Goal: Contribute content: Add original content to the website for others to see

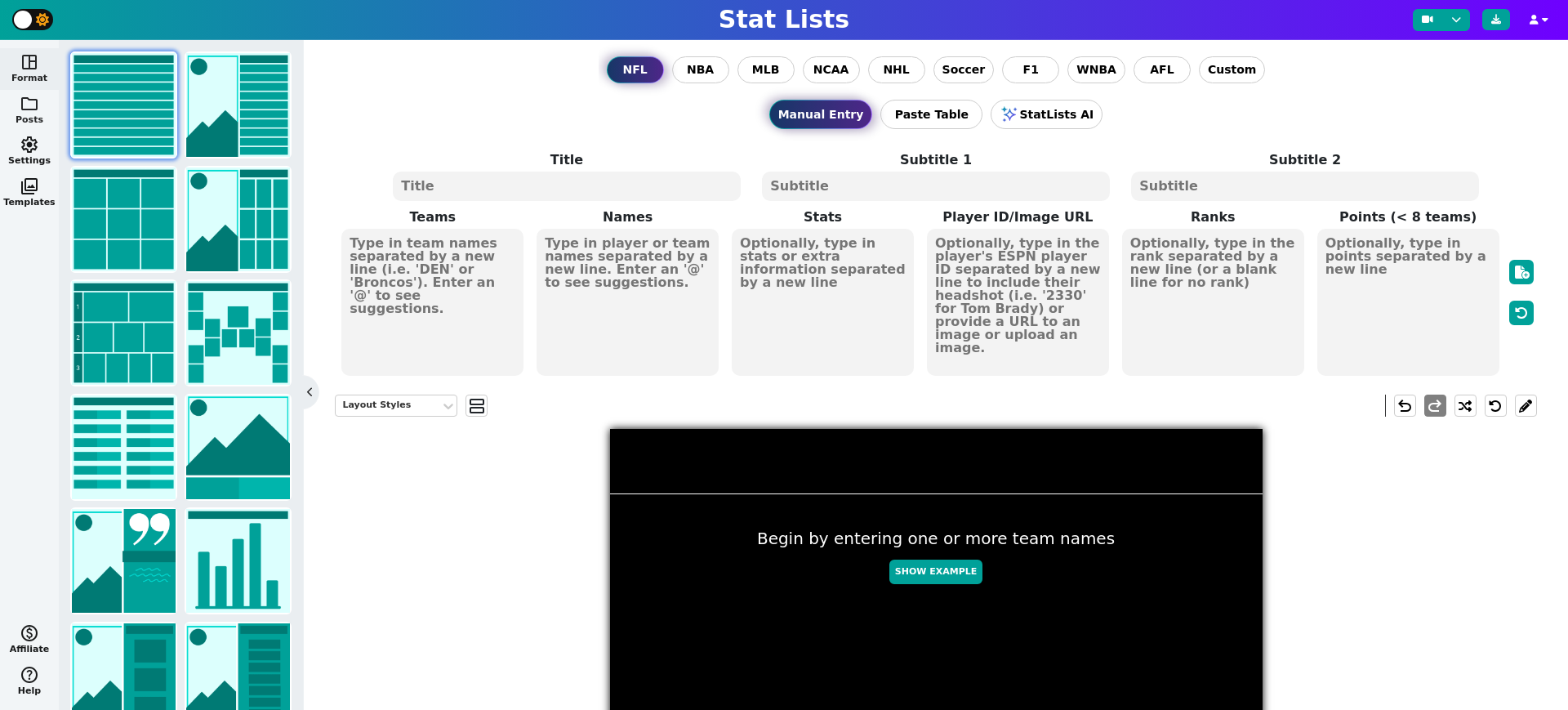
click at [22, 105] on span "folder" at bounding box center [29, 103] width 19 height 19
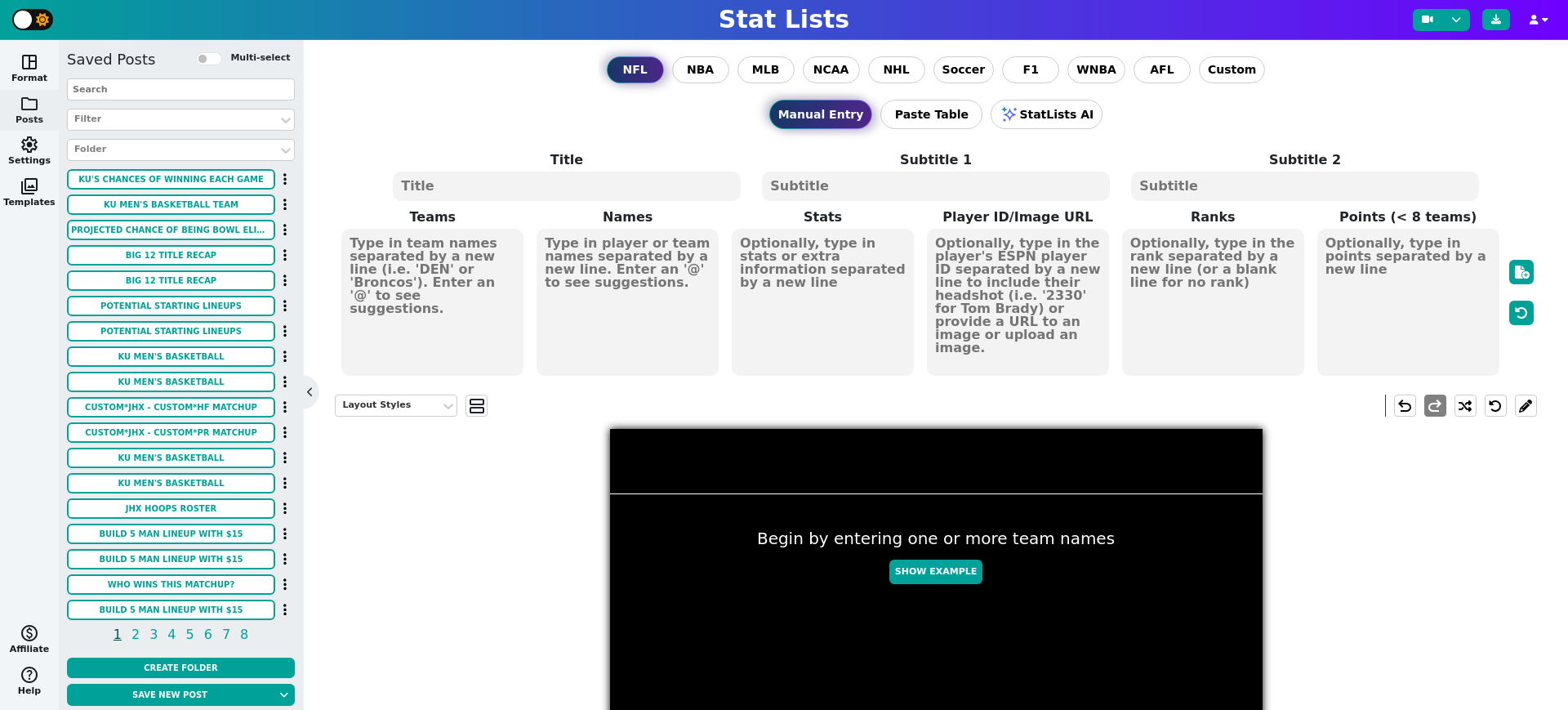
click at [153, 91] on input "text" at bounding box center [181, 89] width 228 height 22
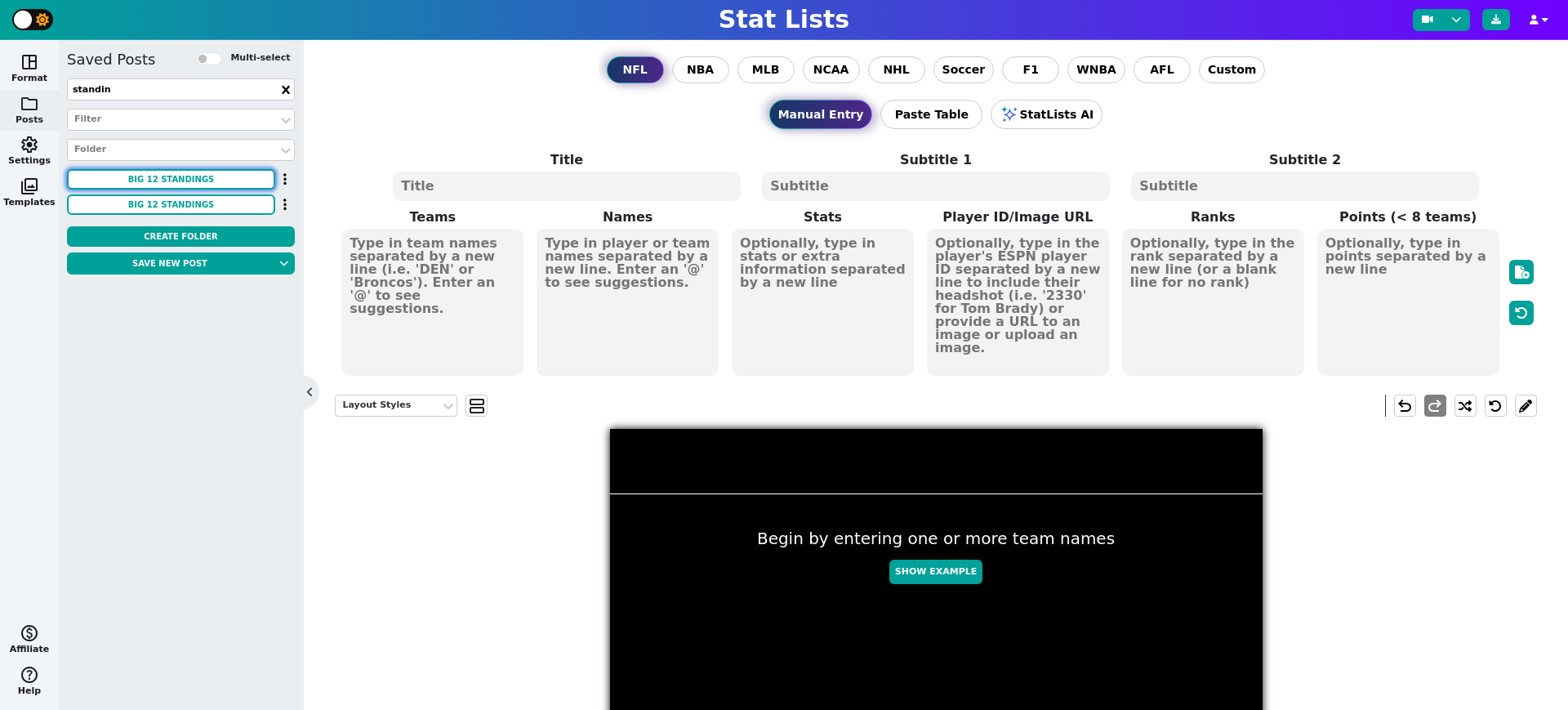
type input "standin"
click at [198, 174] on button "BIG 12 STANDINGS" at bounding box center [171, 178] width 208 height 20
type textarea "BIG 12 VOLLEYBALL"
type textarea "STANDINGS AS OF 11/3/24"
type textarea "KU ASU TCU BAY UTAH BYU HOU TTU CIN ISU COLO ARIZ WVU UCF"
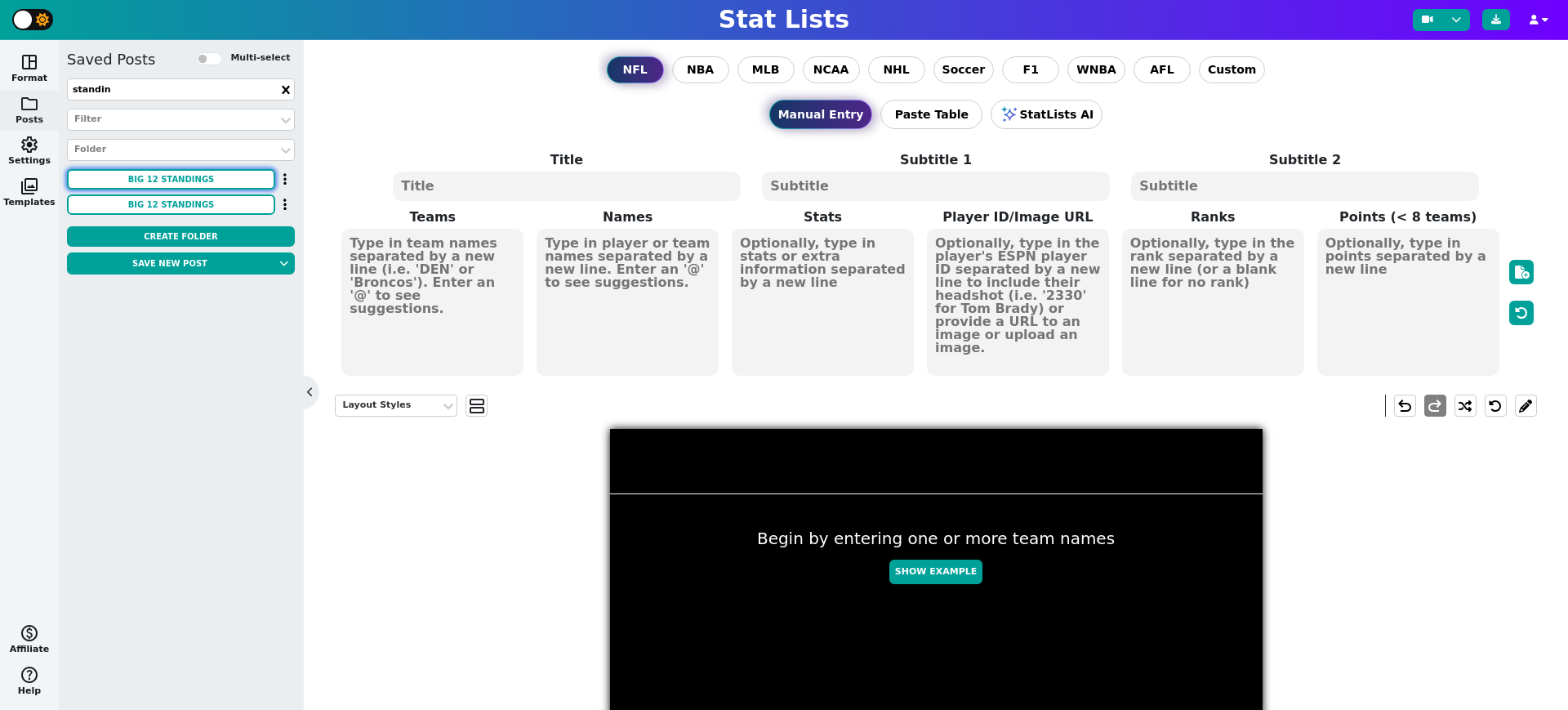
type textarea "KANSAS ARIZONA STATE TCU BAYLOR UTAH BYU HOUSTON TEXAS TECH CINCINNATI IOWA STA…"
type textarea "11-0 10-1 8-3 7-3 7-4 7-4 6-4 5-5 4-7 3-7 3-7 3-8 2-8 2-9 1-9"
type textarea "#1 #2 #3 #4 #5 #6 #7 #8 #9 #10 #11 #12 #13 #14 #15 #16"
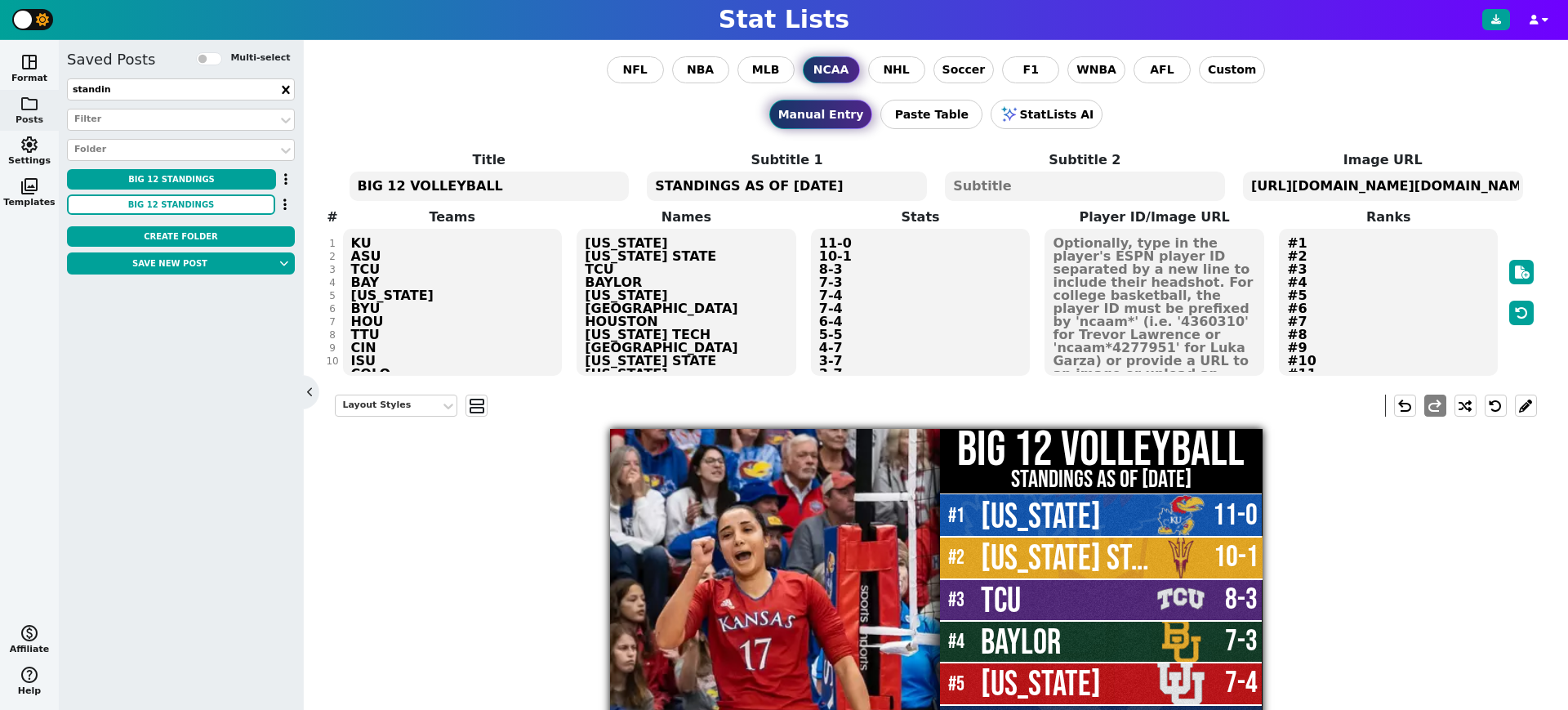
click at [458, 180] on textarea "BIG 12 VOLLEYBALL" at bounding box center [489, 186] width 281 height 30
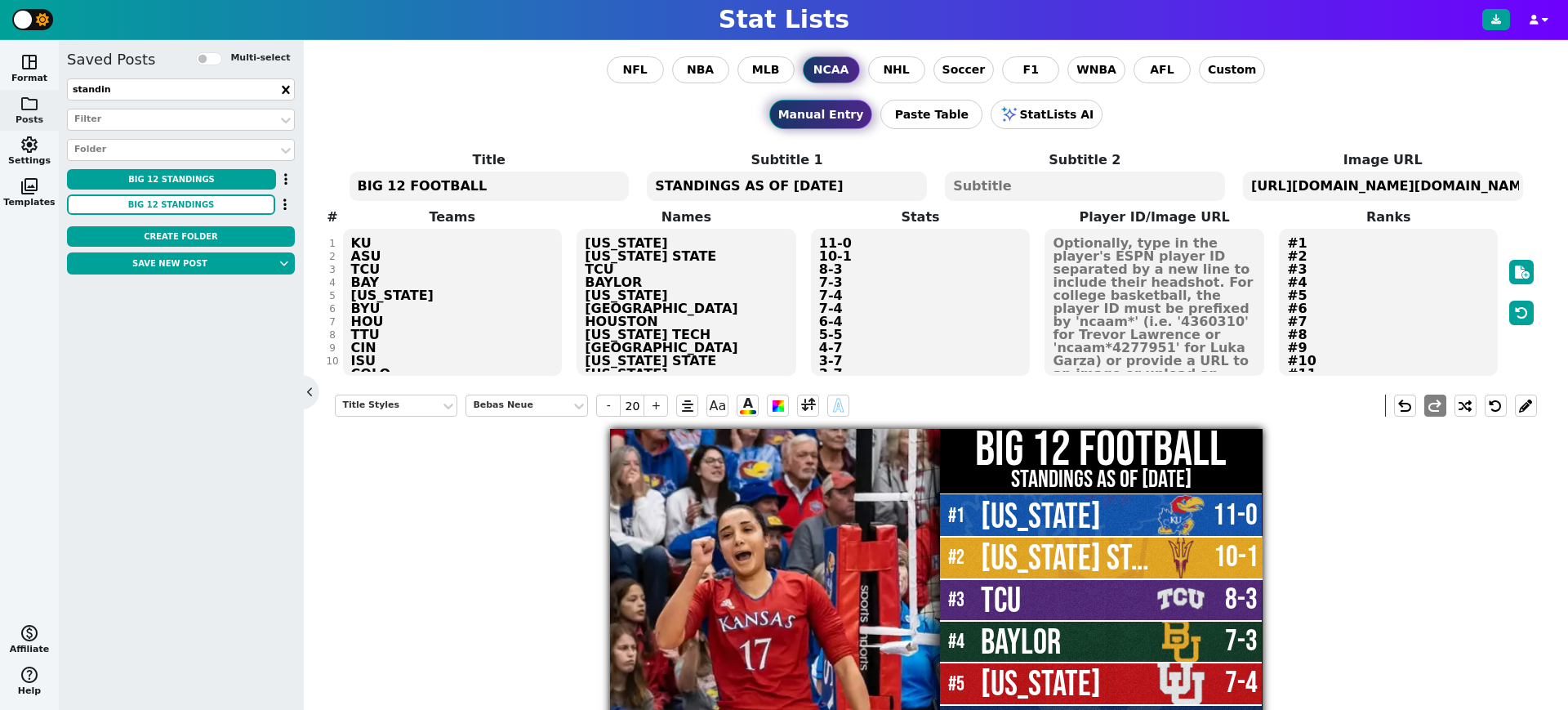
type textarea "BIG 12 FOOTBALL"
drag, startPoint x: 730, startPoint y: 186, endPoint x: 635, endPoint y: 187, distance: 95.0
click at [635, 187] on span "Title BIG 12 FOOTBALL Subtitle 1 STANDINGS AS OF 11/3/24 Subtitle 2 Image URL h…" at bounding box center [936, 177] width 1192 height 52
type textarea "TEAM RECORDS AS OF 11/3/24"
click at [867, 186] on textarea "TEAM RECORDS AS OF 11/3/24" at bounding box center [787, 186] width 281 height 30
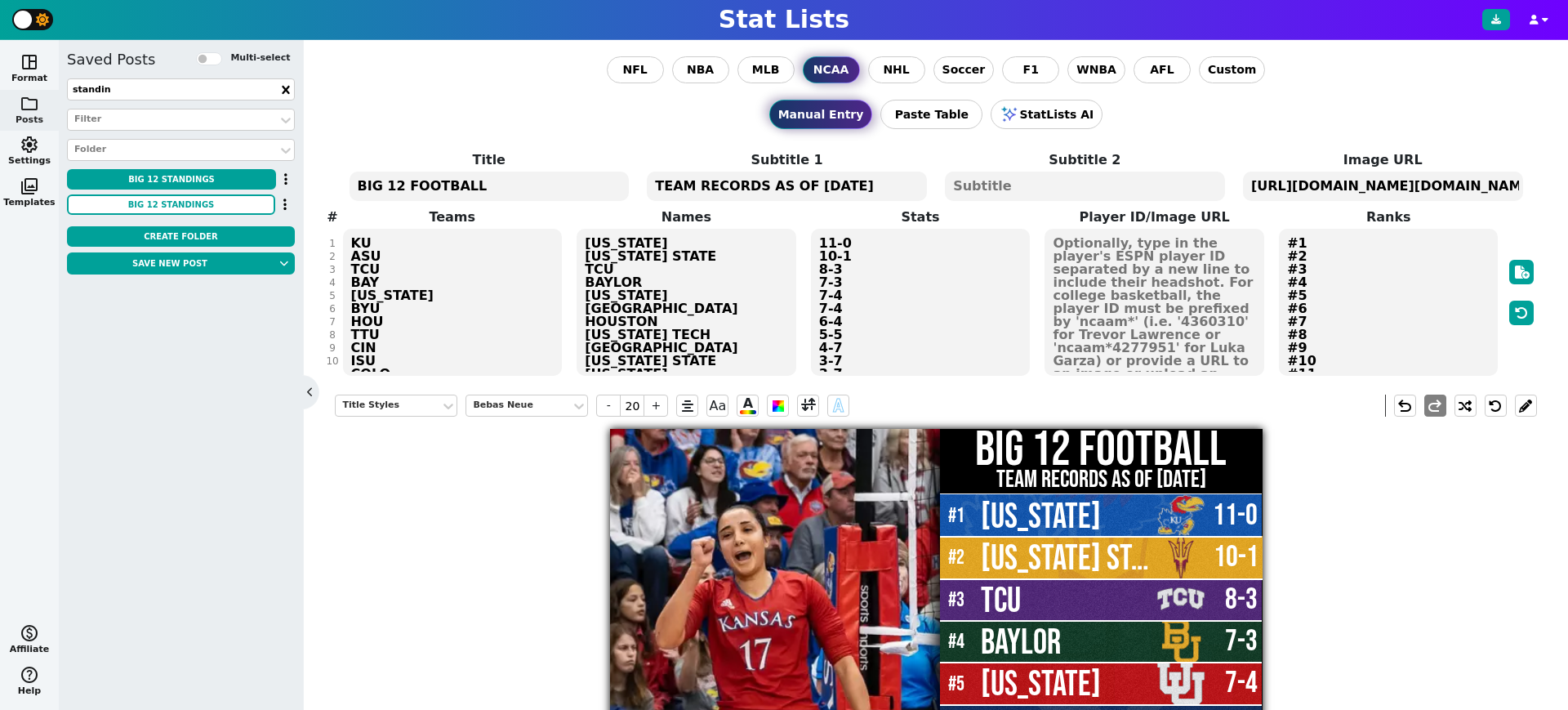
type input "10"
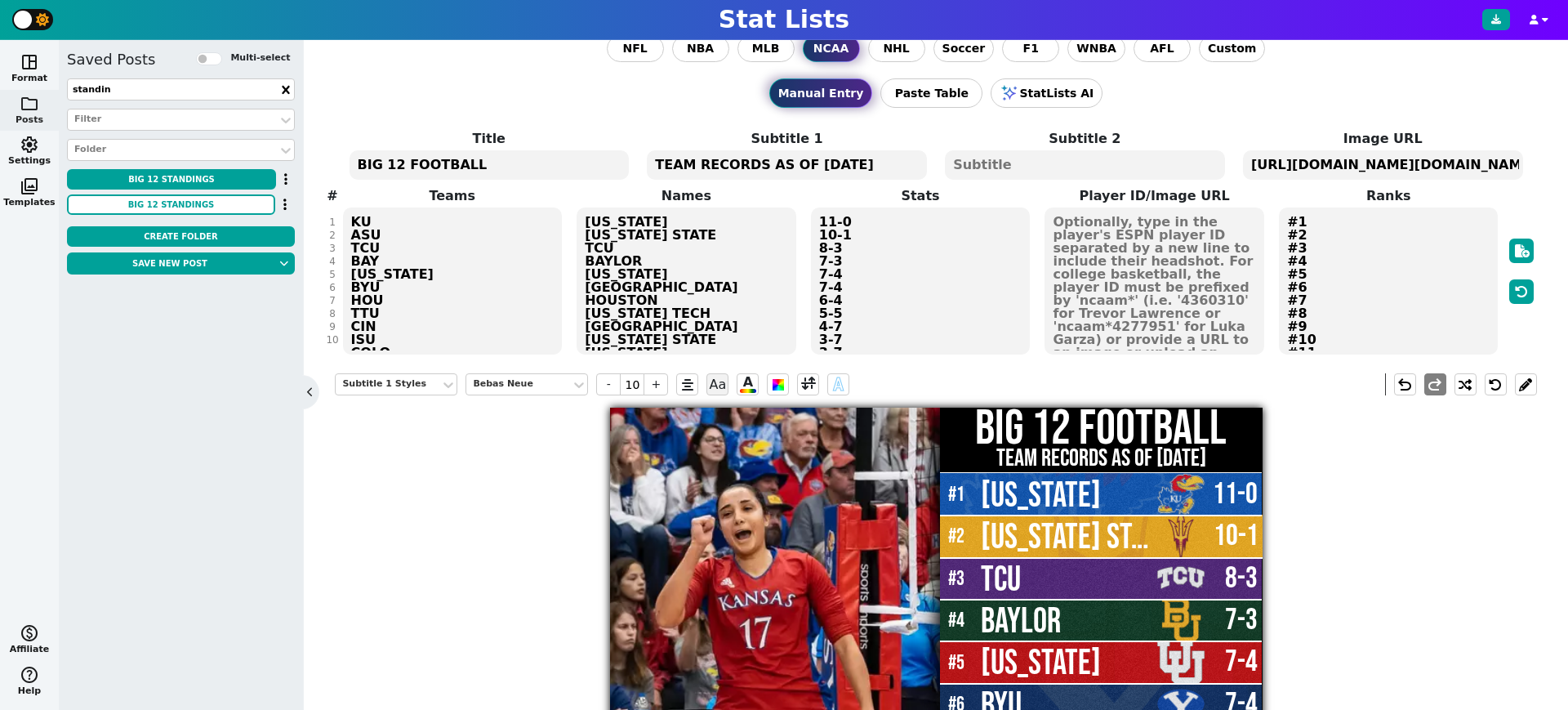
scroll to position [24, 0]
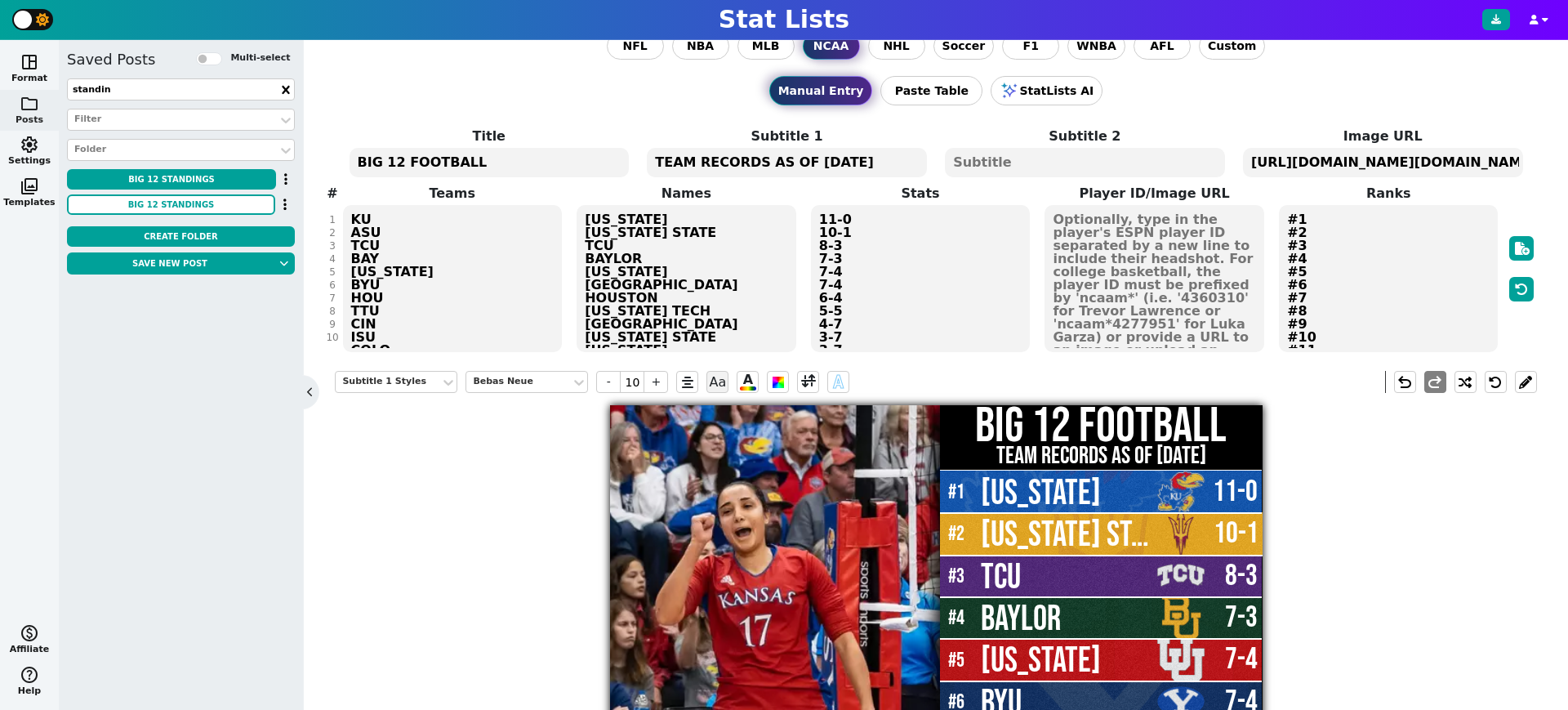
type textarea "TEAM RECORDS AS OF 8/24/25"
click at [1377, 254] on textarea "#1 #2 #3 #4 #5 #6 #7 #8 #9 #10 #11 #12 #13 #14 #15 #16" at bounding box center [1389, 279] width 219 height 147
type input "25"
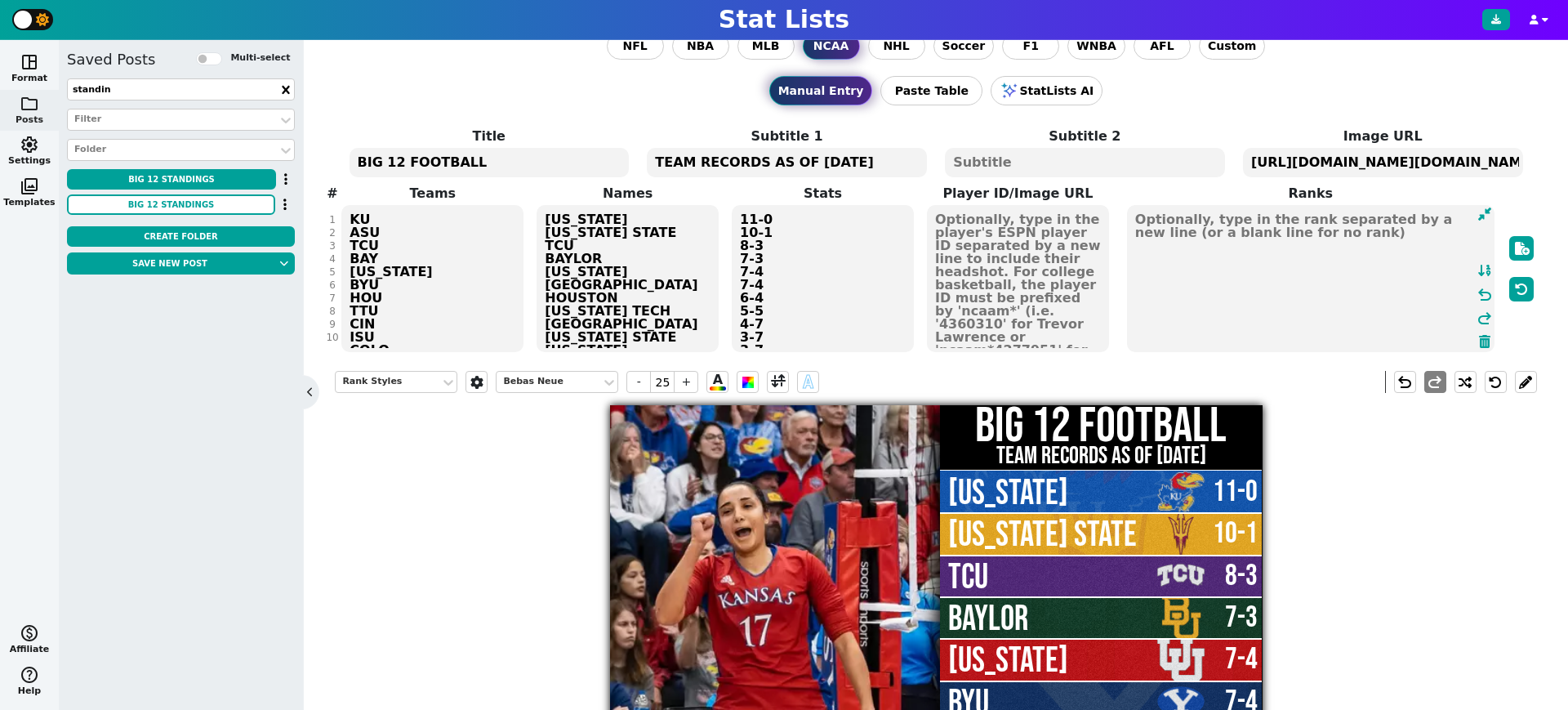
click at [825, 264] on textarea "11-0 10-1 8-3 7-3 7-4 7-4 6-4 5-5 4-7 3-7 3-7 3-8 2-8 2-9 1-9" at bounding box center [822, 279] width 182 height 147
type input "43"
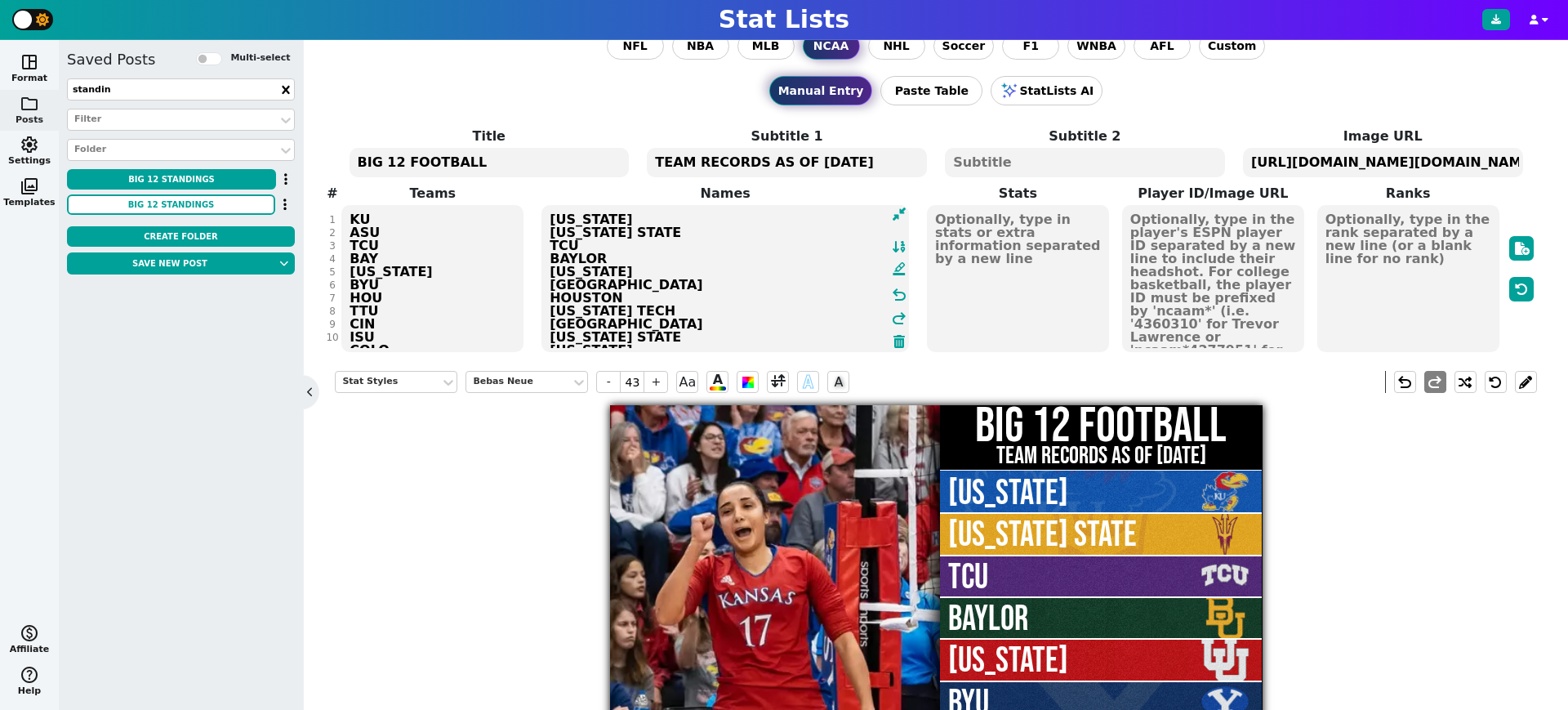
click at [654, 268] on textarea "KANSAS ARIZONA STATE TCU BAYLOR UTAH BYU HOUSTON TEXAS TECH CINCINNATI IOWA STA…" at bounding box center [725, 279] width 368 height 147
type input "50"
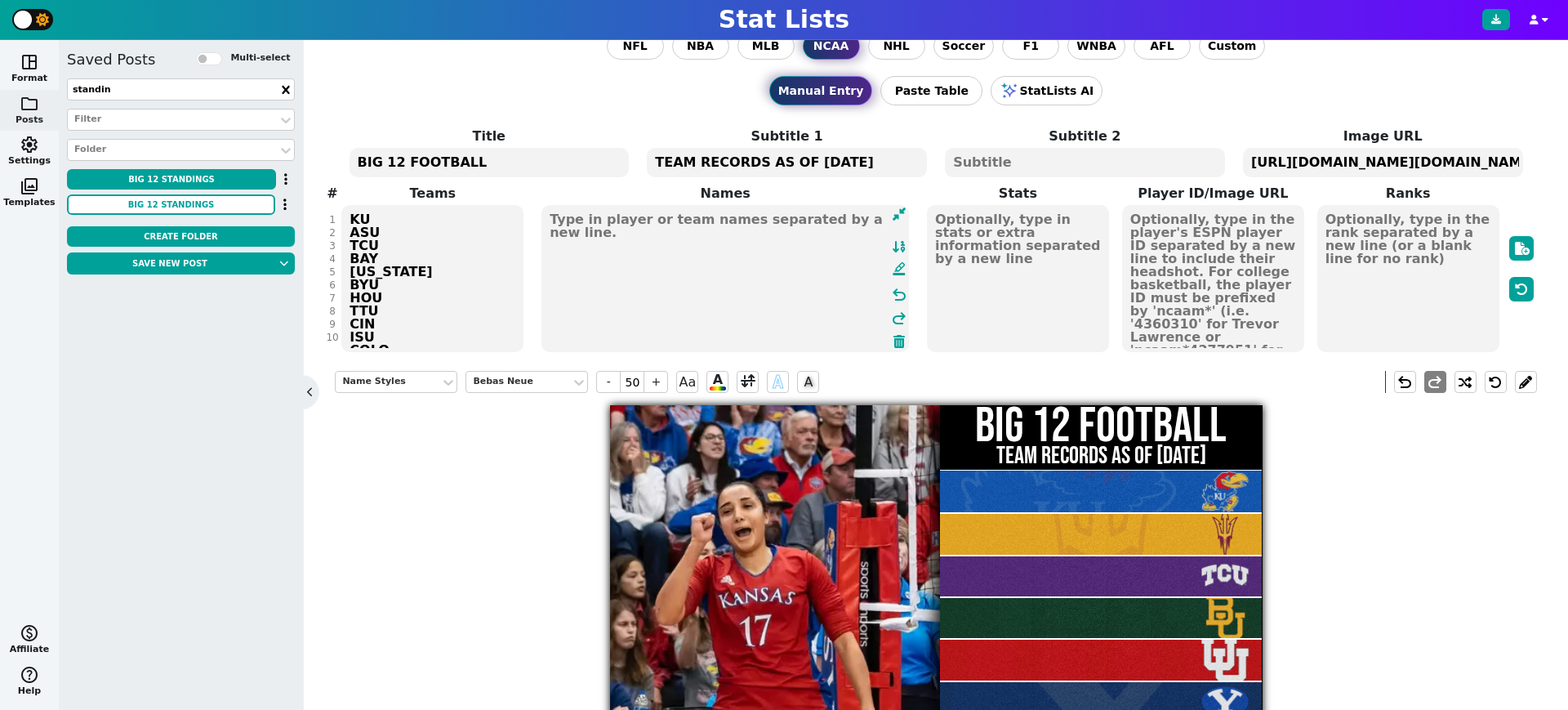
click at [490, 606] on div "Name Styles Bebas Neue - 50 + Aa A A A undo redo BIG 12 FOOTBALL TEAM RECORDS A…" at bounding box center [935, 708] width 1202 height 700
click at [1358, 159] on textarea "https://firebasestorage.googleapis.com/v0/b/statlist-images.appspot.com/o/image…" at bounding box center [1383, 163] width 281 height 30
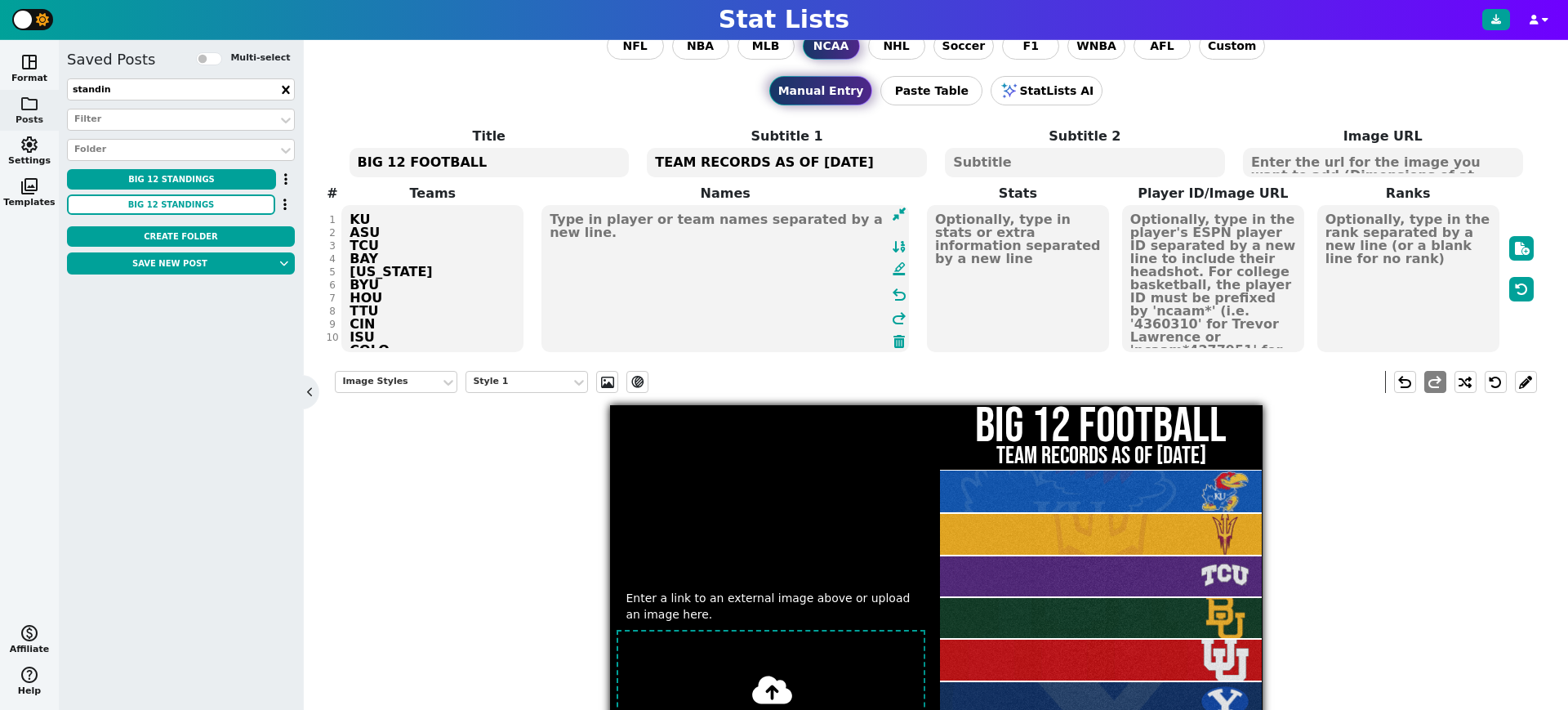
click at [468, 533] on div "Image Styles Style 1 ev_shadow undo redo Enter a link to an external image abov…" at bounding box center [935, 708] width 1202 height 700
click at [454, 280] on textarea "KU ASU TCU BAY UTAH BYU HOU TTU CIN ISU COLO ARIZ WVU UCF" at bounding box center [433, 279] width 182 height 147
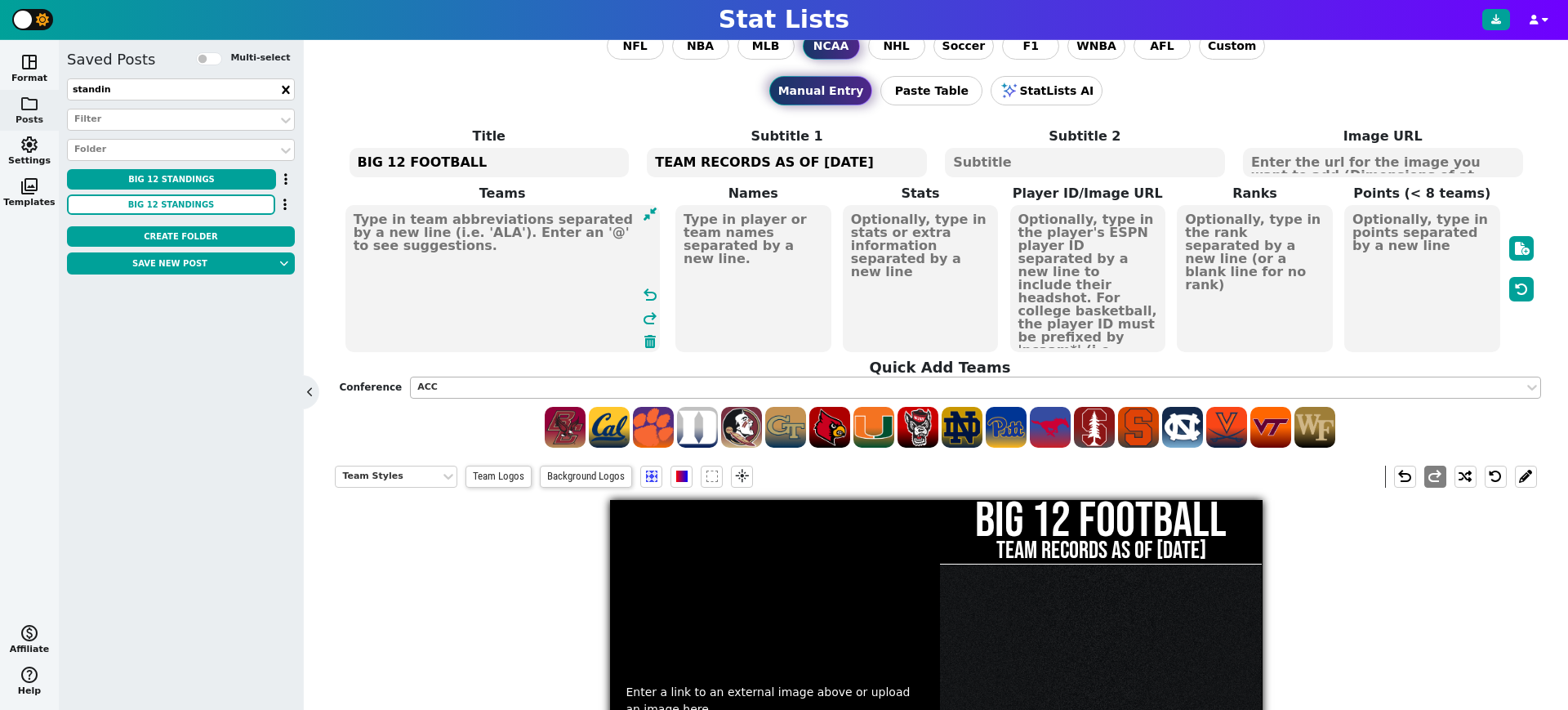
click at [510, 381] on div "ACC" at bounding box center [968, 388] width 1100 height 14
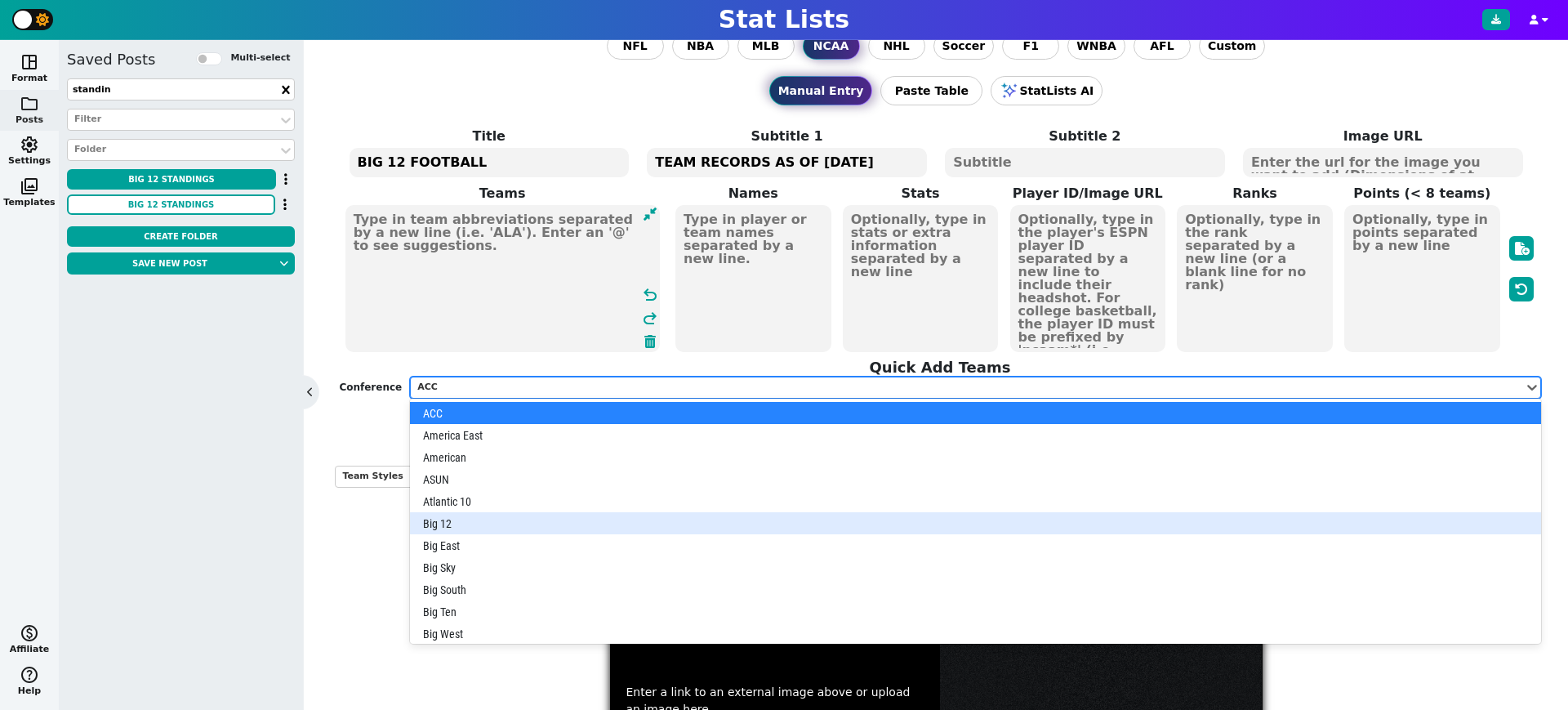
click at [475, 513] on div "Big 12" at bounding box center [975, 523] width 1130 height 22
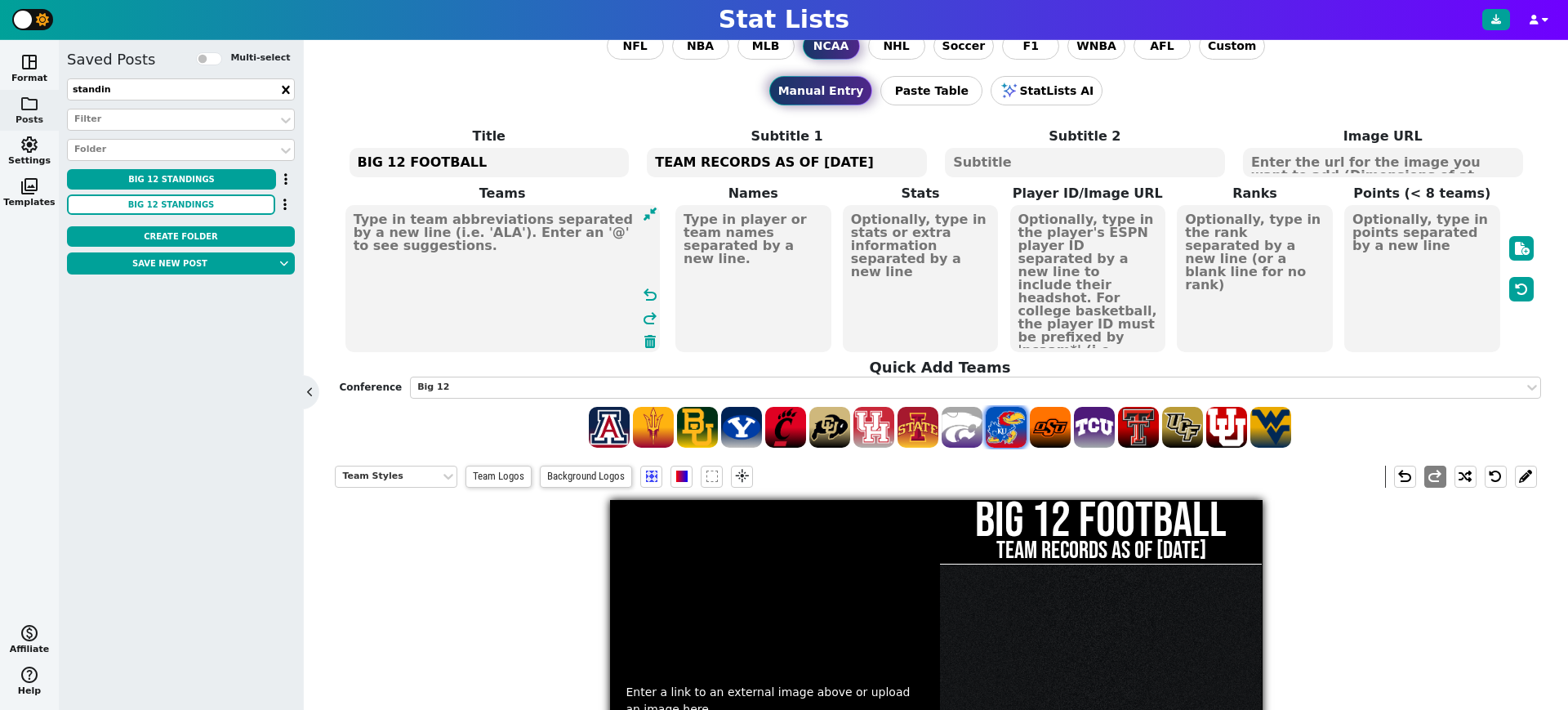
click at [1005, 433] on span at bounding box center [1006, 427] width 41 height 41
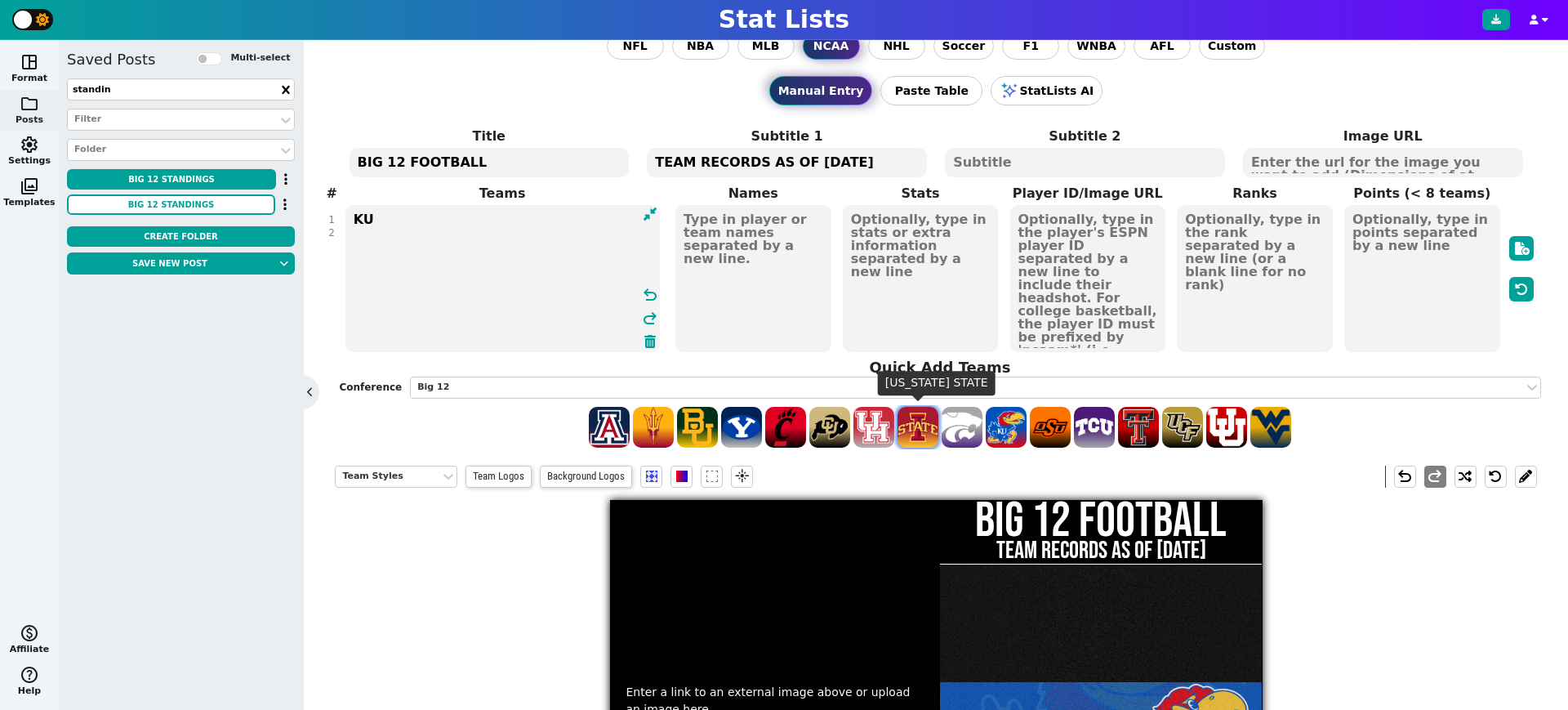
click at [925, 432] on span at bounding box center [918, 427] width 41 height 41
click at [614, 426] on span at bounding box center [609, 427] width 41 height 41
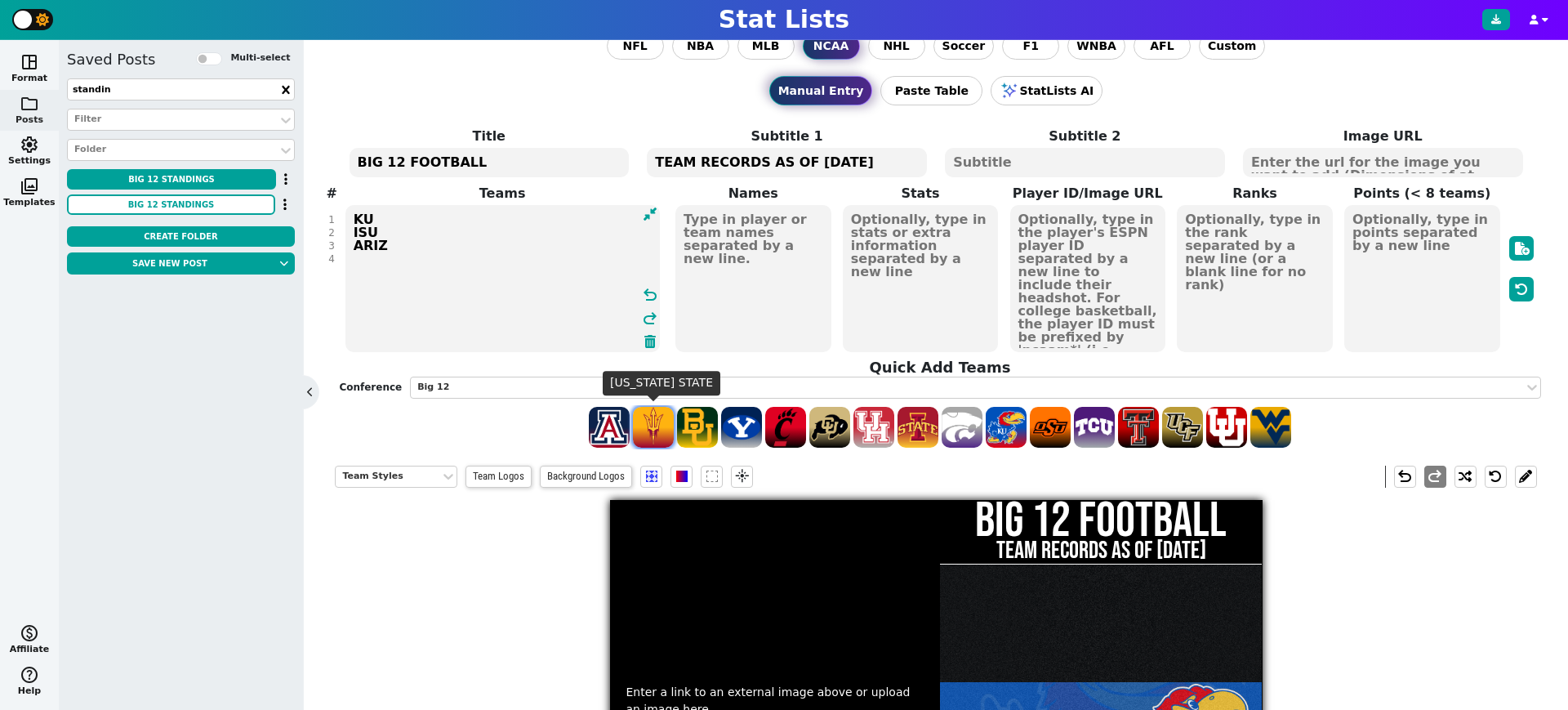
click at [656, 426] on span at bounding box center [653, 427] width 41 height 41
click at [697, 428] on span at bounding box center [697, 427] width 41 height 41
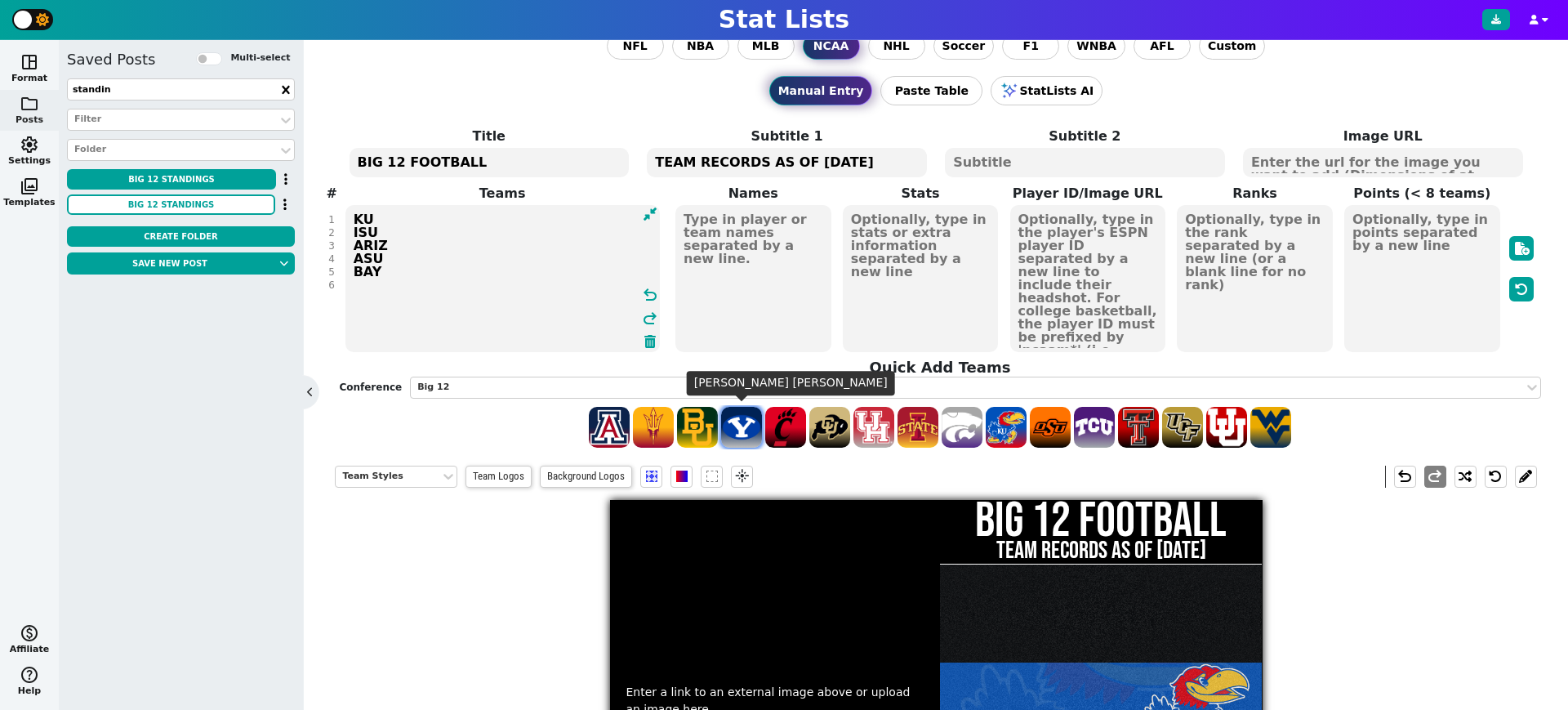
click at [756, 429] on span at bounding box center [741, 427] width 41 height 41
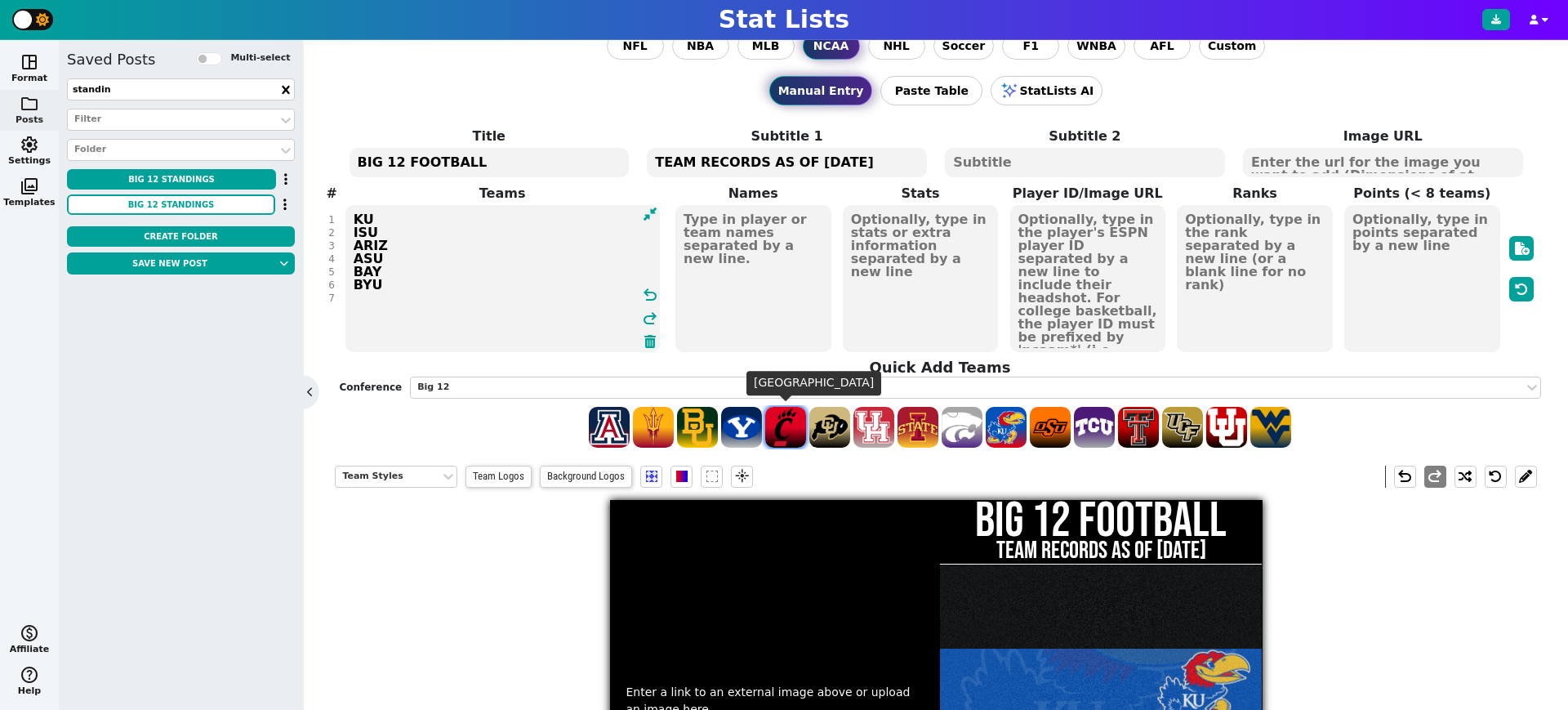
click at [784, 429] on span at bounding box center [786, 427] width 41 height 41
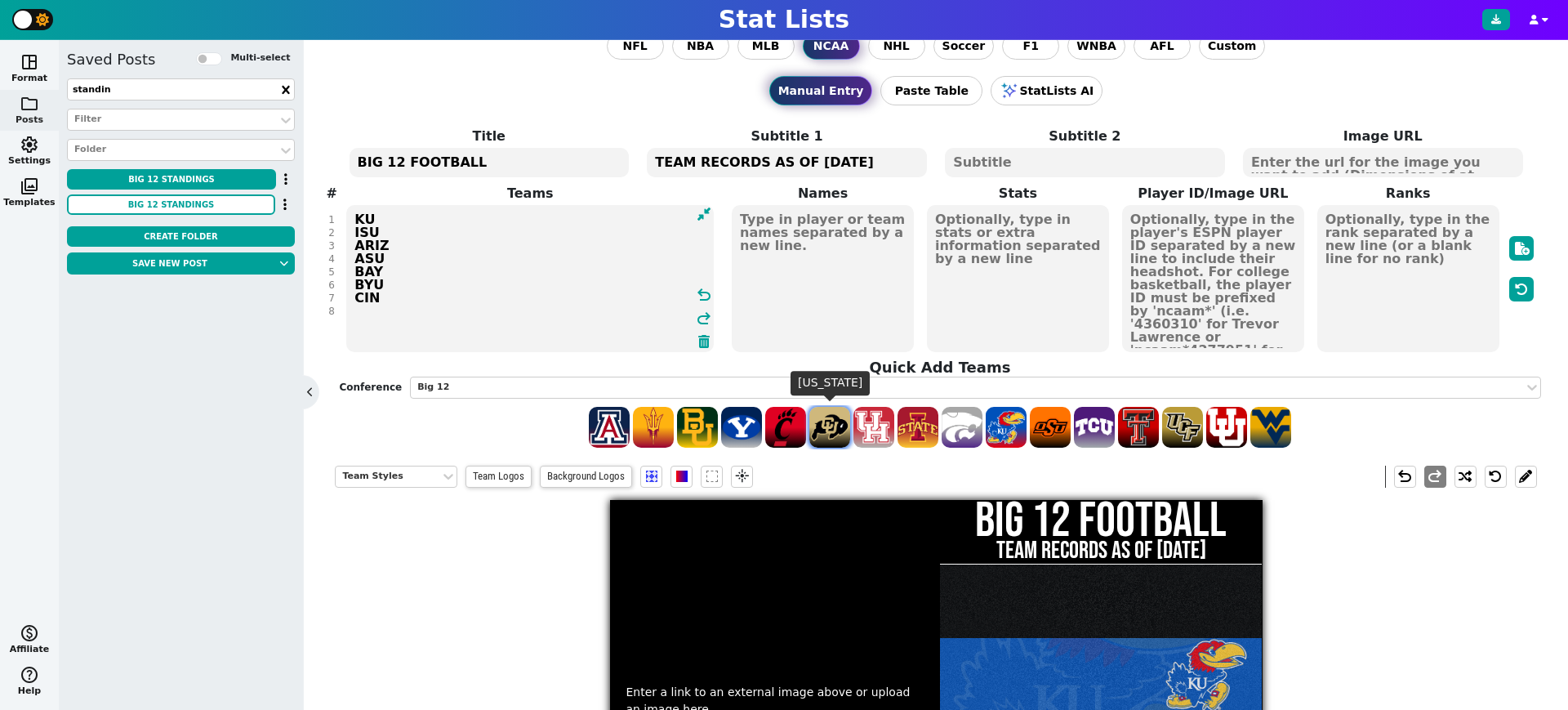
click at [836, 429] on span at bounding box center [829, 427] width 41 height 41
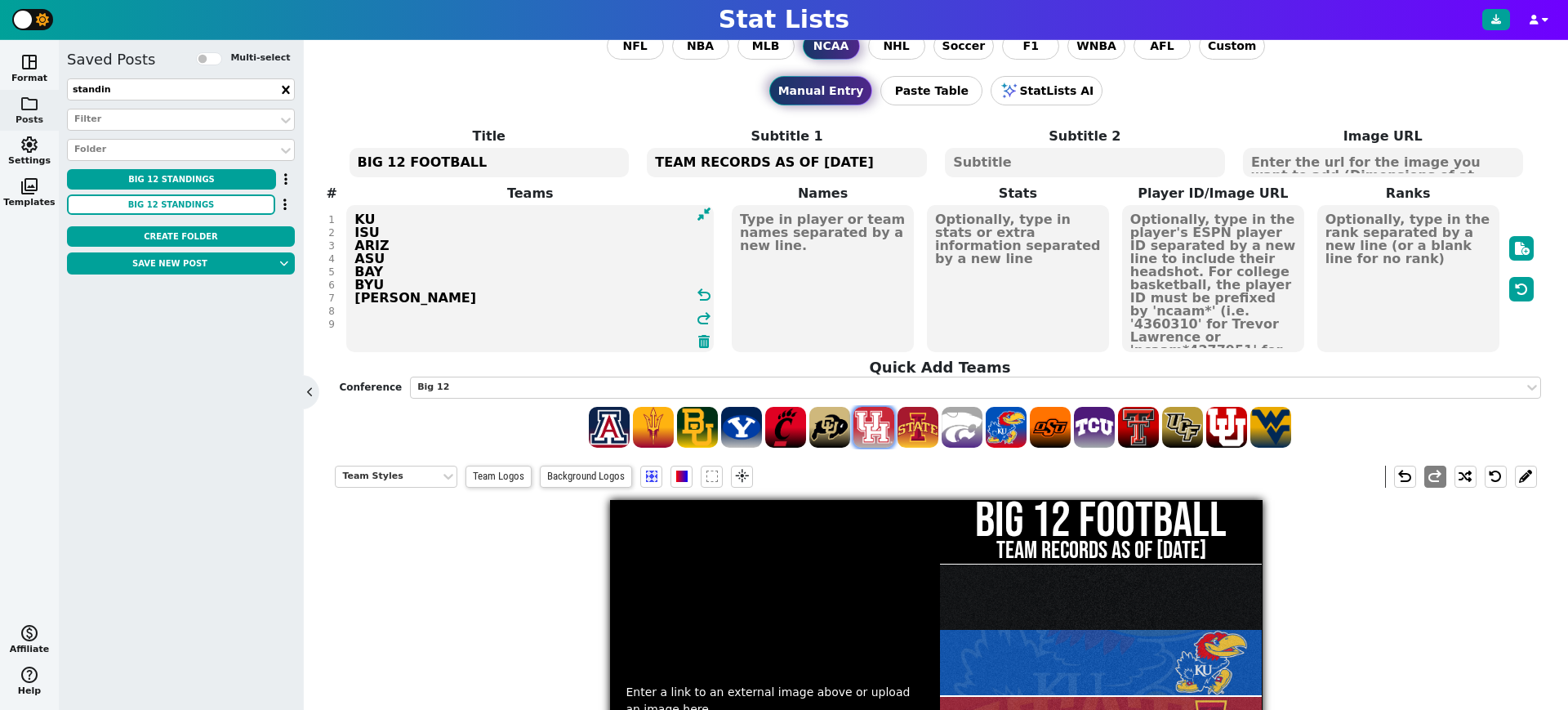
click at [885, 431] on span at bounding box center [874, 427] width 41 height 41
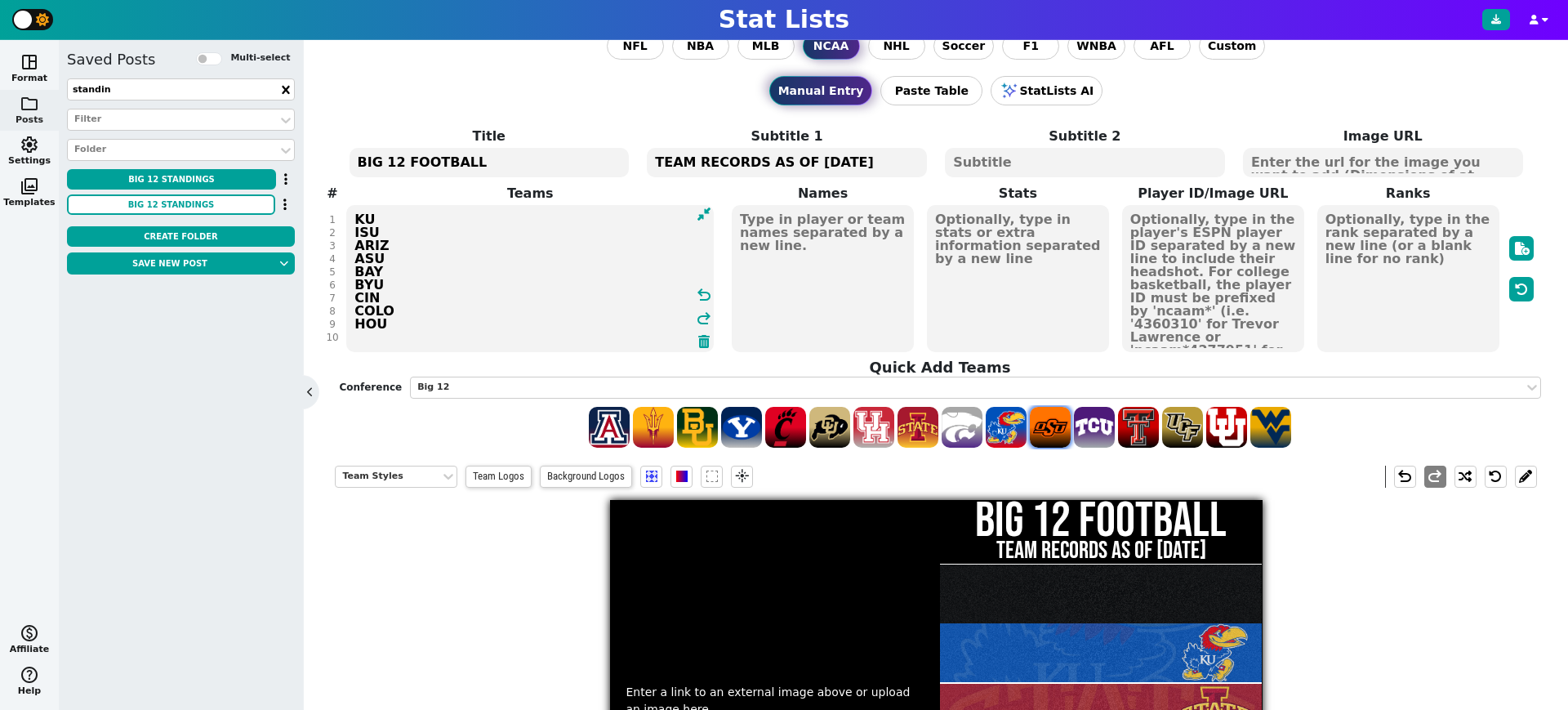
click at [1057, 436] on span at bounding box center [1050, 427] width 41 height 41
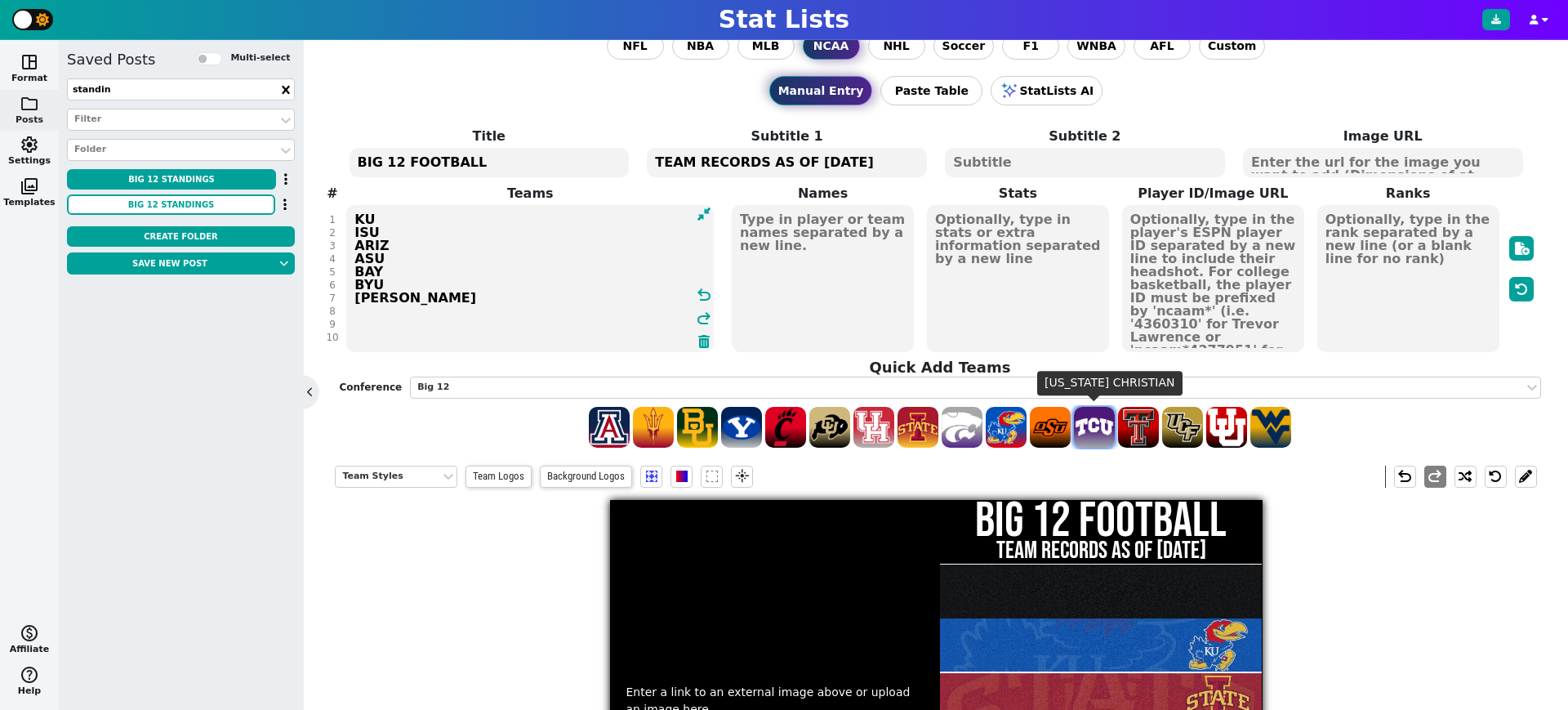
click at [1105, 433] on span at bounding box center [1094, 427] width 41 height 41
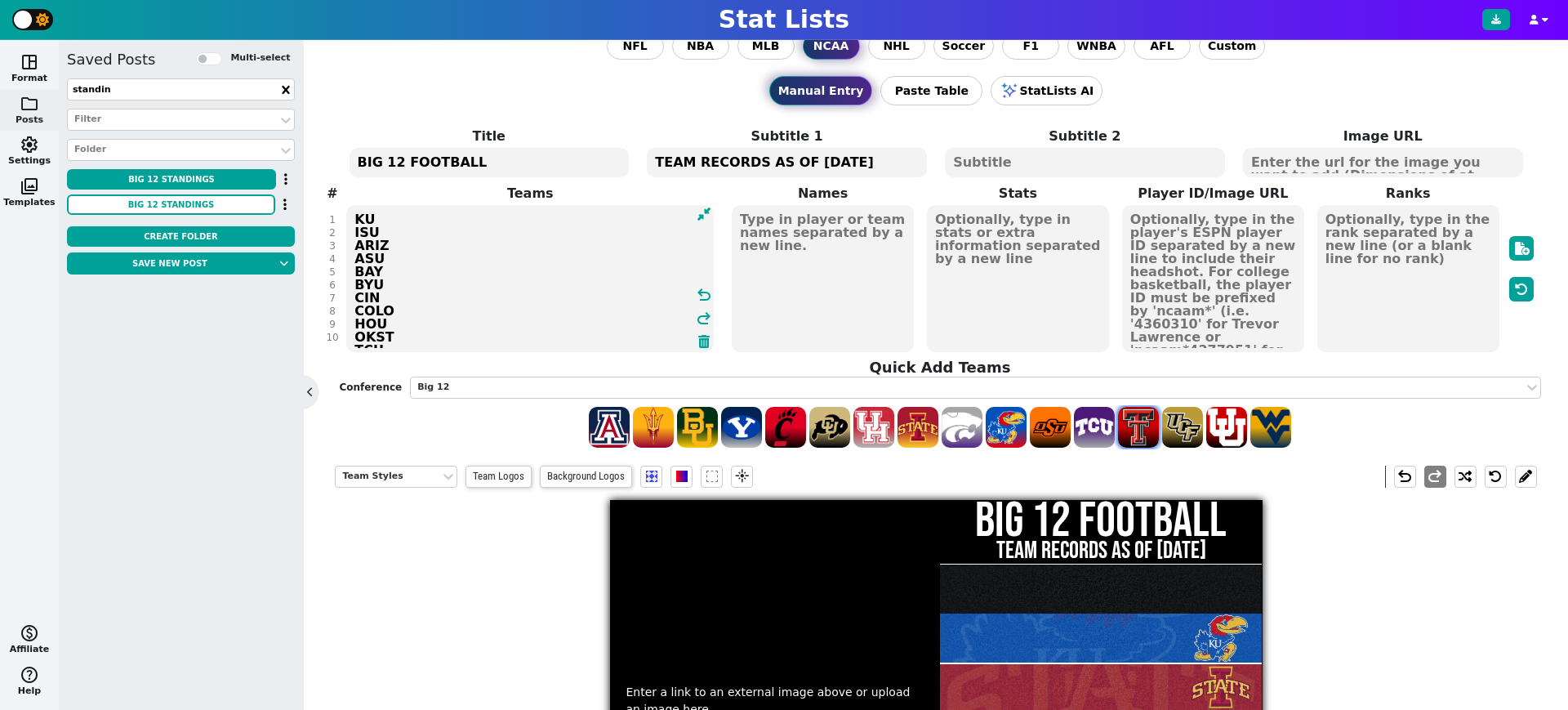
click at [1145, 429] on span at bounding box center [1138, 427] width 41 height 41
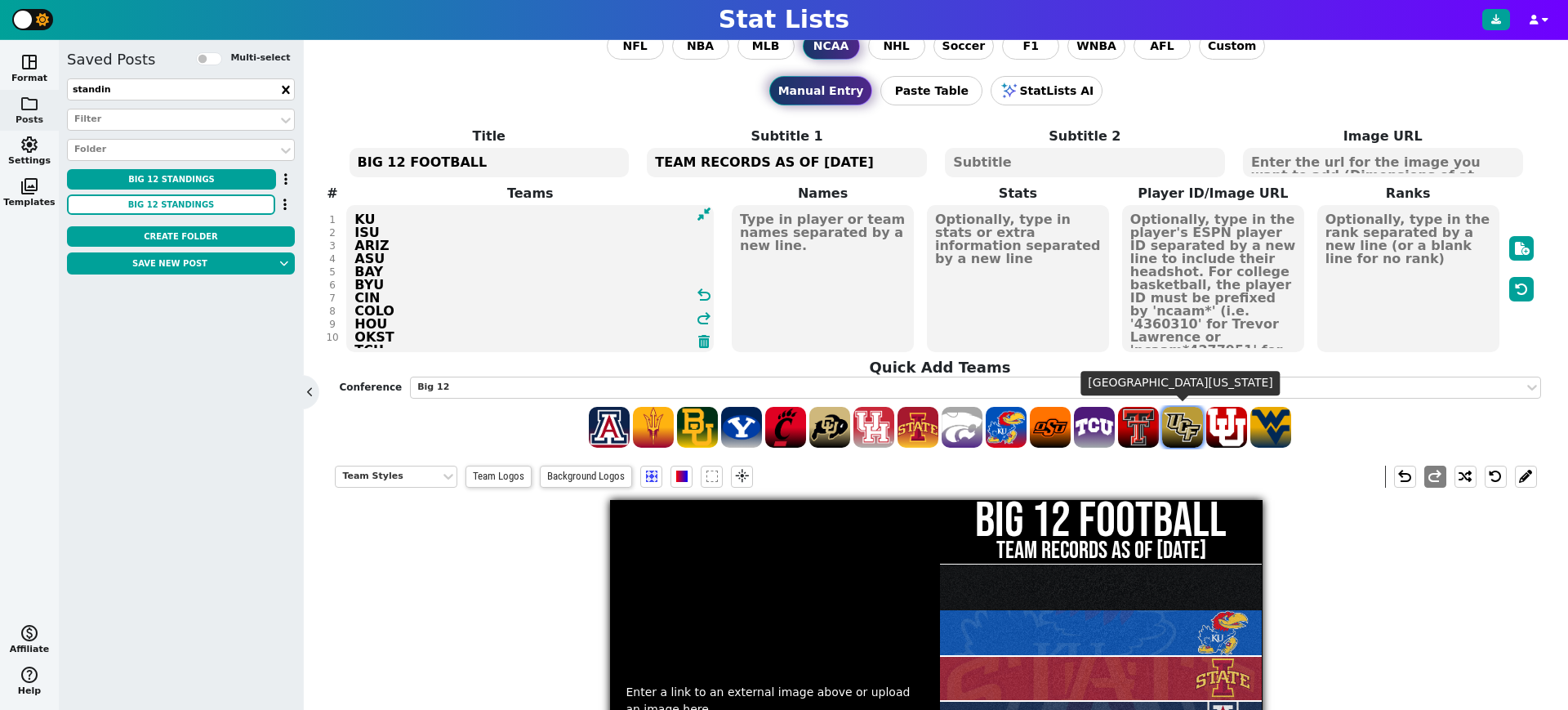
click at [1190, 429] on span at bounding box center [1183, 427] width 41 height 41
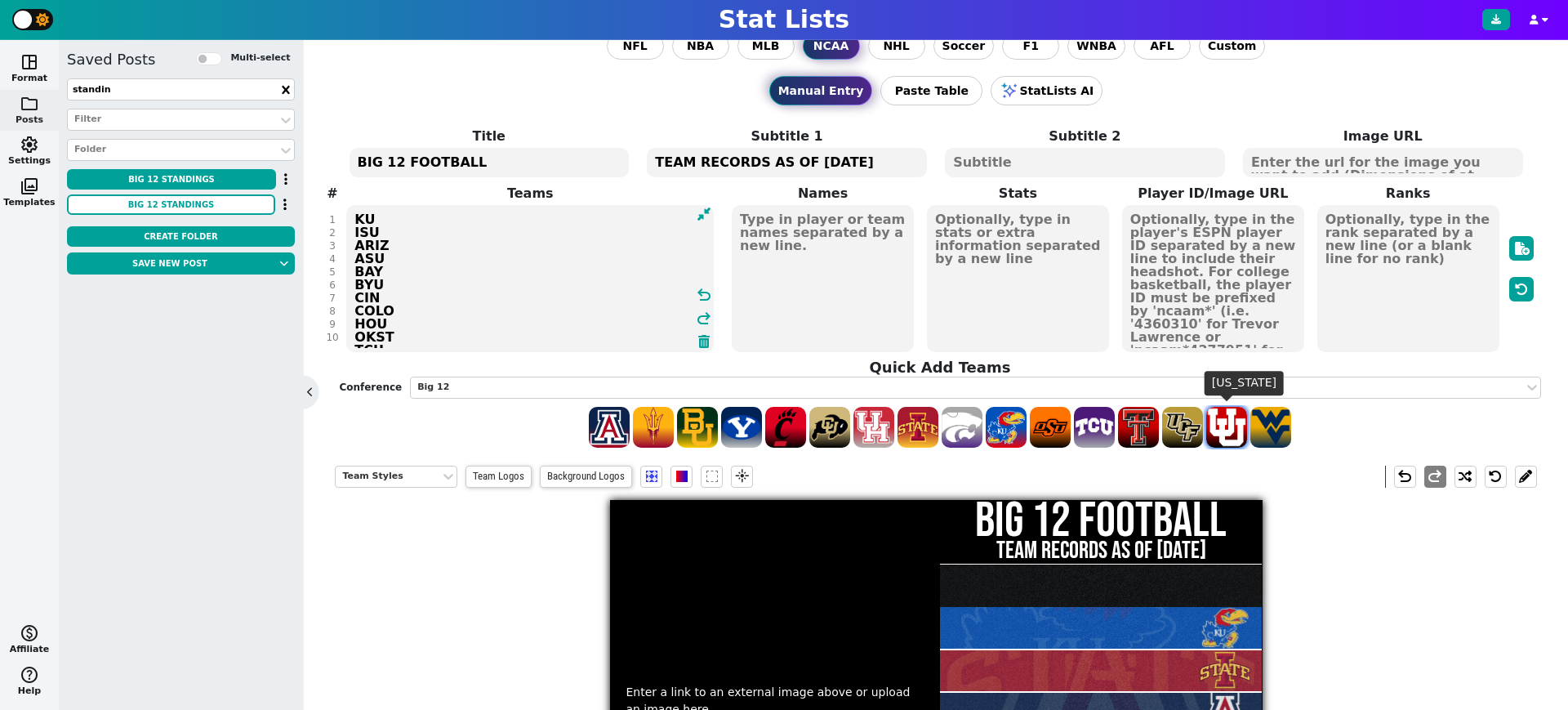
click at [1221, 428] on span at bounding box center [1226, 427] width 41 height 41
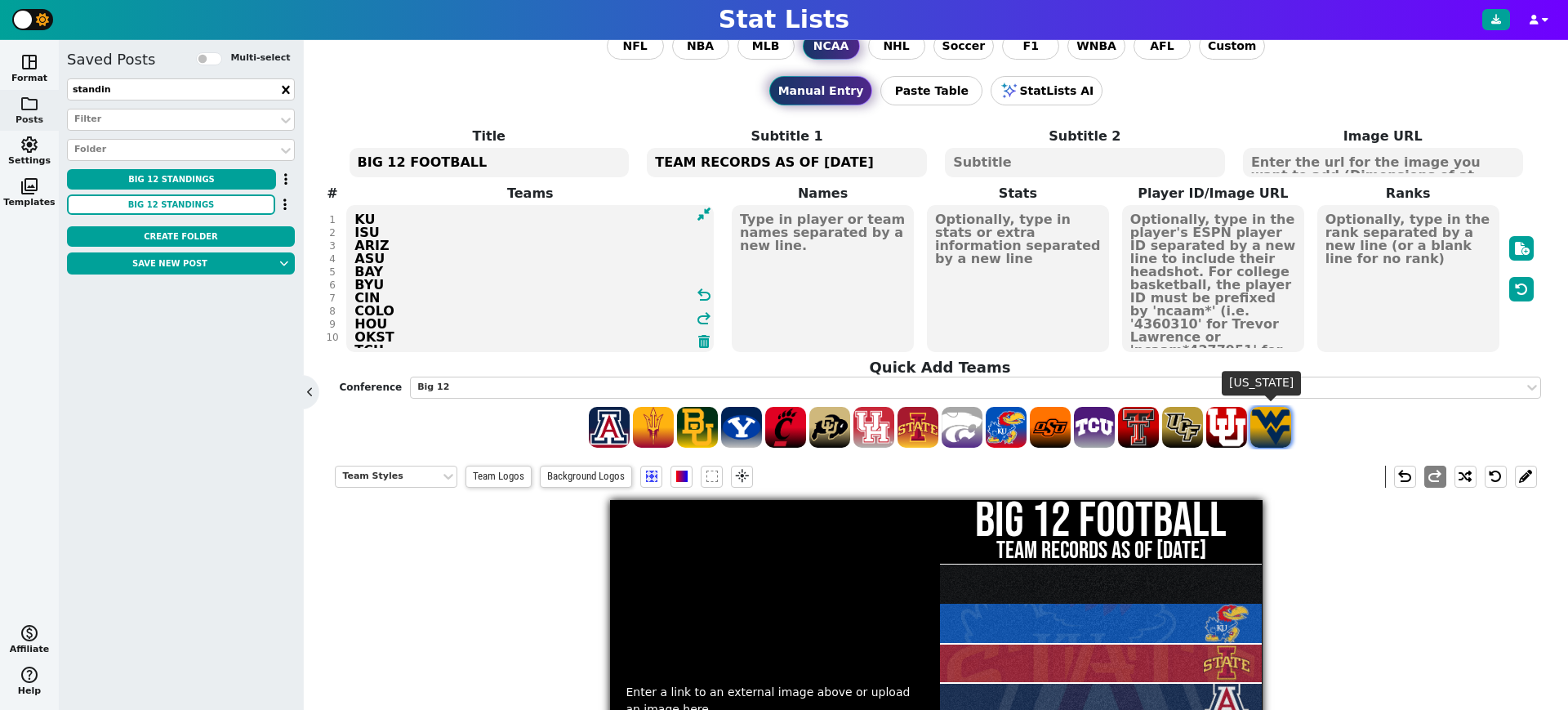
click at [1278, 428] on span at bounding box center [1271, 427] width 41 height 41
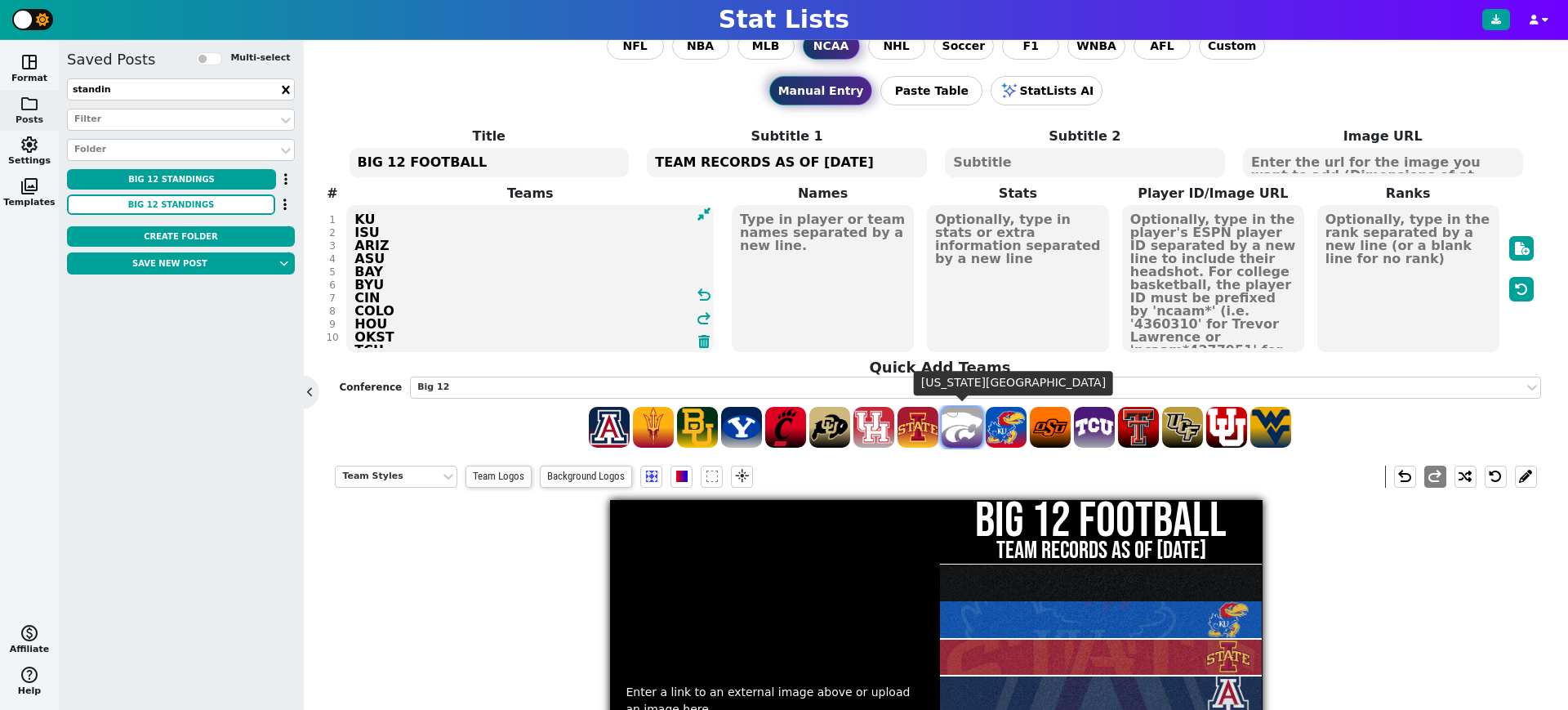
click at [971, 427] on span at bounding box center [962, 427] width 41 height 41
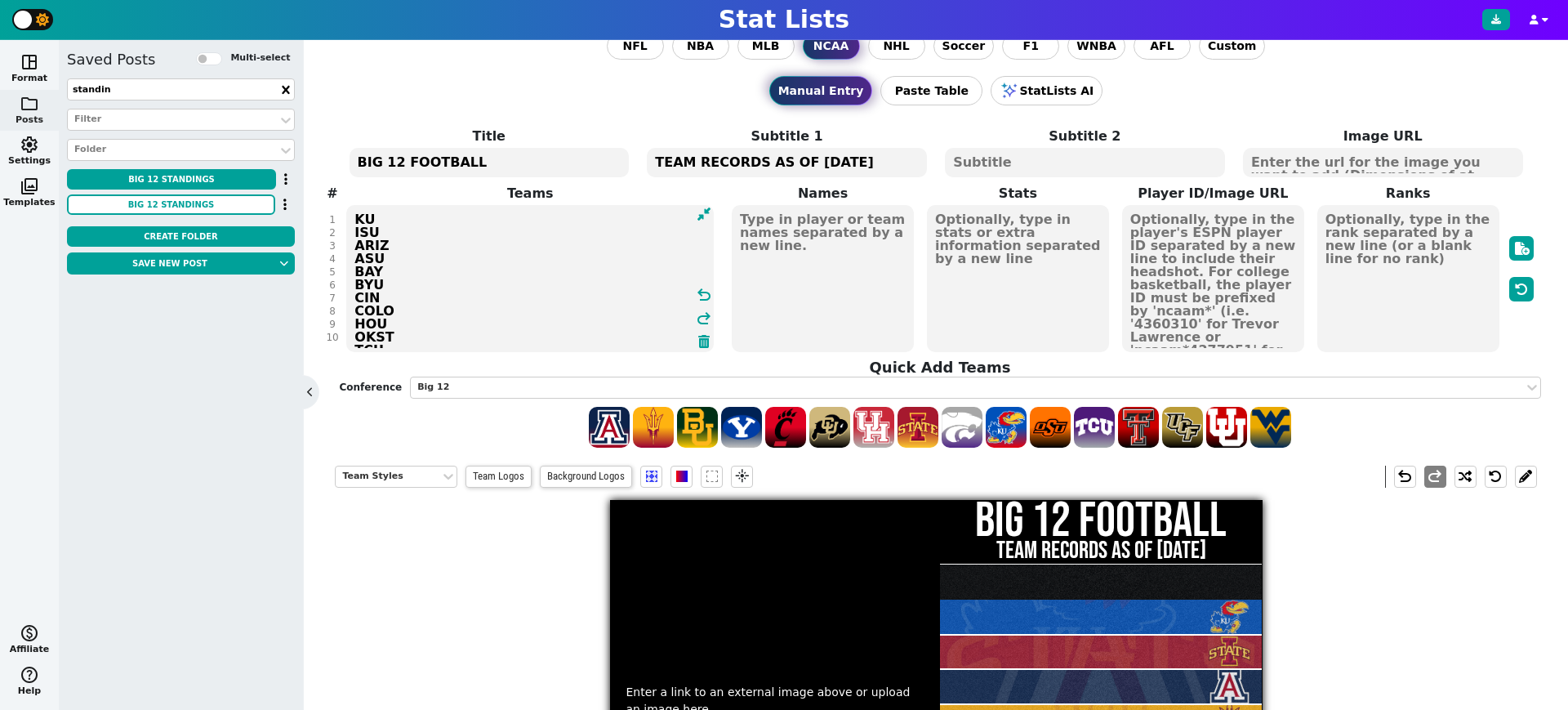
click at [356, 233] on textarea "KU ISU ARIZ ASU BAY BYU CIN COLO HOU OKST TCU TTU UCF UTAH WVU KSU" at bounding box center [530, 279] width 368 height 147
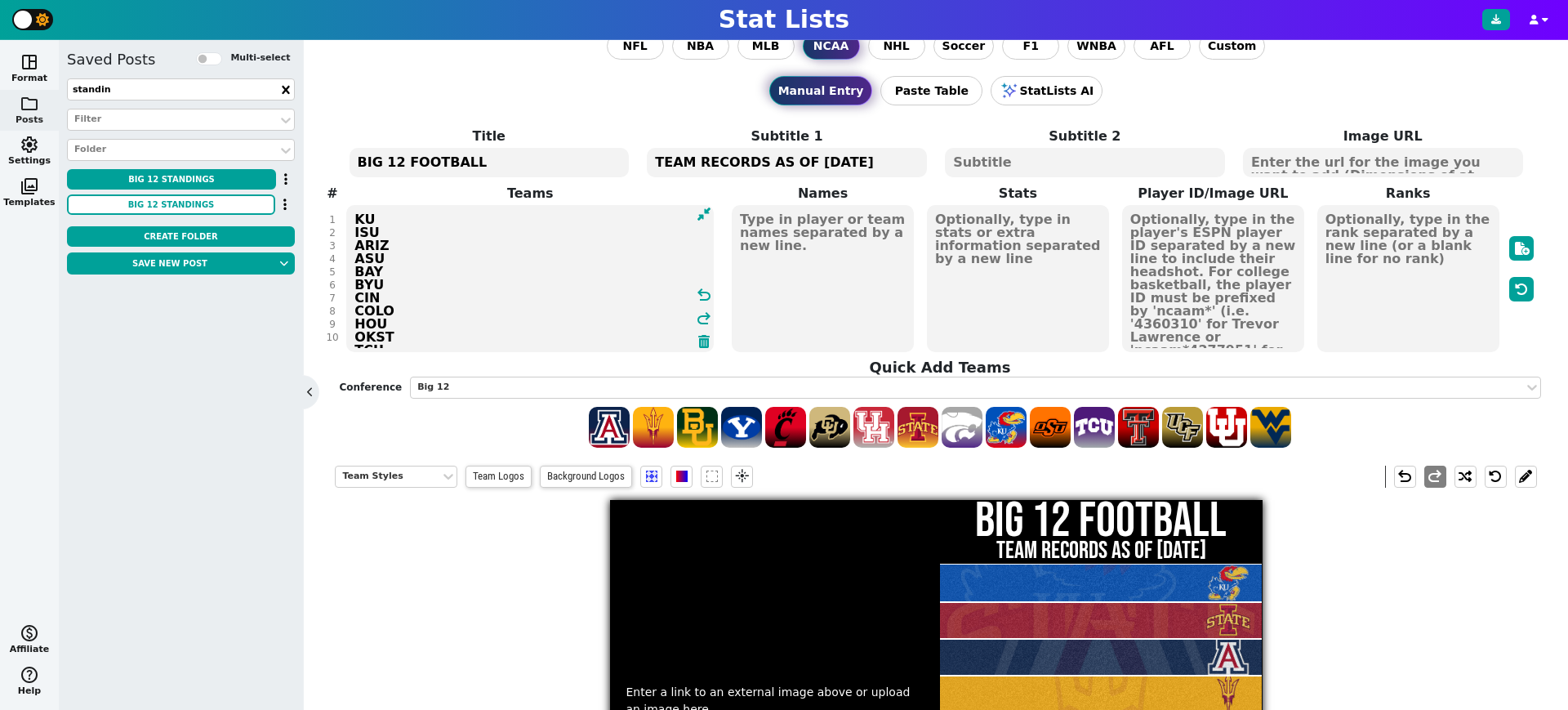
type textarea "KU ISU ARIZ ASU BAY BYU CIN COLO HOU OKST TCU TTU UCF UTAH WVU KSU"
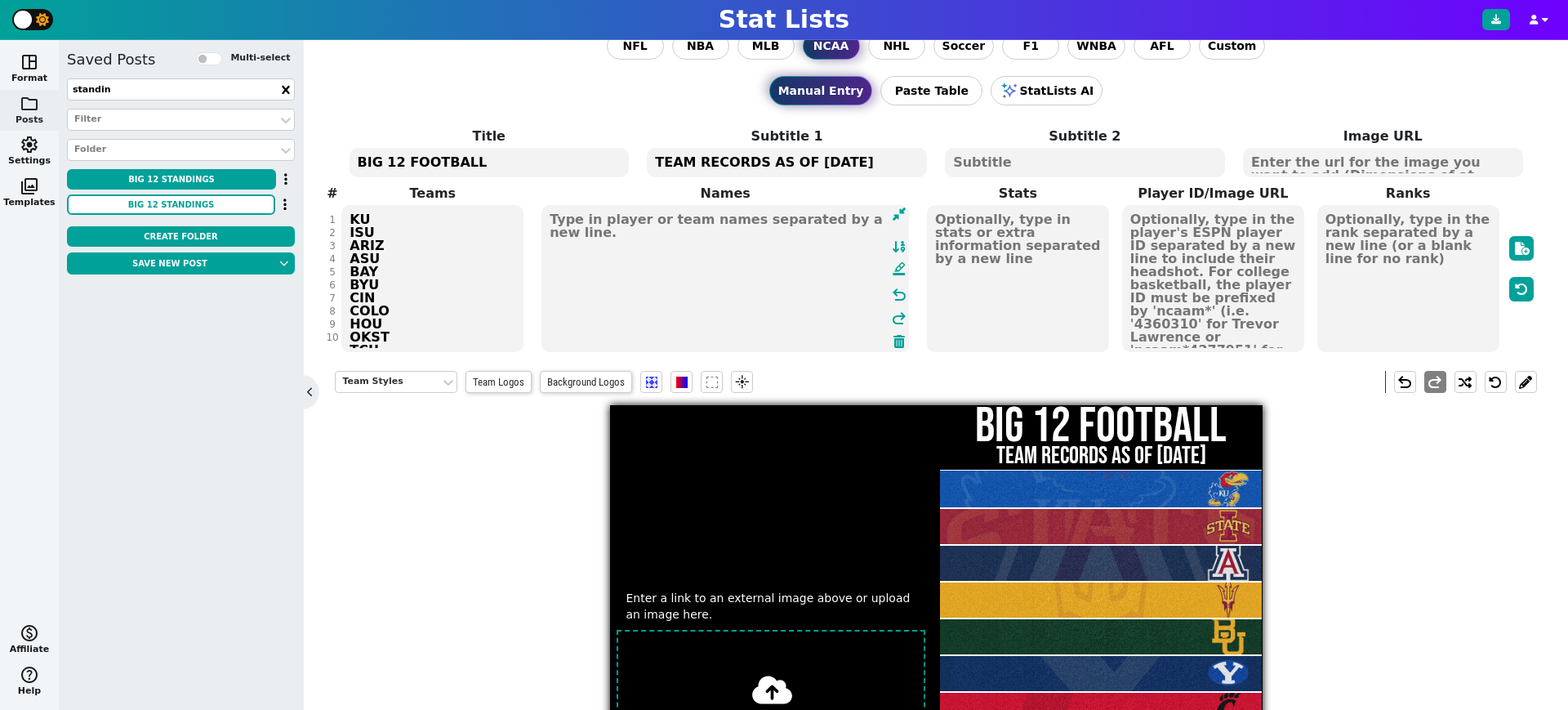
click at [802, 249] on textarea at bounding box center [725, 279] width 368 height 147
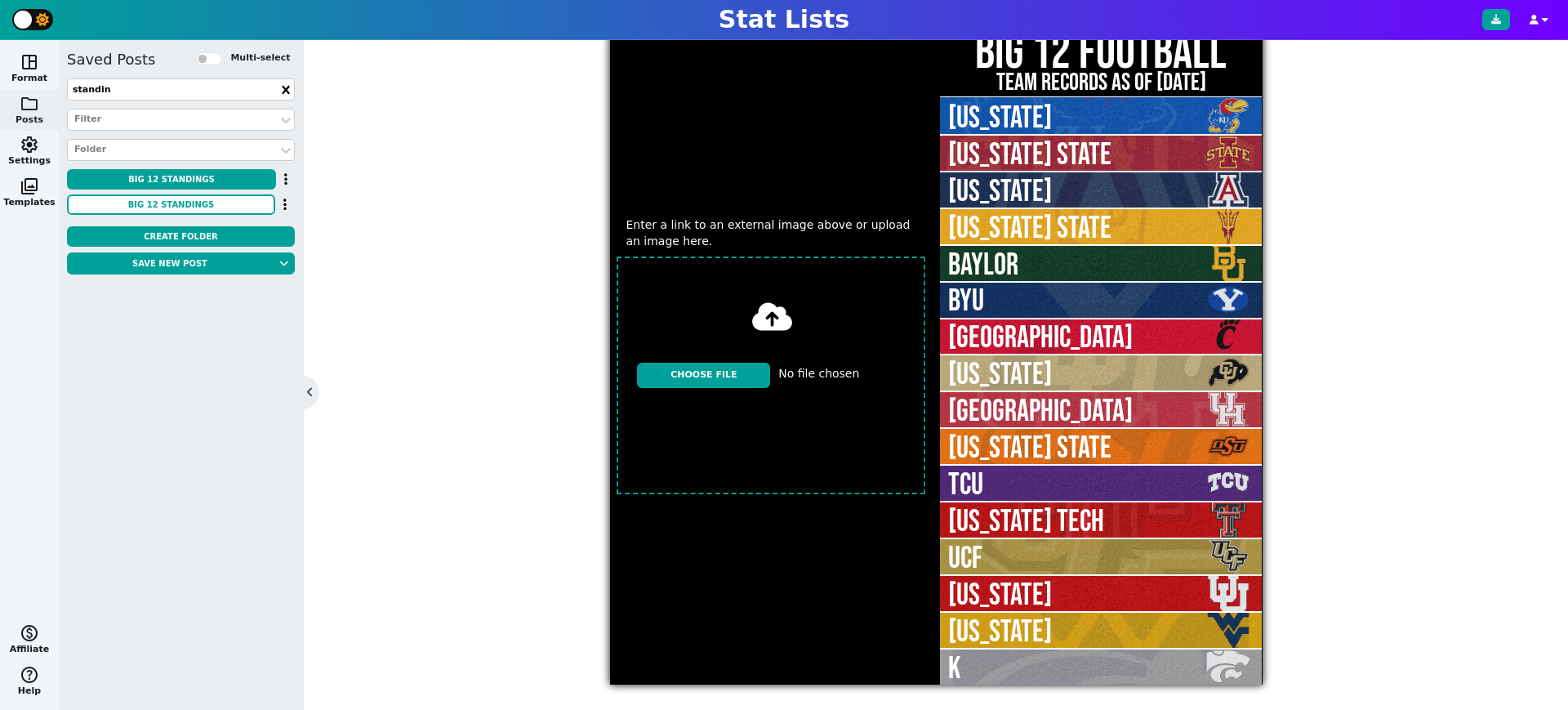
scroll to position [314, 0]
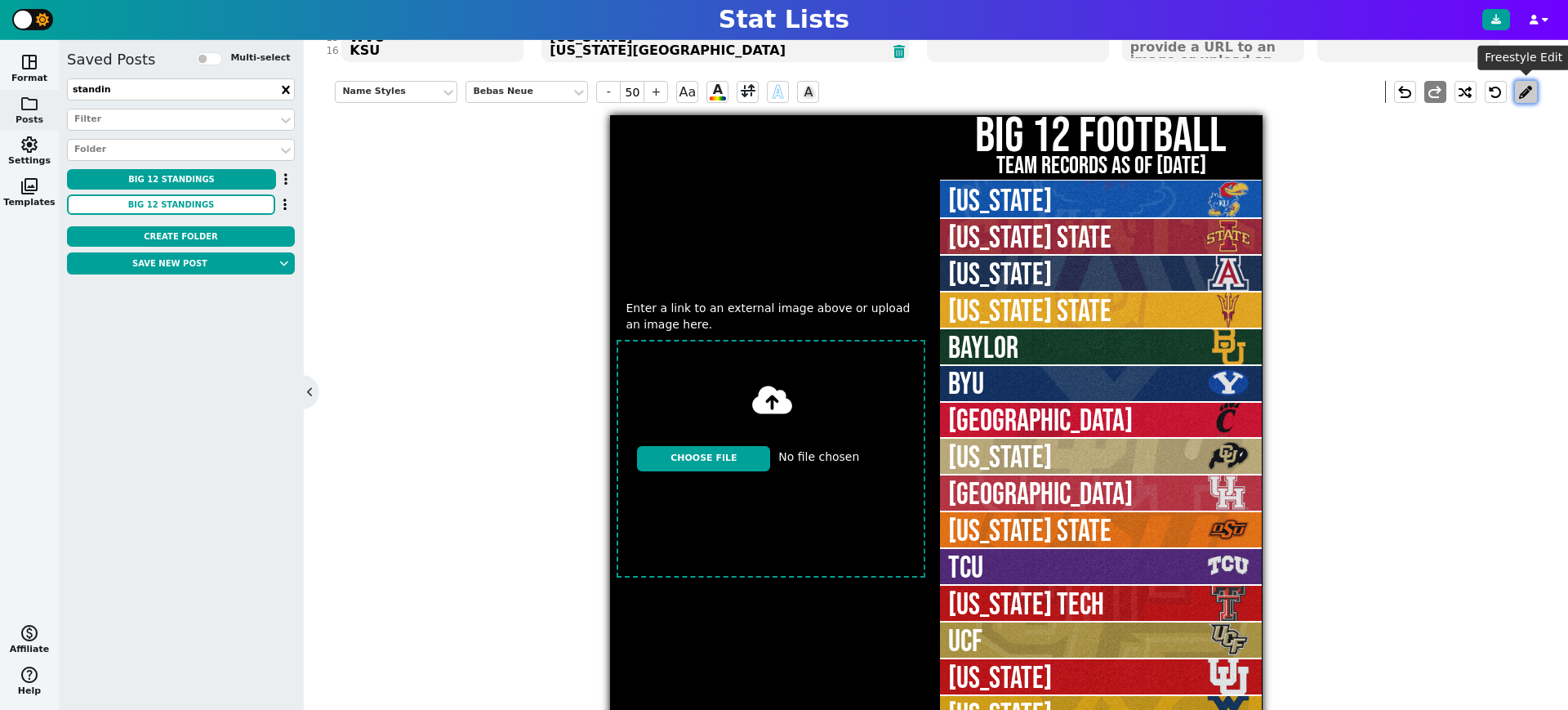
type textarea "KANSAS IOWA STATE ARIZONA ARIZONA STATE BAYLOR BYU CINCINNATI COLORADO HOUSTON …"
click at [1525, 91] on button at bounding box center [1526, 92] width 22 height 22
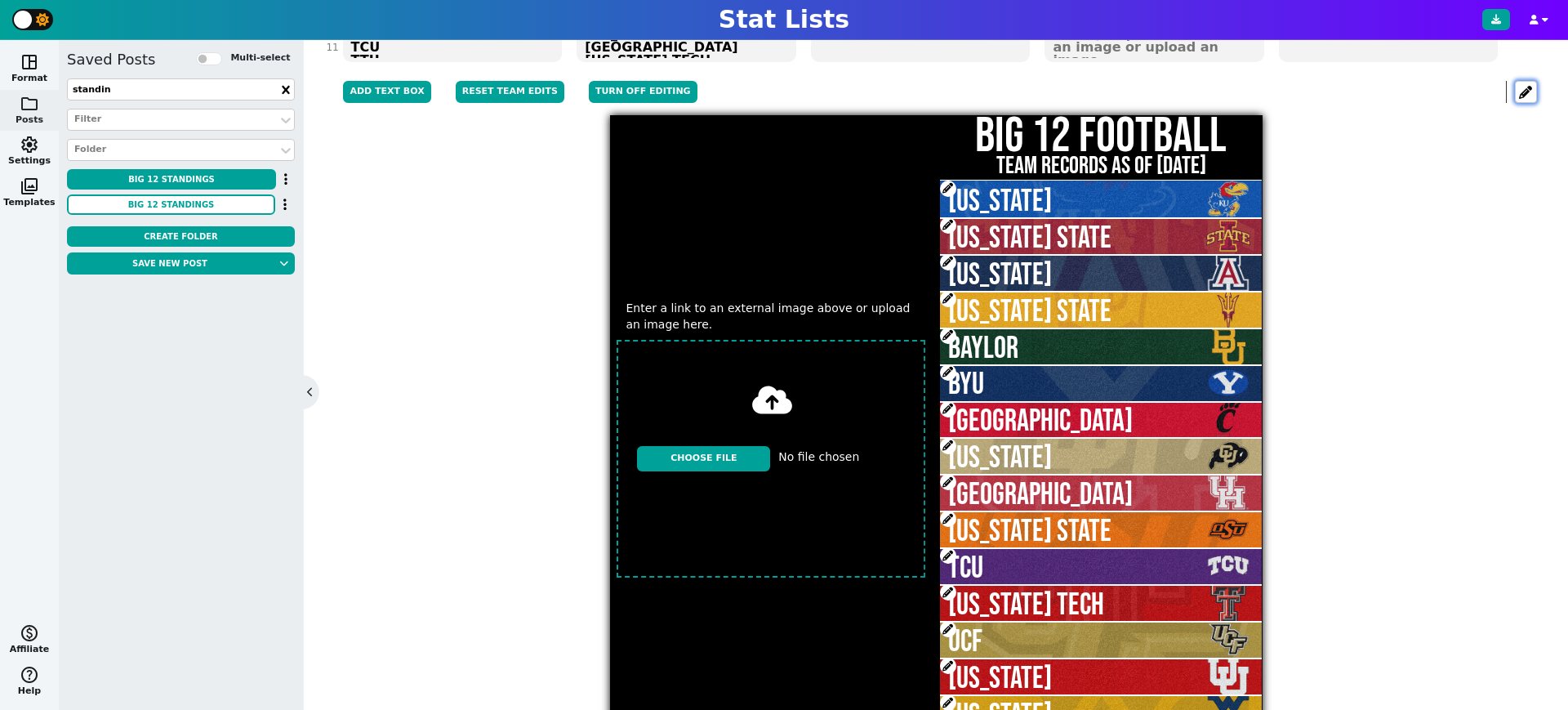
scroll to position [0, 0]
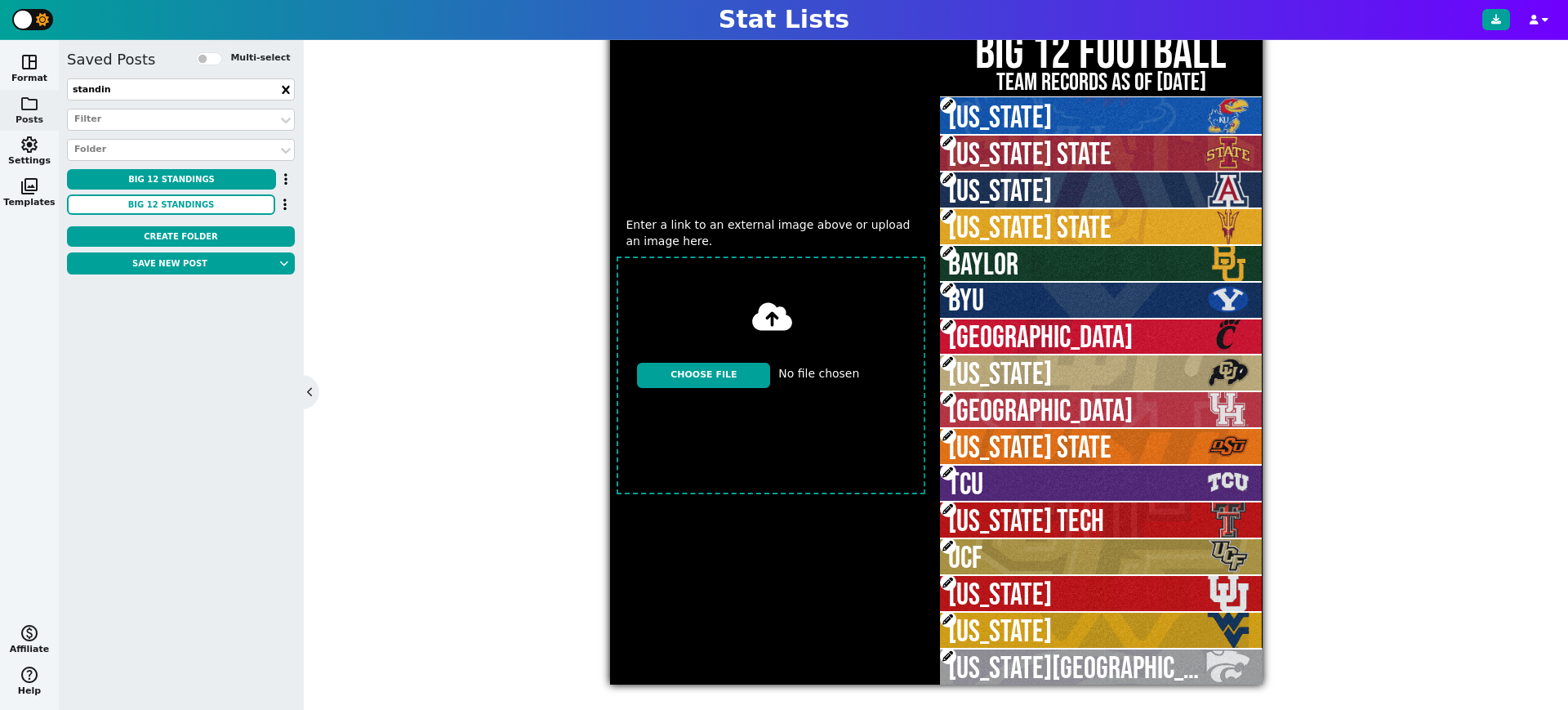
click at [945, 652] on span at bounding box center [948, 656] width 17 height 17
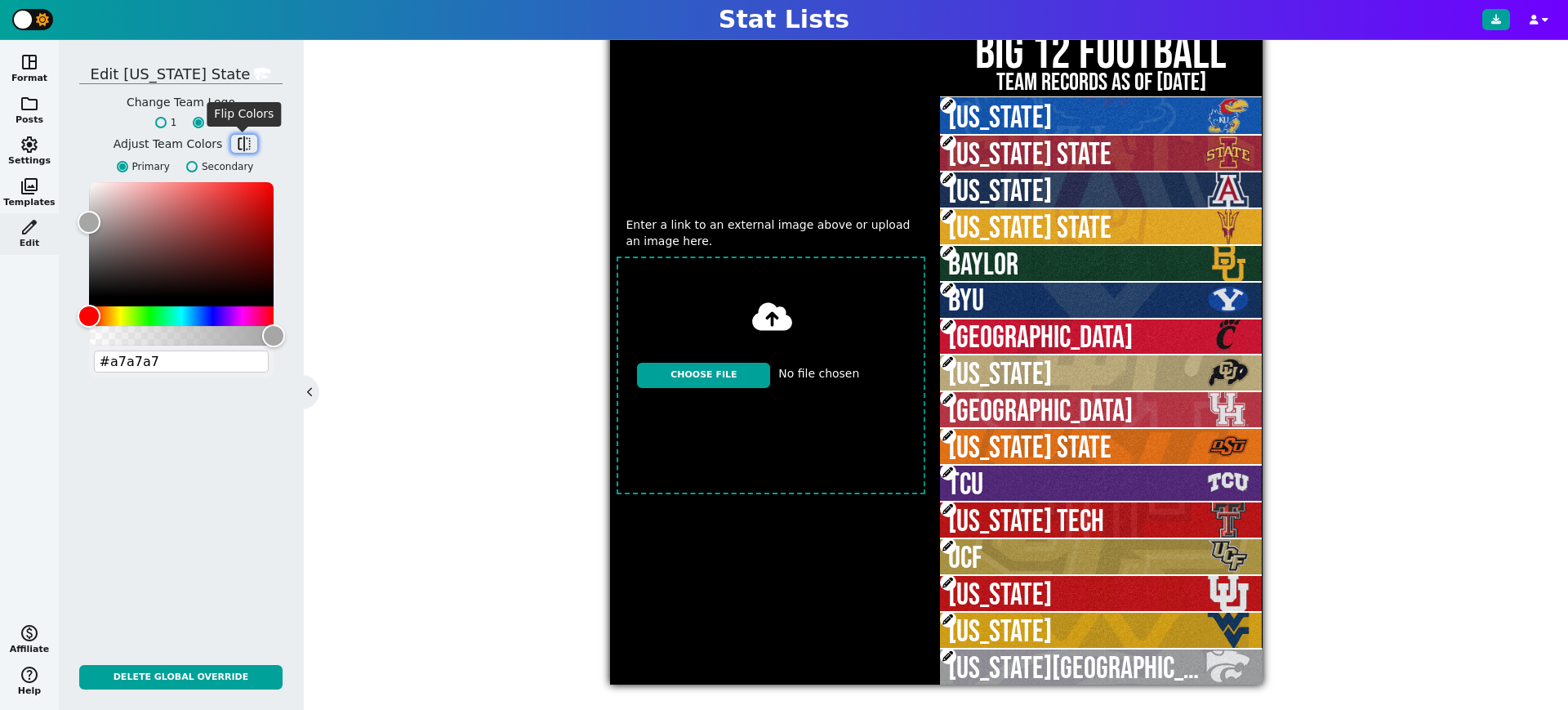
click at [240, 140] on span "flip" at bounding box center [244, 143] width 17 height 17
type input "#512888"
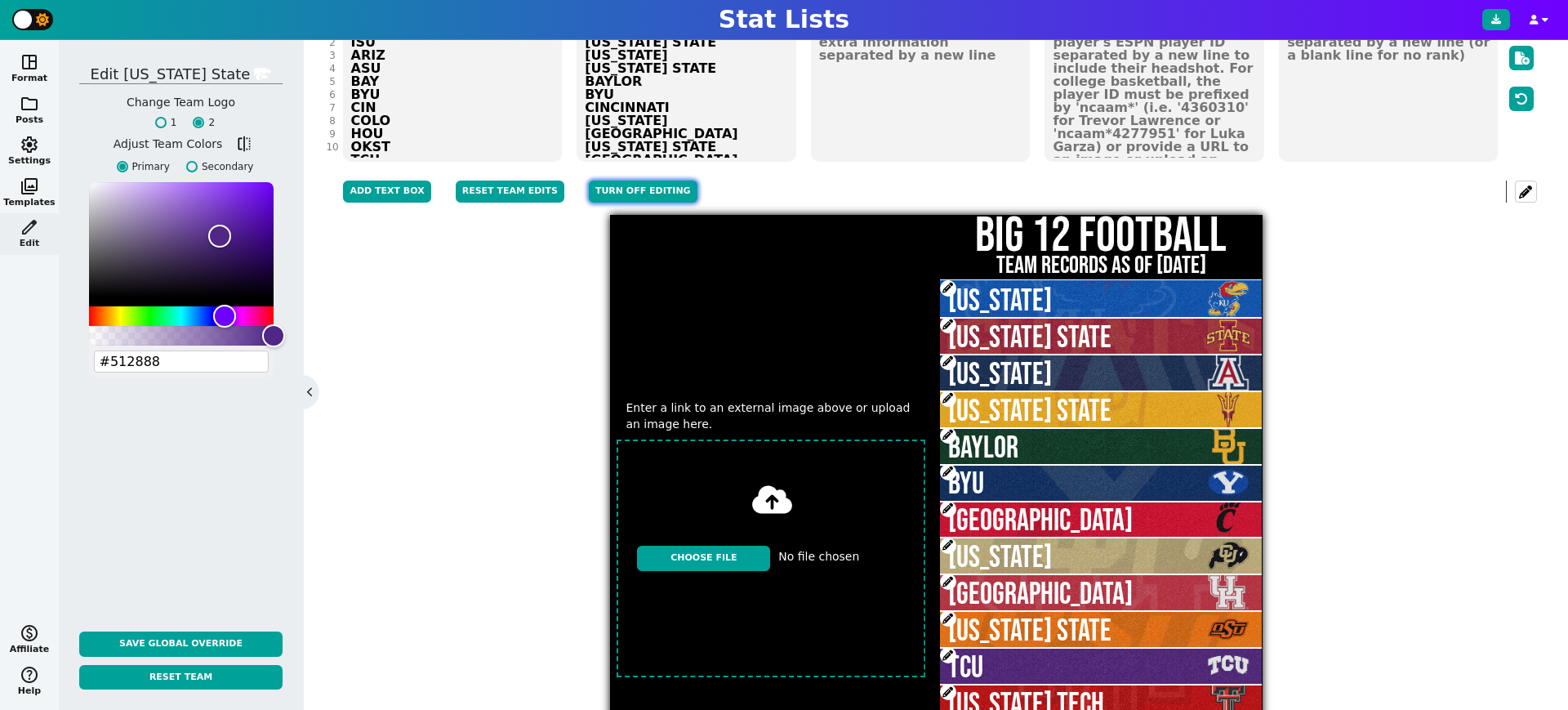
click at [607, 187] on button "Turn off editing" at bounding box center [643, 191] width 108 height 22
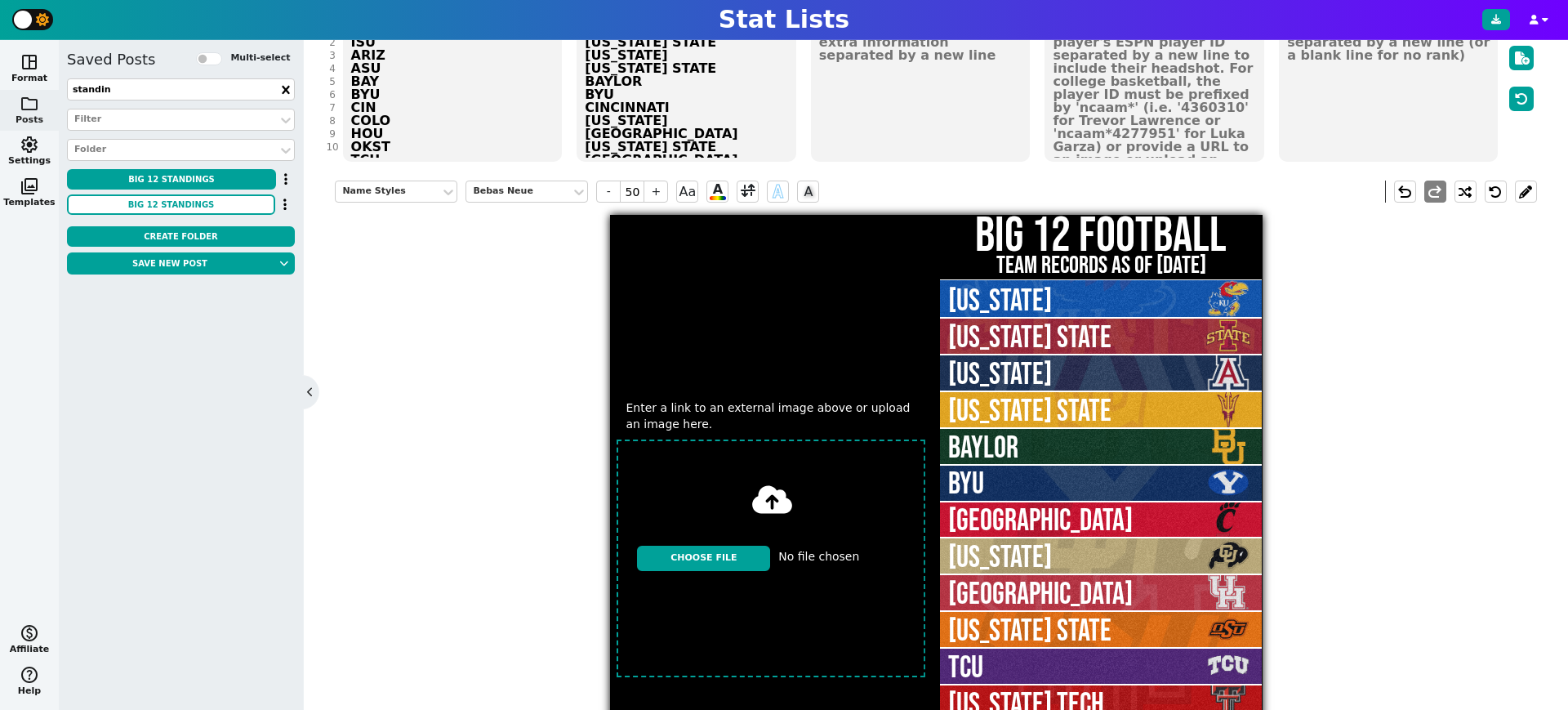
click at [749, 558] on input "file" at bounding box center [771, 558] width 323 height 250
type input "C:\fakepath\IMG_2075.jpeg"
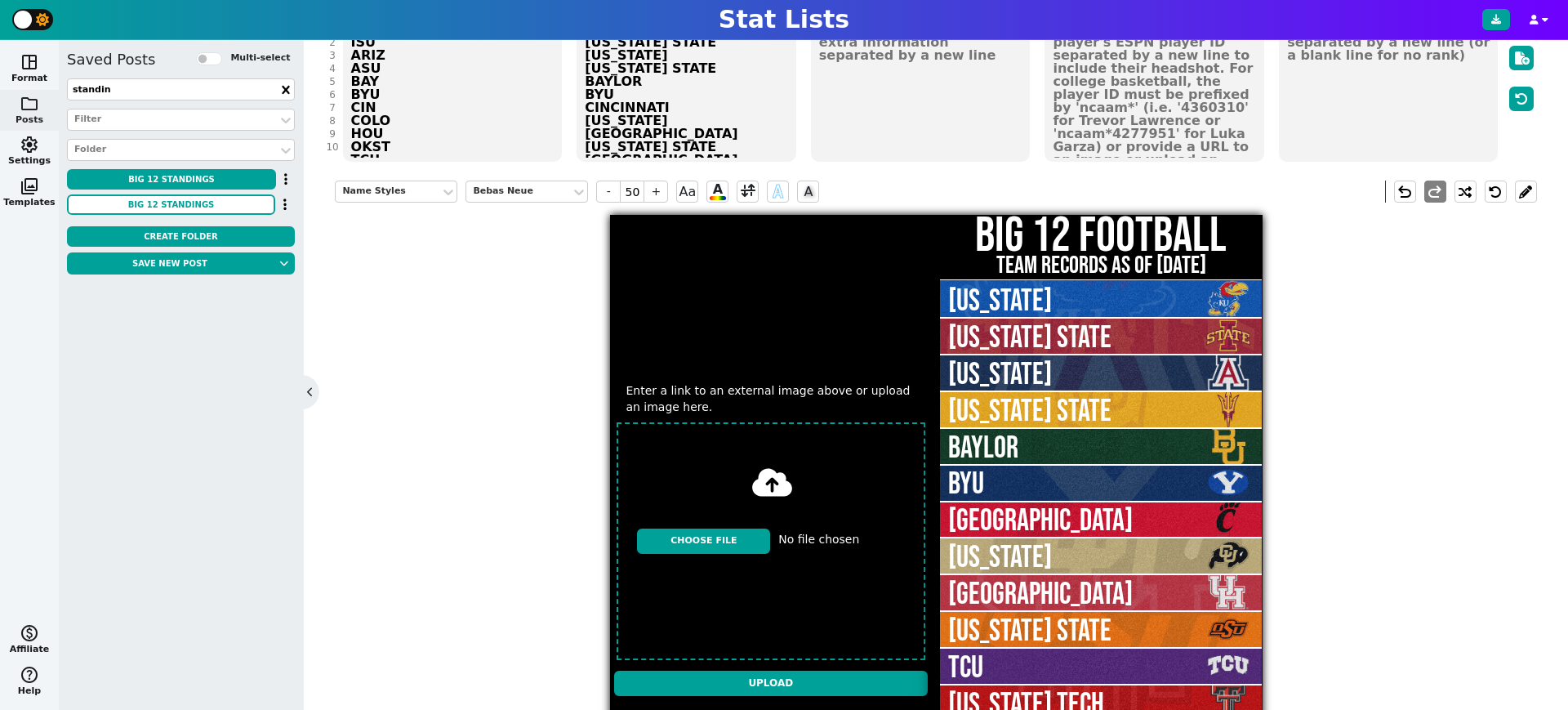
scroll to position [272, 0]
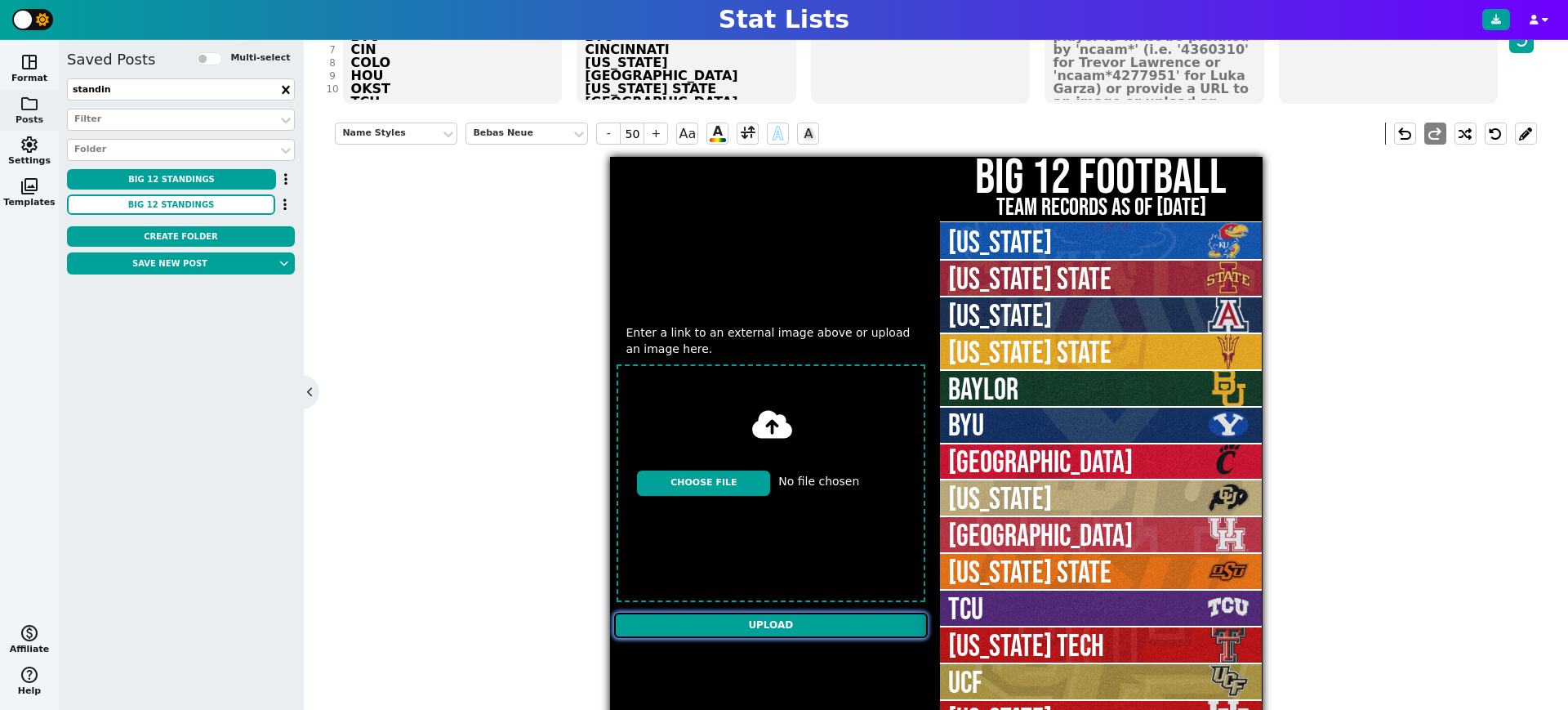
click at [751, 627] on input "Upload" at bounding box center [772, 626] width 315 height 26
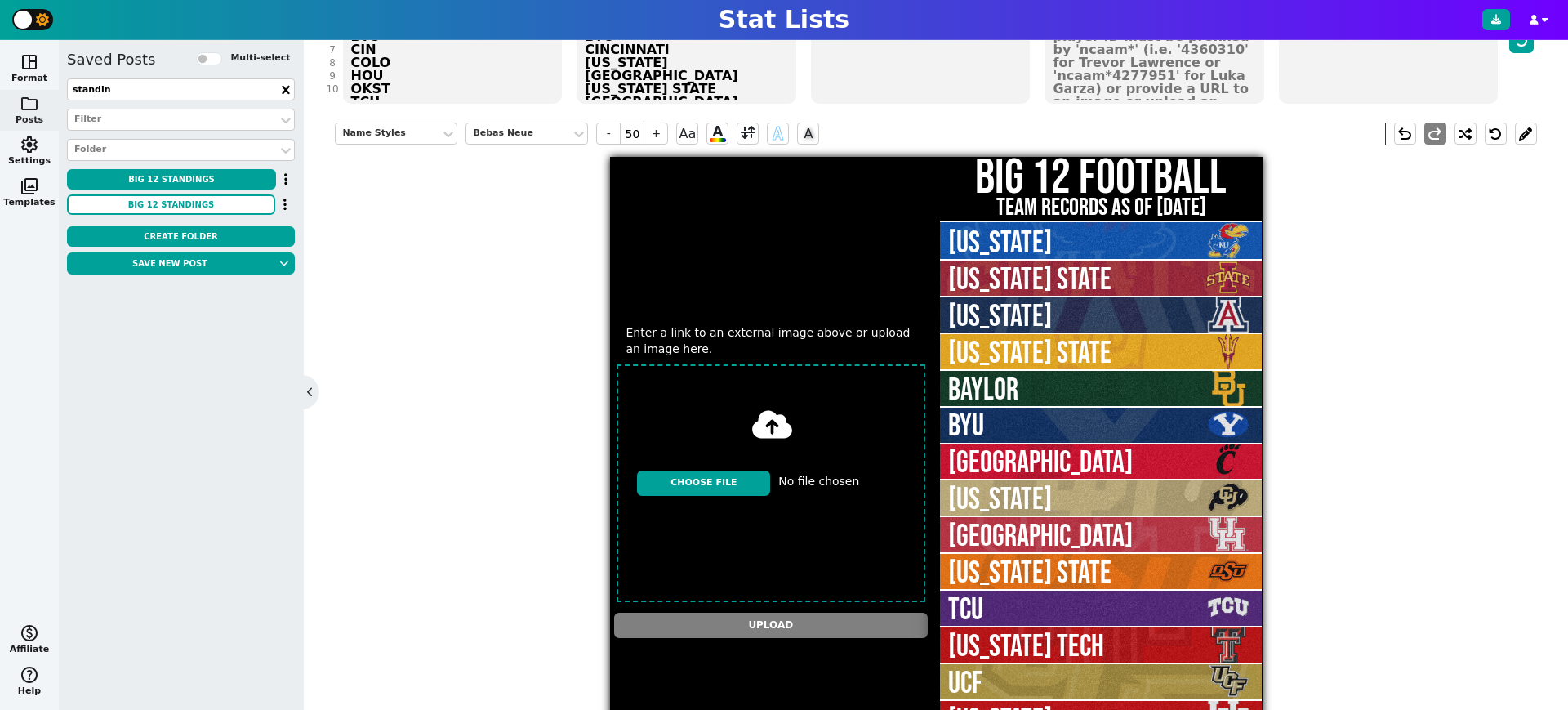
type textarea "https://firebasestorage.googleapis.com/v0/b/statlist-images.appspot.com/o/image…"
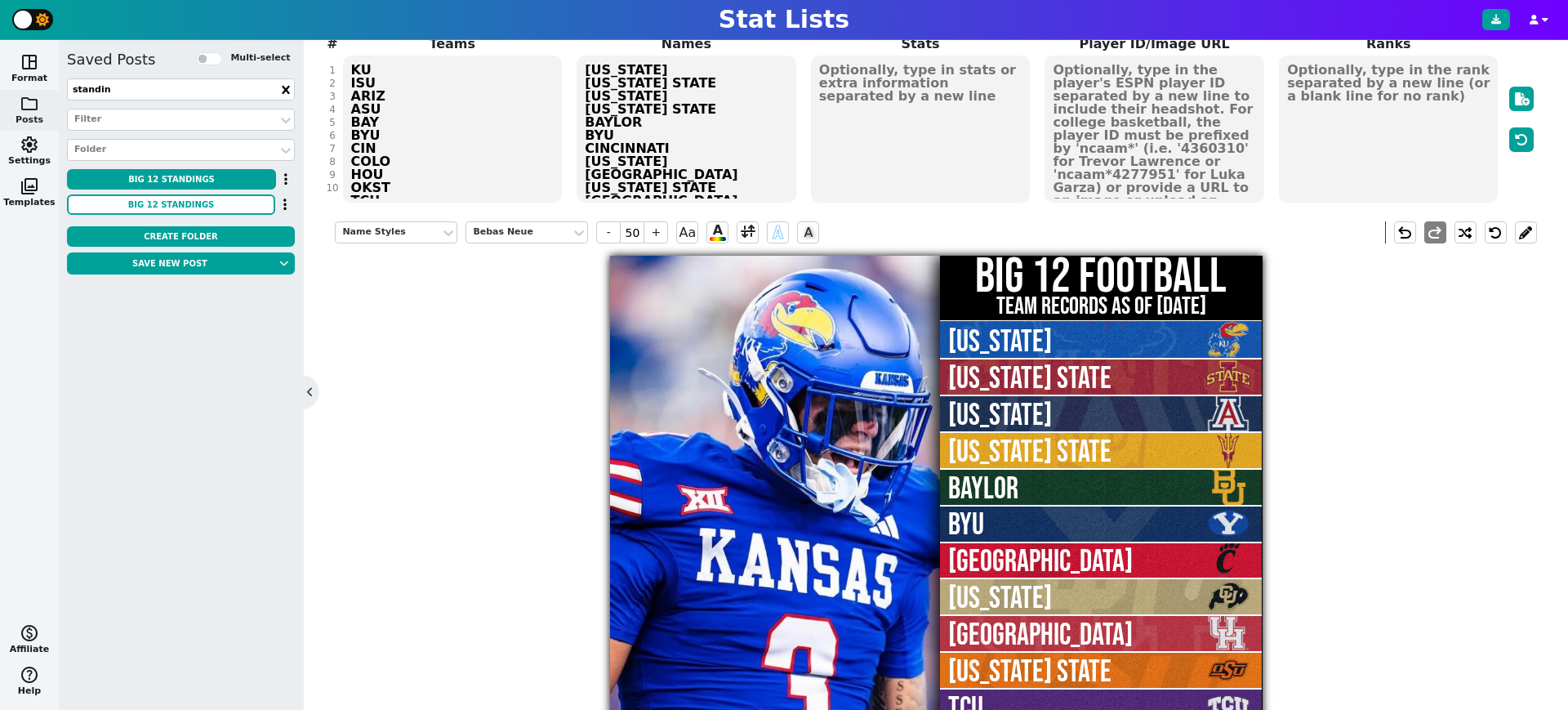
scroll to position [175, 0]
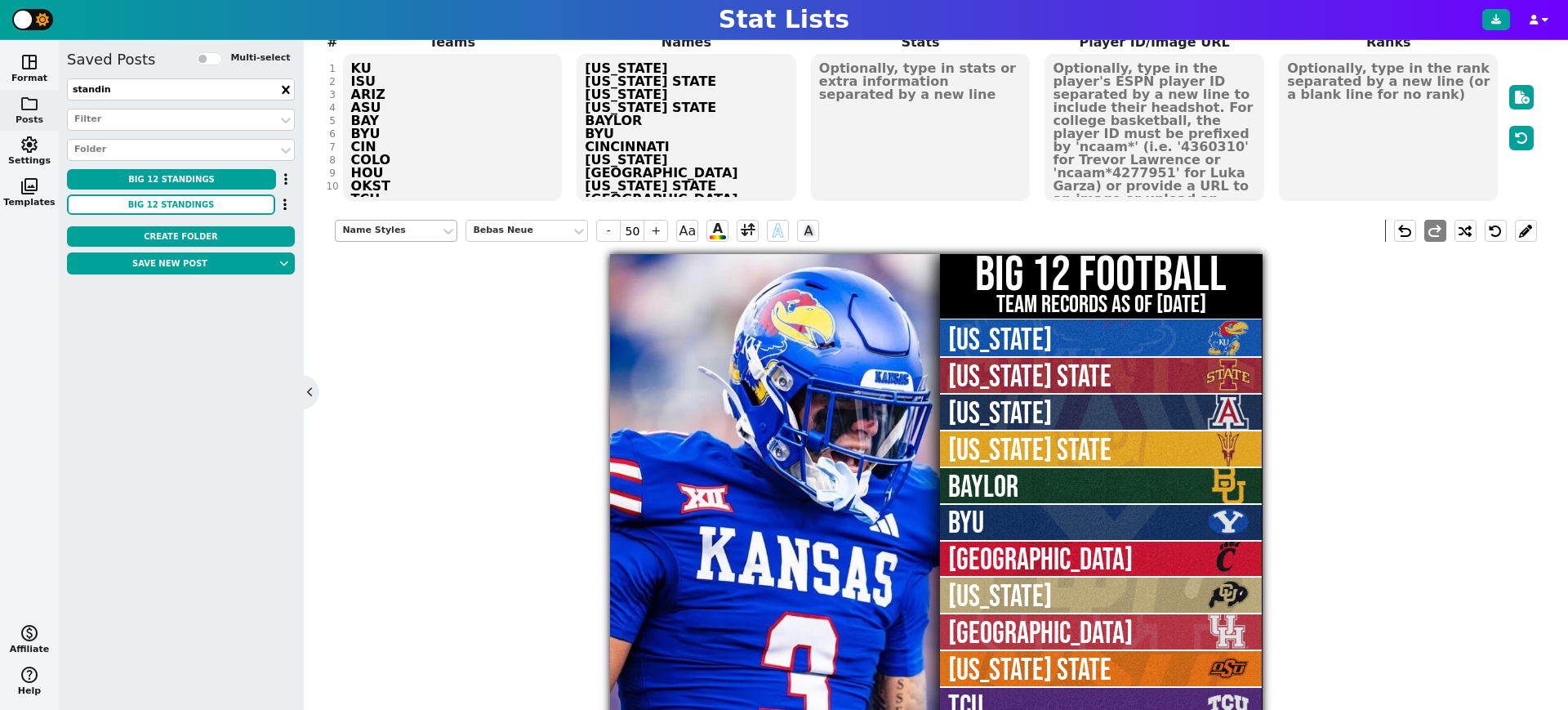
click at [424, 224] on div "Name Styles" at bounding box center [388, 231] width 92 height 14
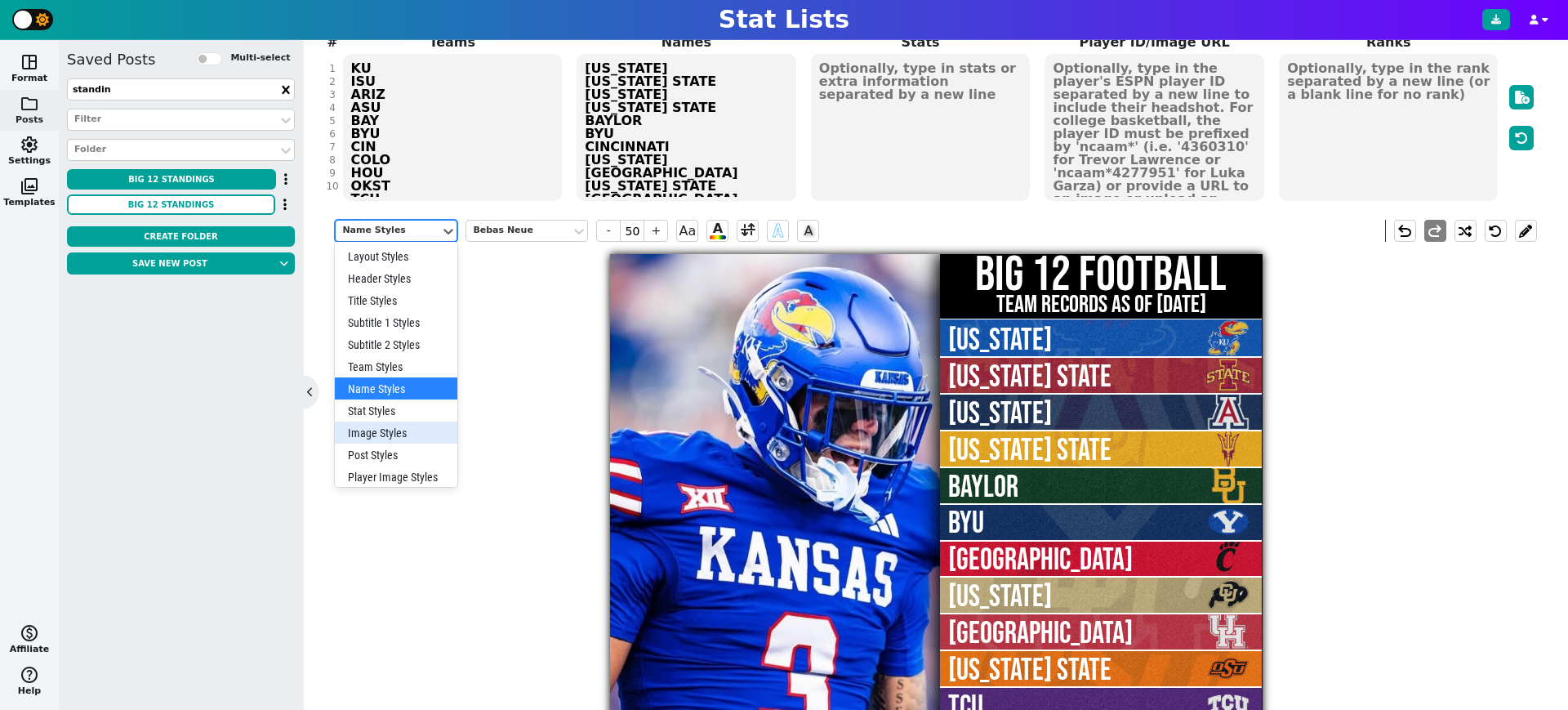
click at [393, 427] on div "Image Styles" at bounding box center [396, 432] width 122 height 22
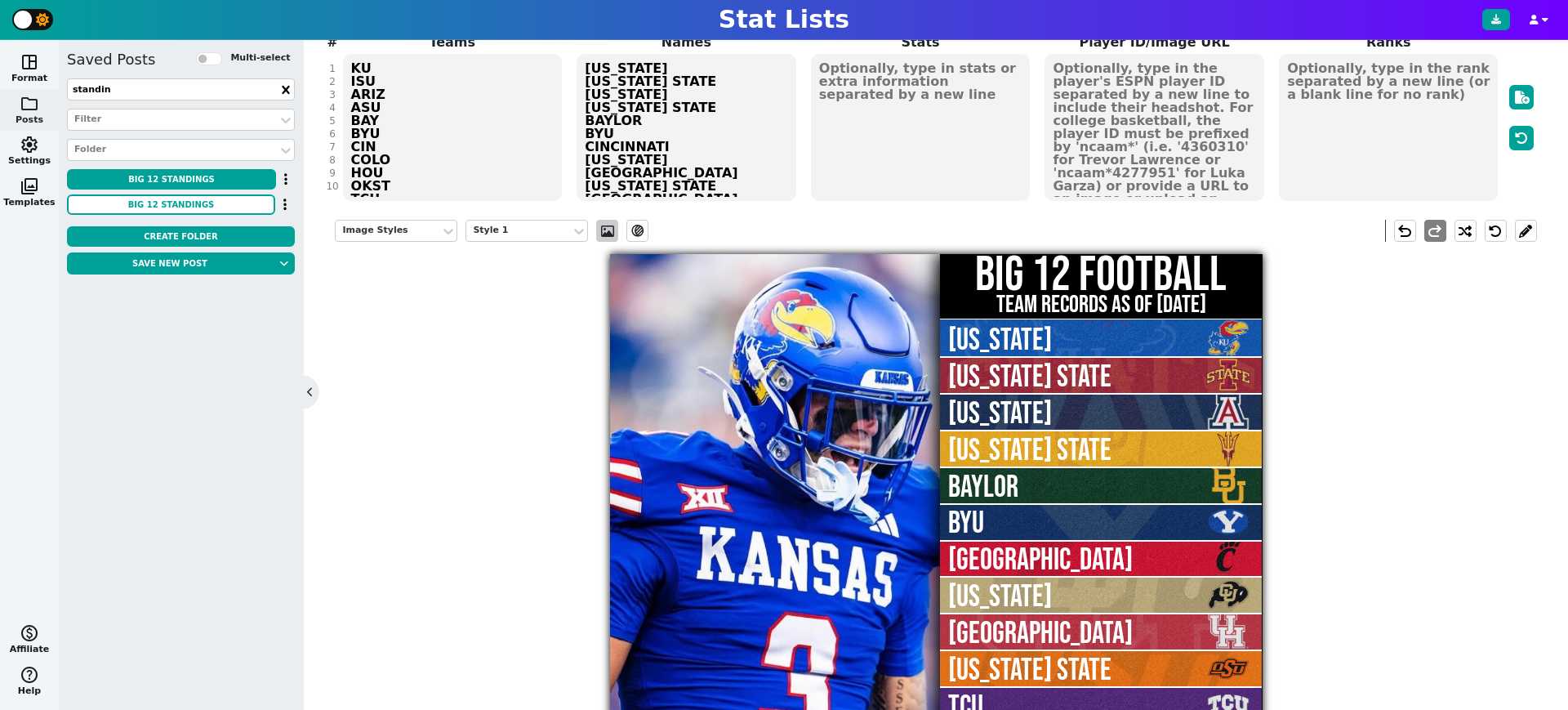
click at [608, 225] on span at bounding box center [607, 231] width 17 height 13
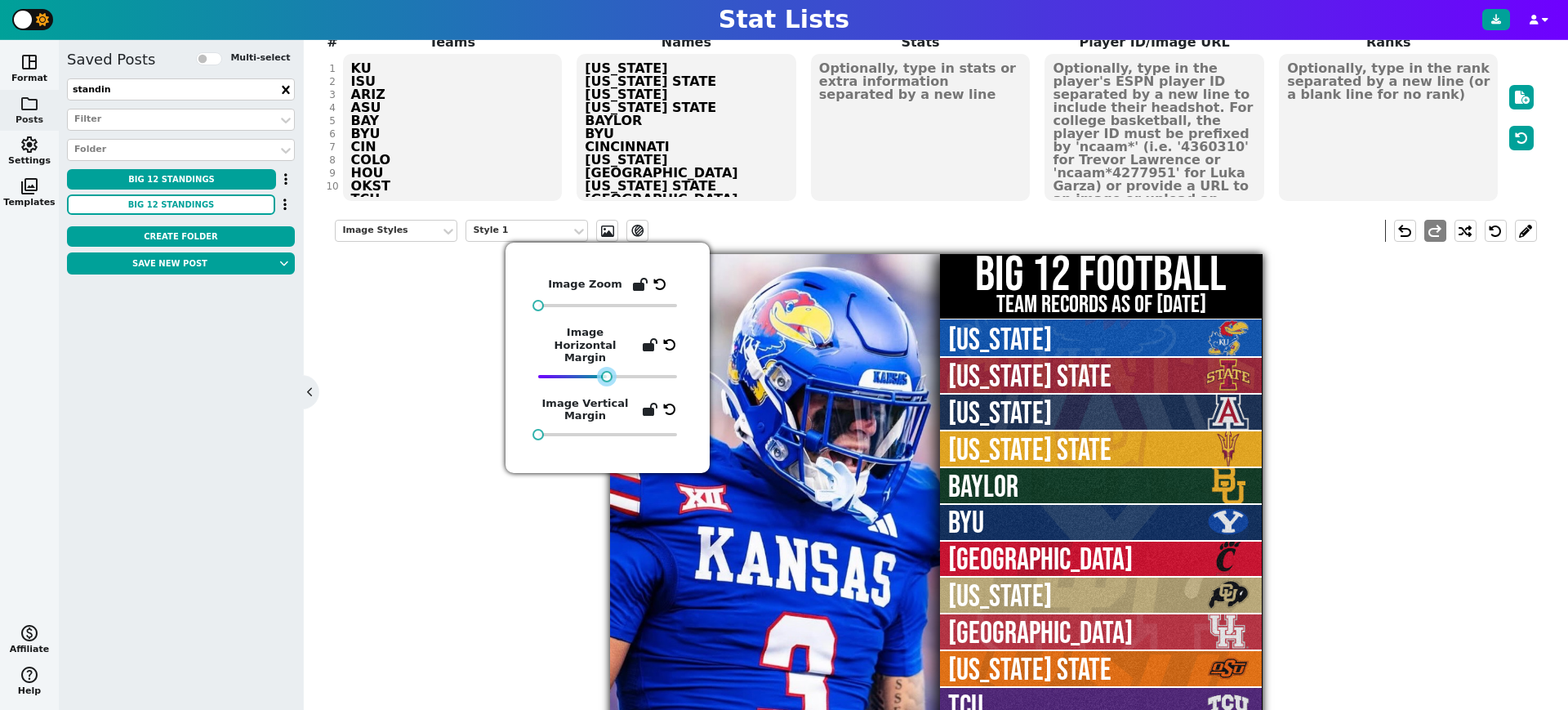
click at [605, 371] on div at bounding box center [607, 376] width 11 height 11
click at [492, 495] on div "Image Styles Style 1 ev_shadow undo redo BIG 12 FOOTBALL TEAM RECORDS AS OF 8/2…" at bounding box center [935, 557] width 1202 height 700
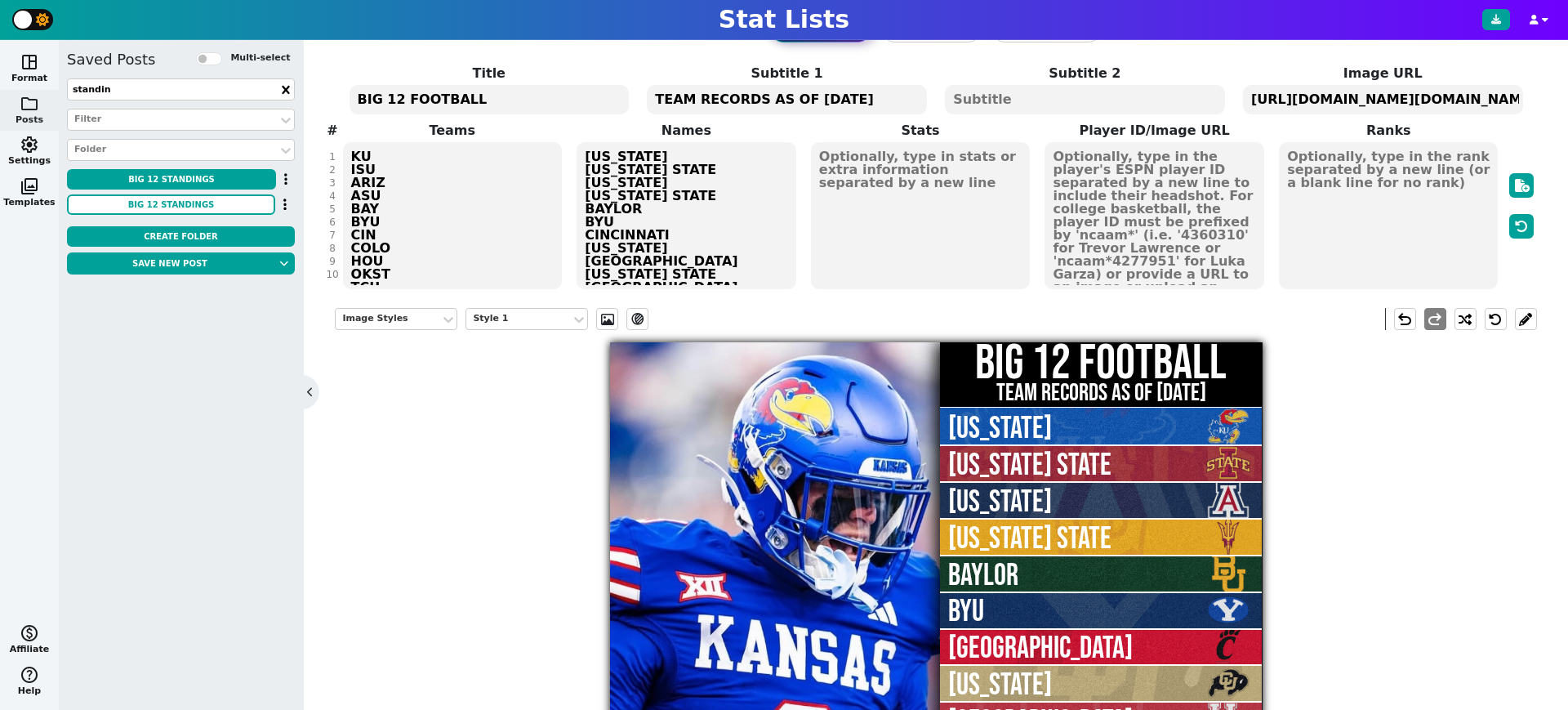
scroll to position [72, 0]
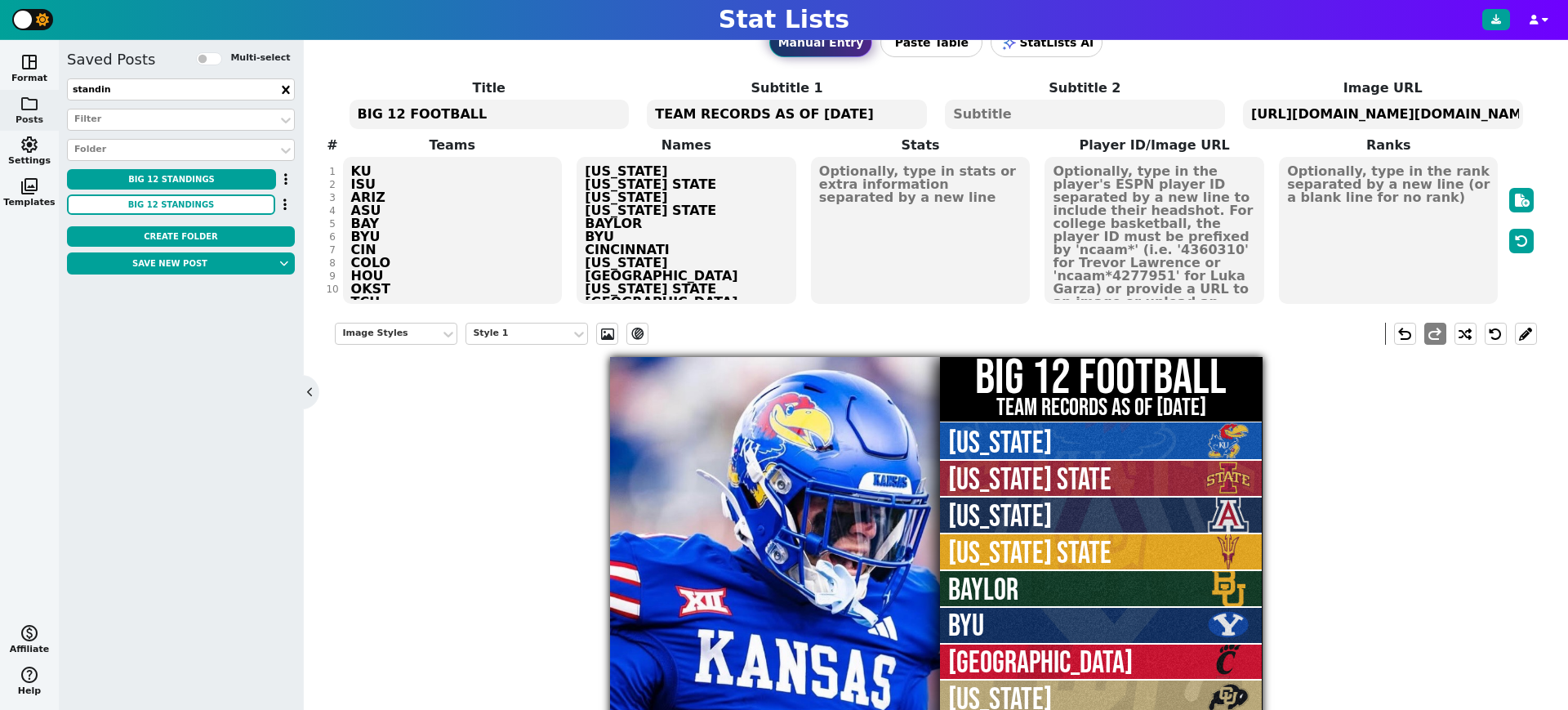
click at [1374, 211] on textarea at bounding box center [1389, 230] width 219 height 147
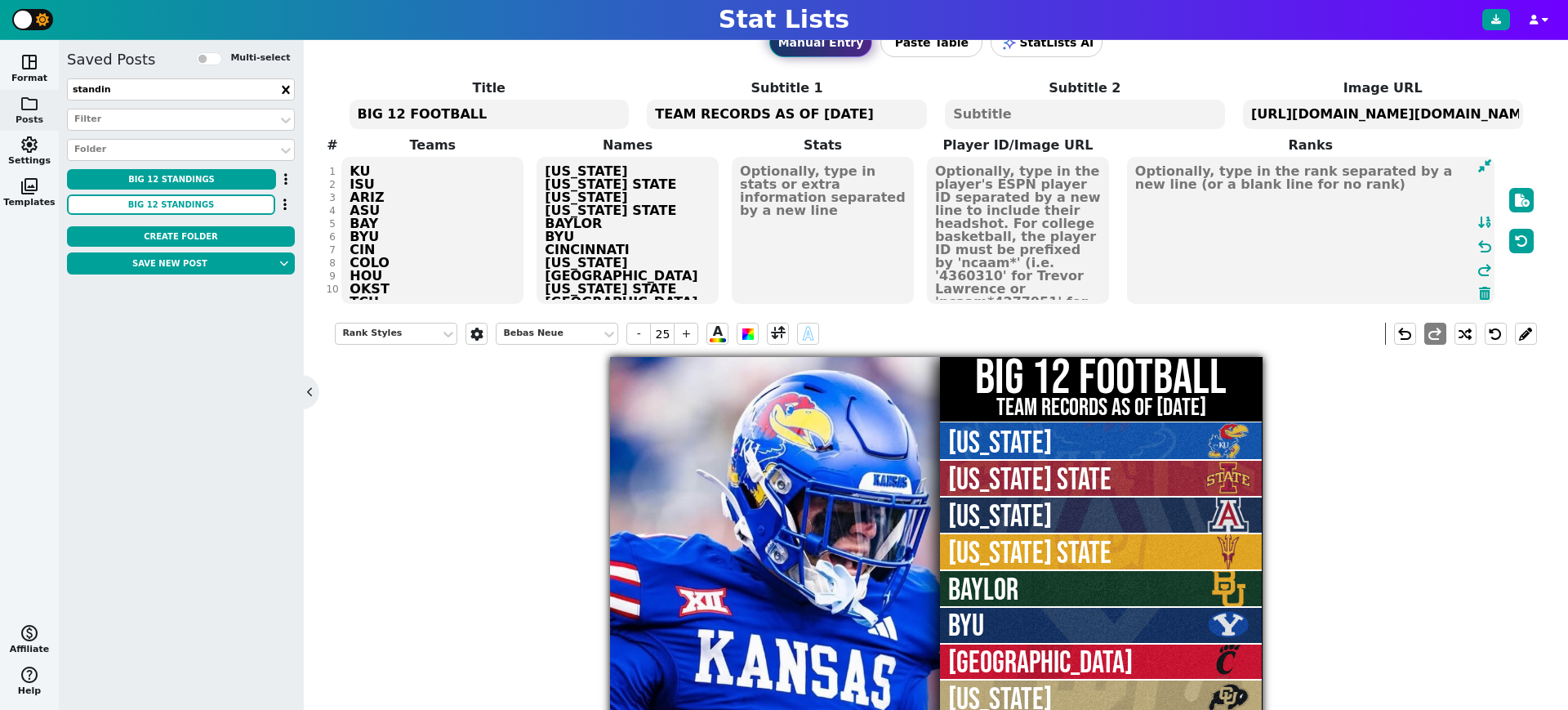
click at [830, 201] on textarea at bounding box center [822, 230] width 182 height 147
type input "43"
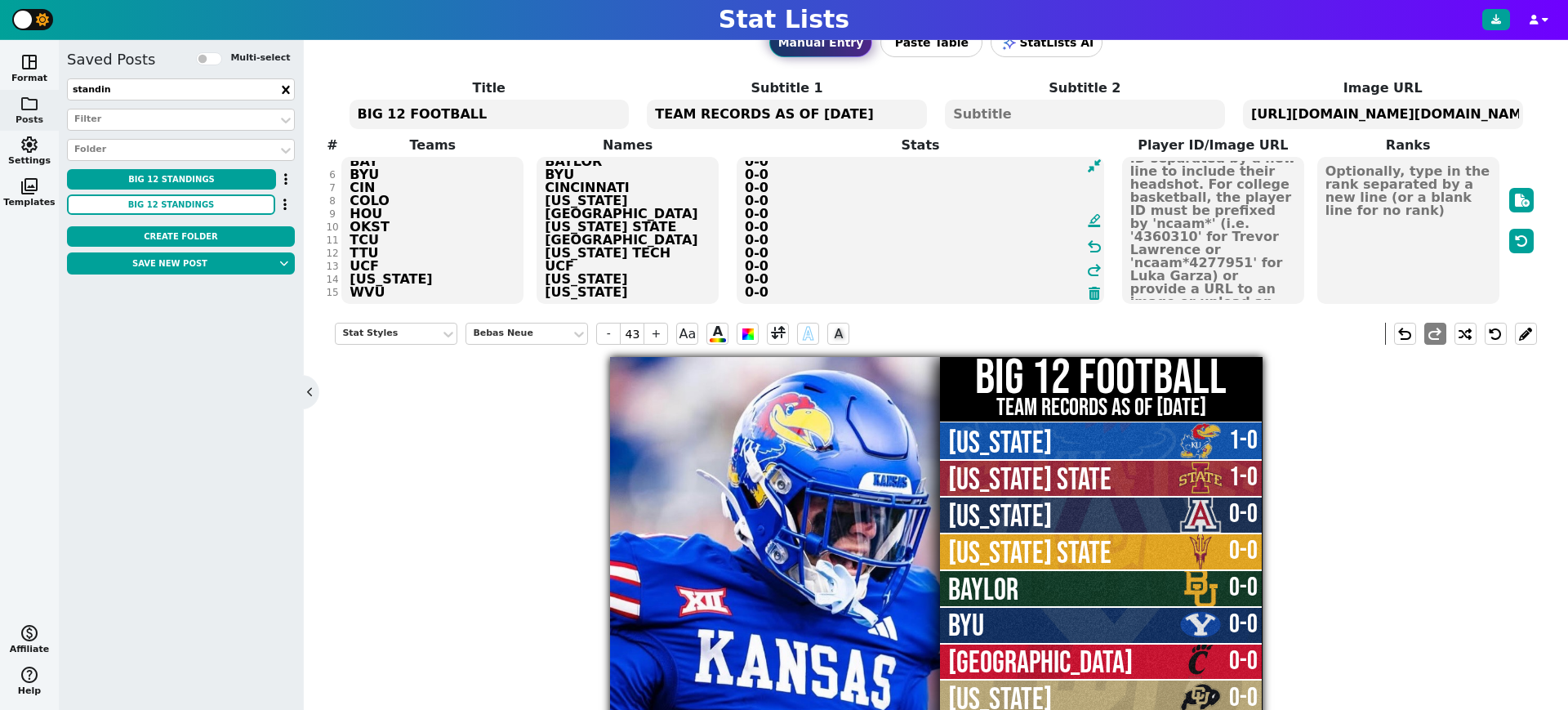
scroll to position [75, 0]
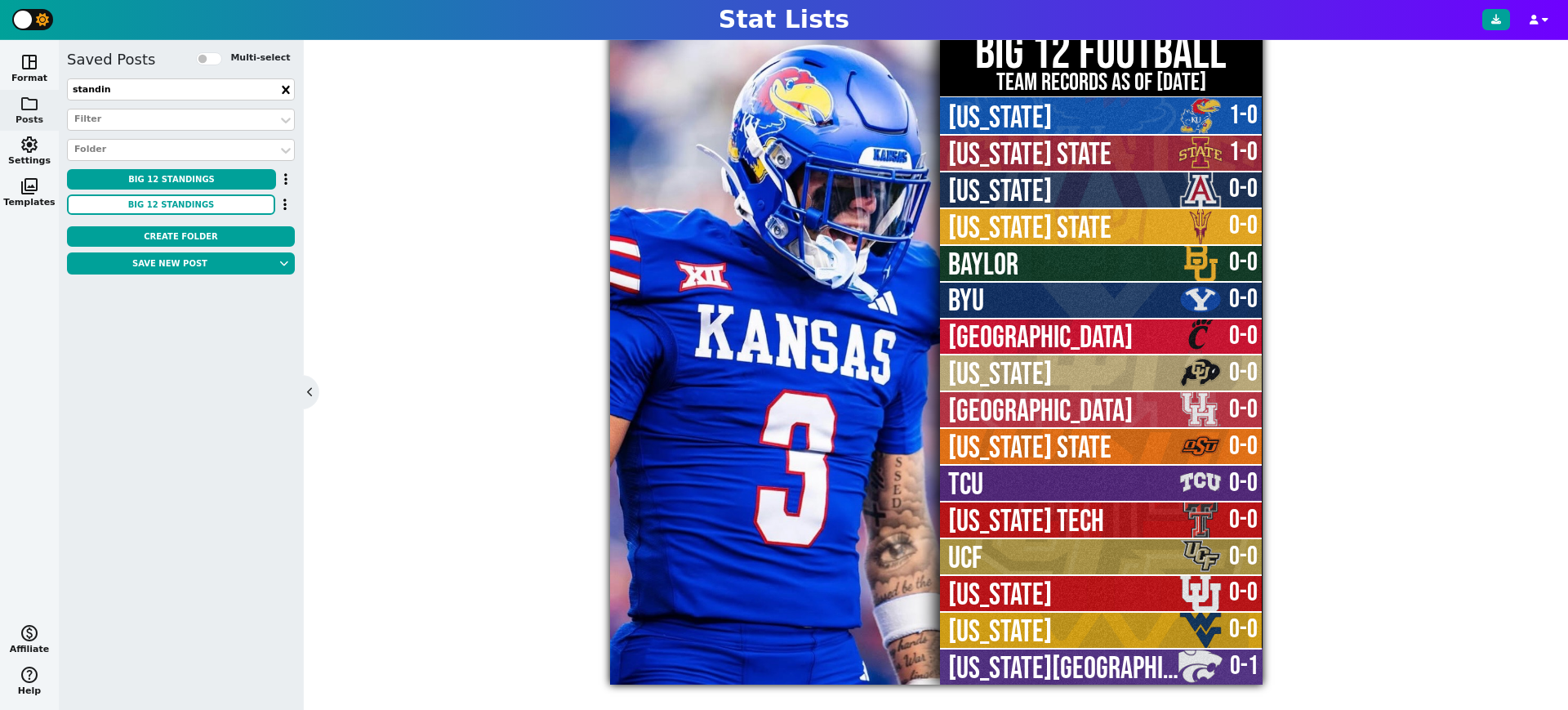
type textarea "1-0 1-0 0-0 0-0 0-0 0-0 0-0 0-0 0-0 0-0 0-0 0-0 0-0 0-0 0-0 0-1"
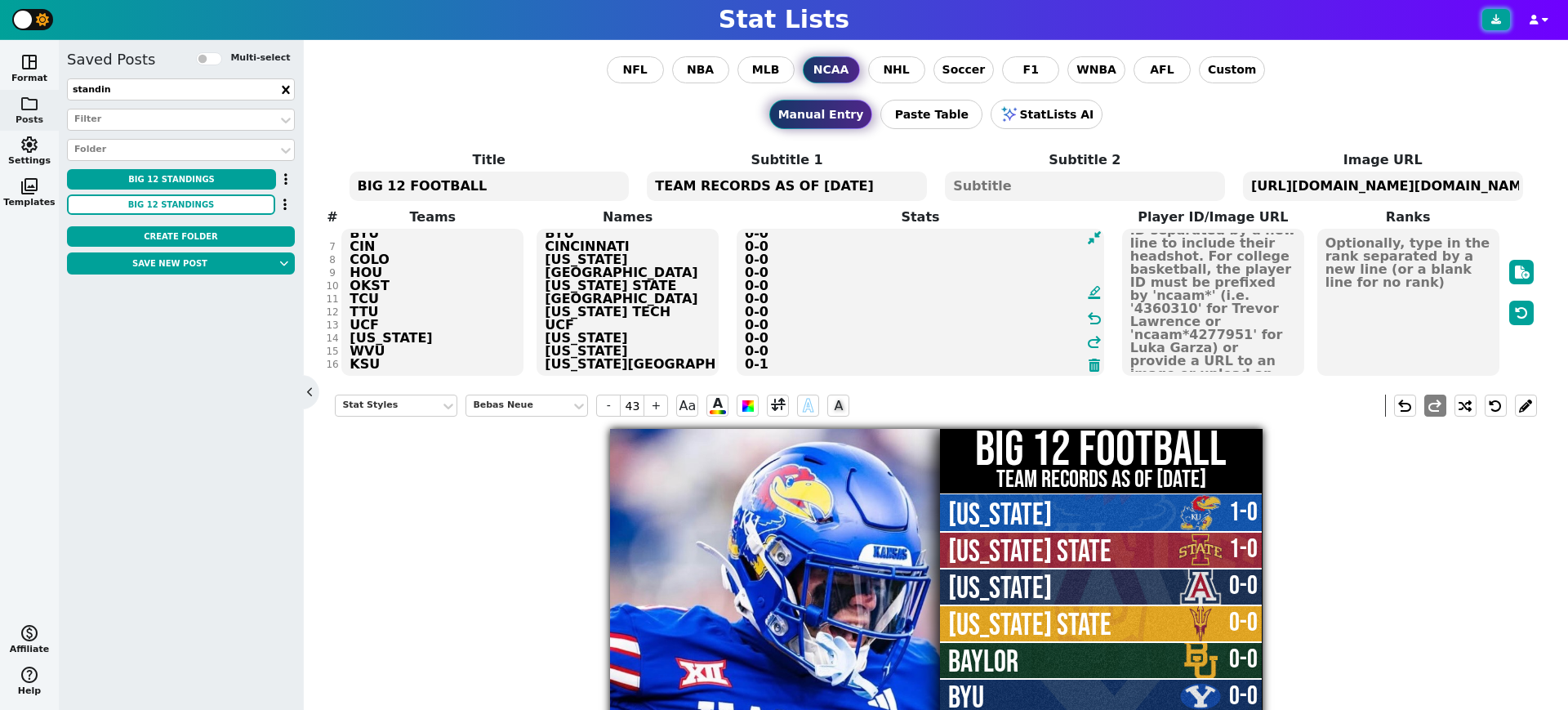
click at [1494, 18] on icon at bounding box center [1495, 19] width 10 height 10
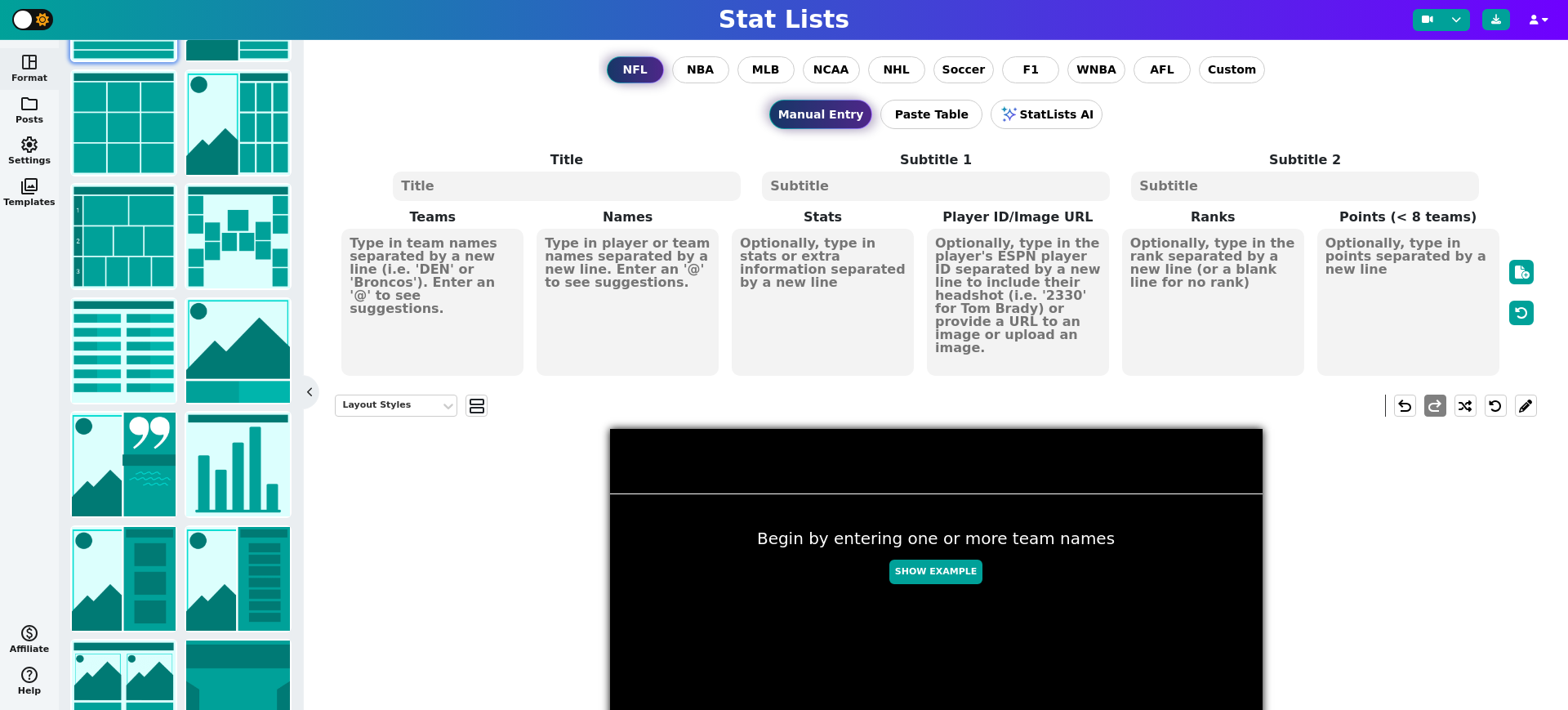
scroll to position [167, 0]
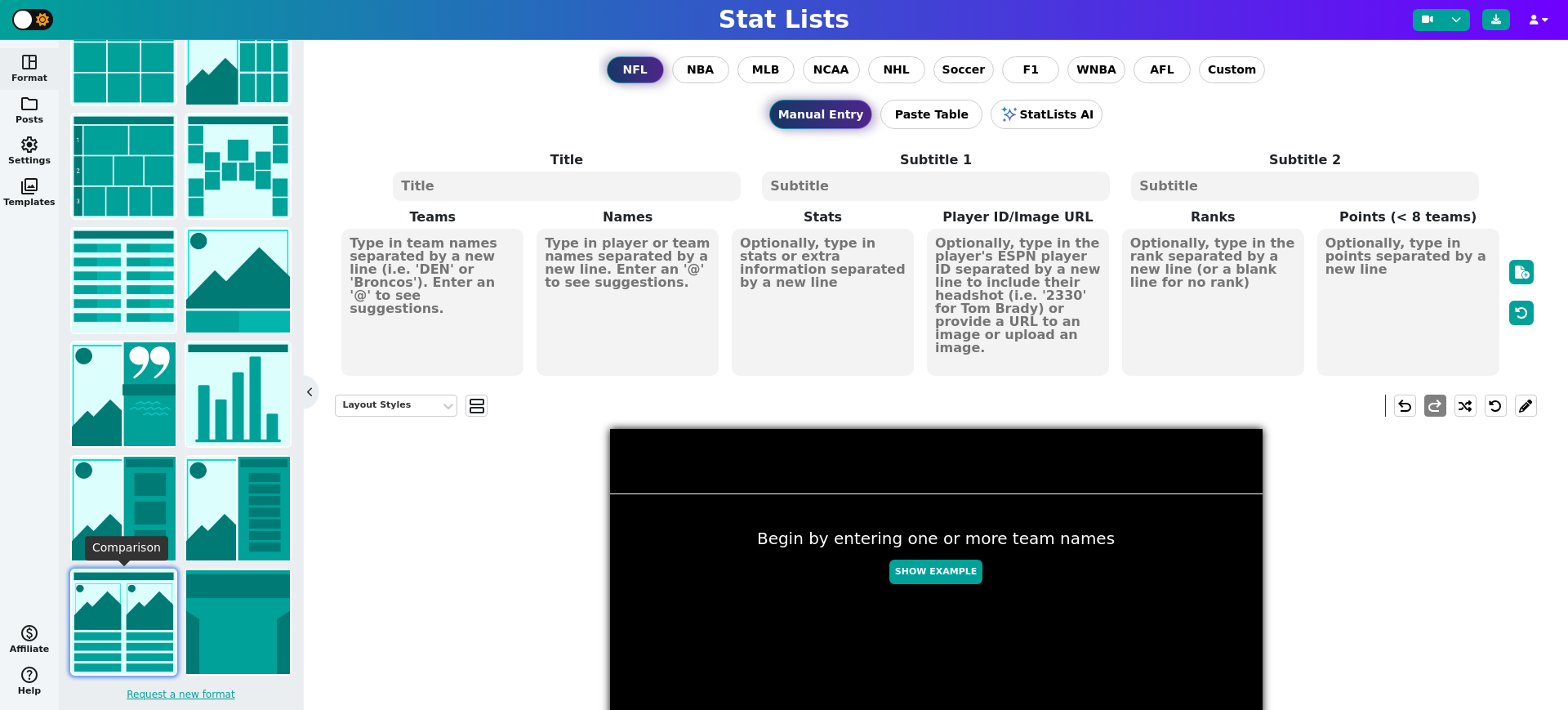
click at [136, 615] on img at bounding box center [123, 622] width 104 height 104
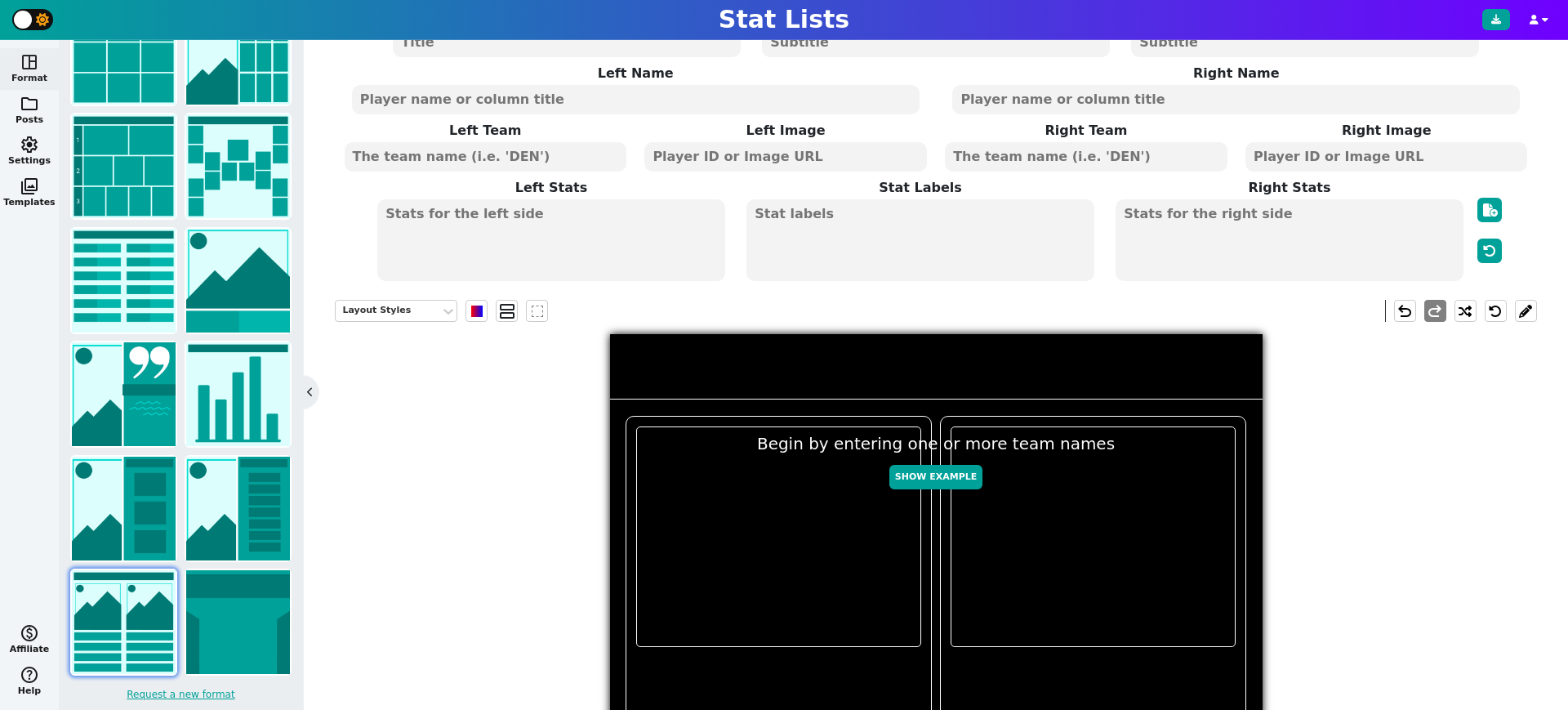
scroll to position [129, 0]
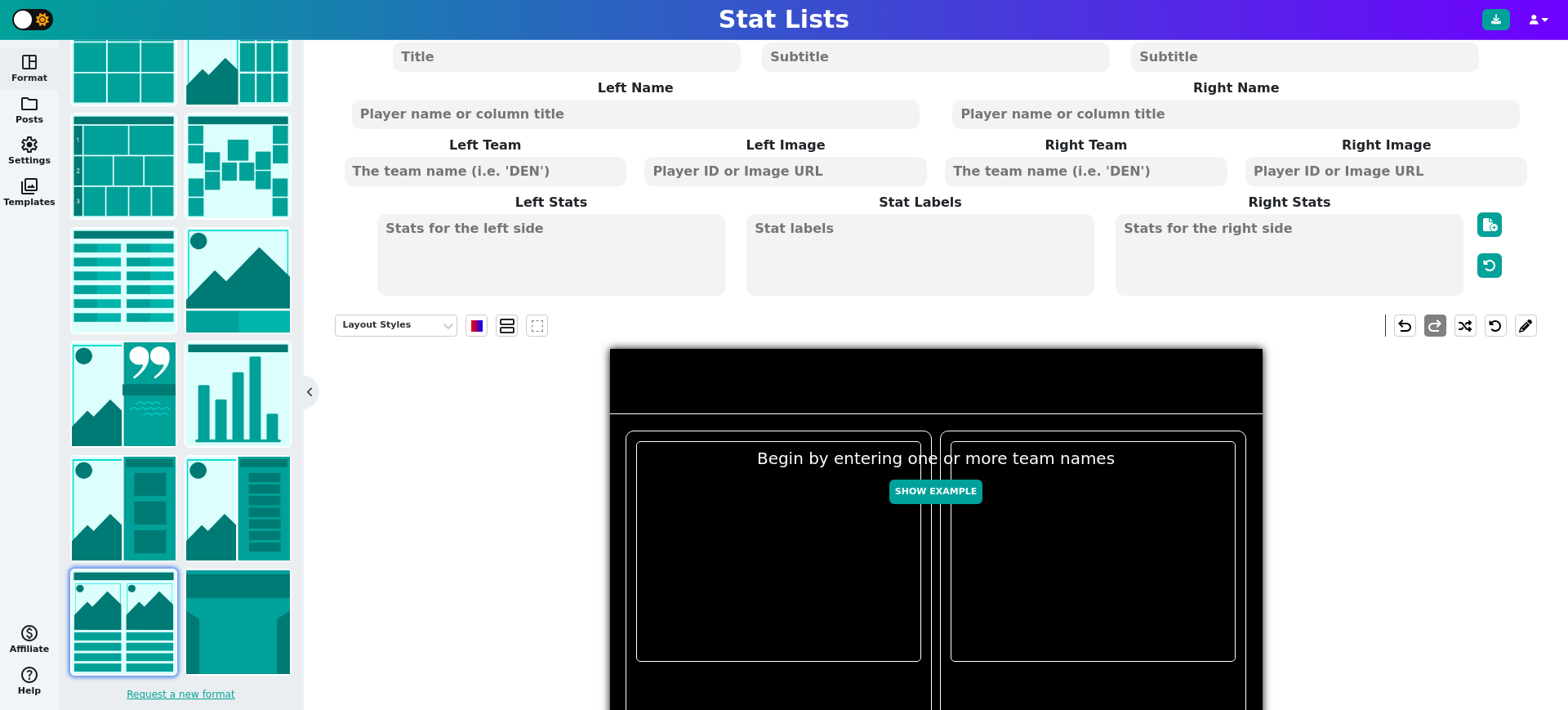
click at [615, 240] on textarea at bounding box center [551, 254] width 347 height 81
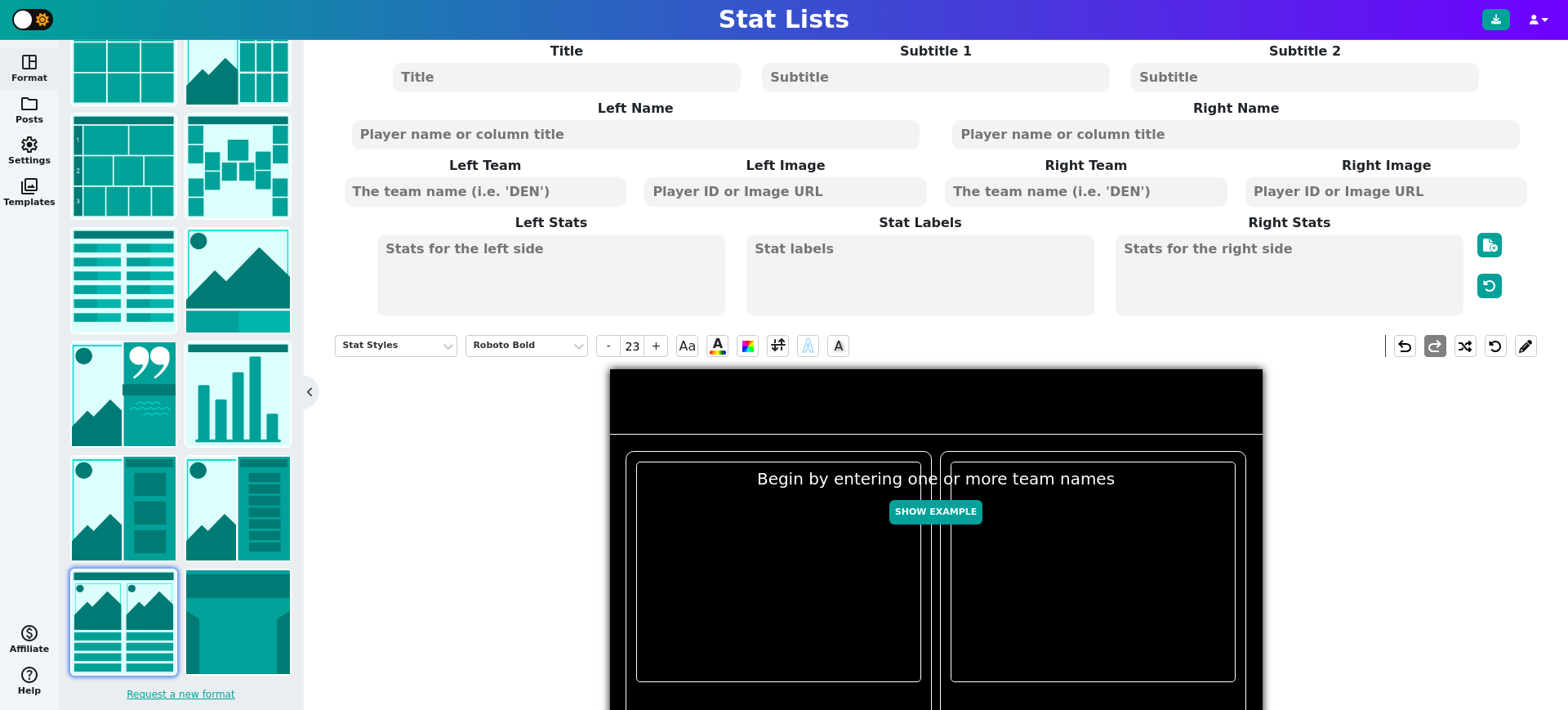
scroll to position [0, 0]
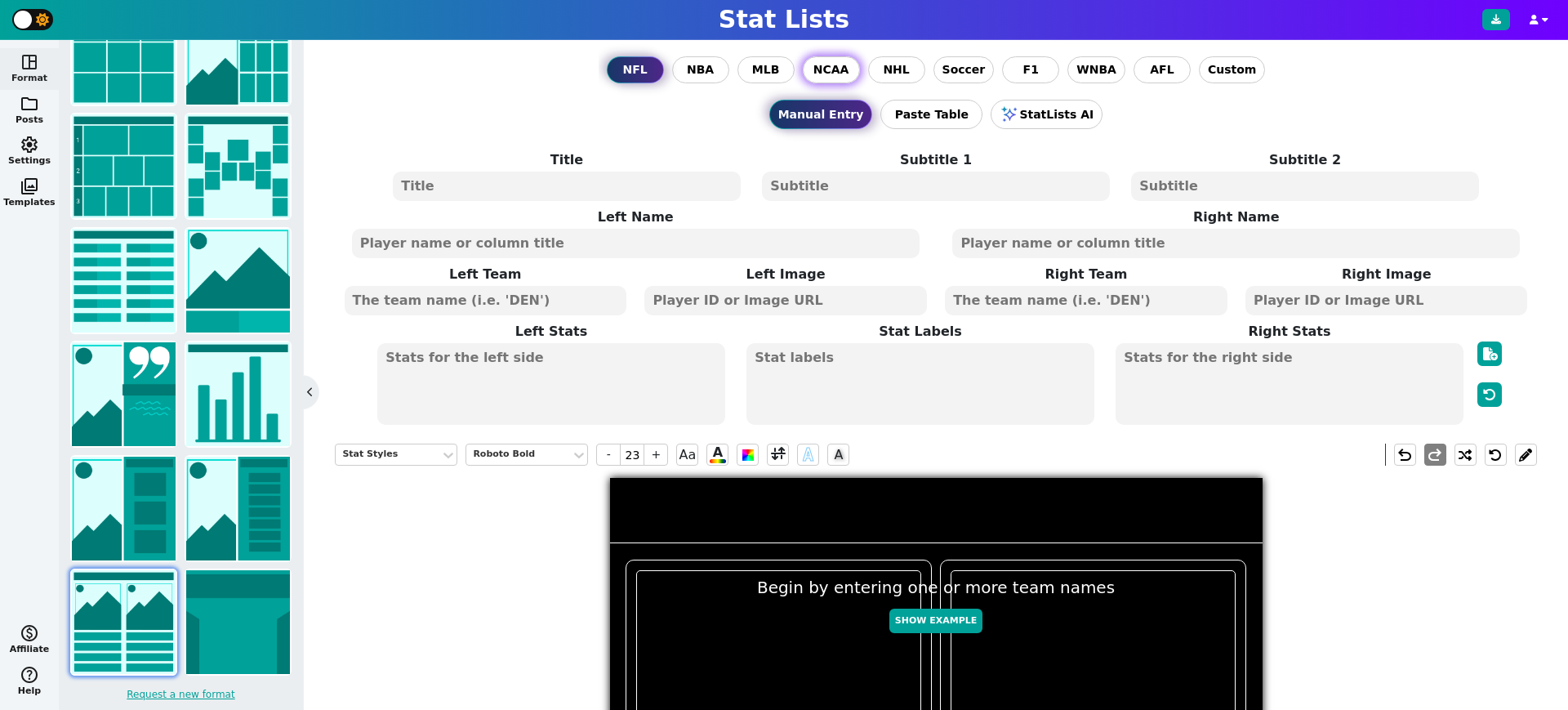
click at [846, 70] on span "NCAA" at bounding box center [831, 70] width 36 height 17
click at [0, 0] on input "NCAA" at bounding box center [0, 0] width 0 height 0
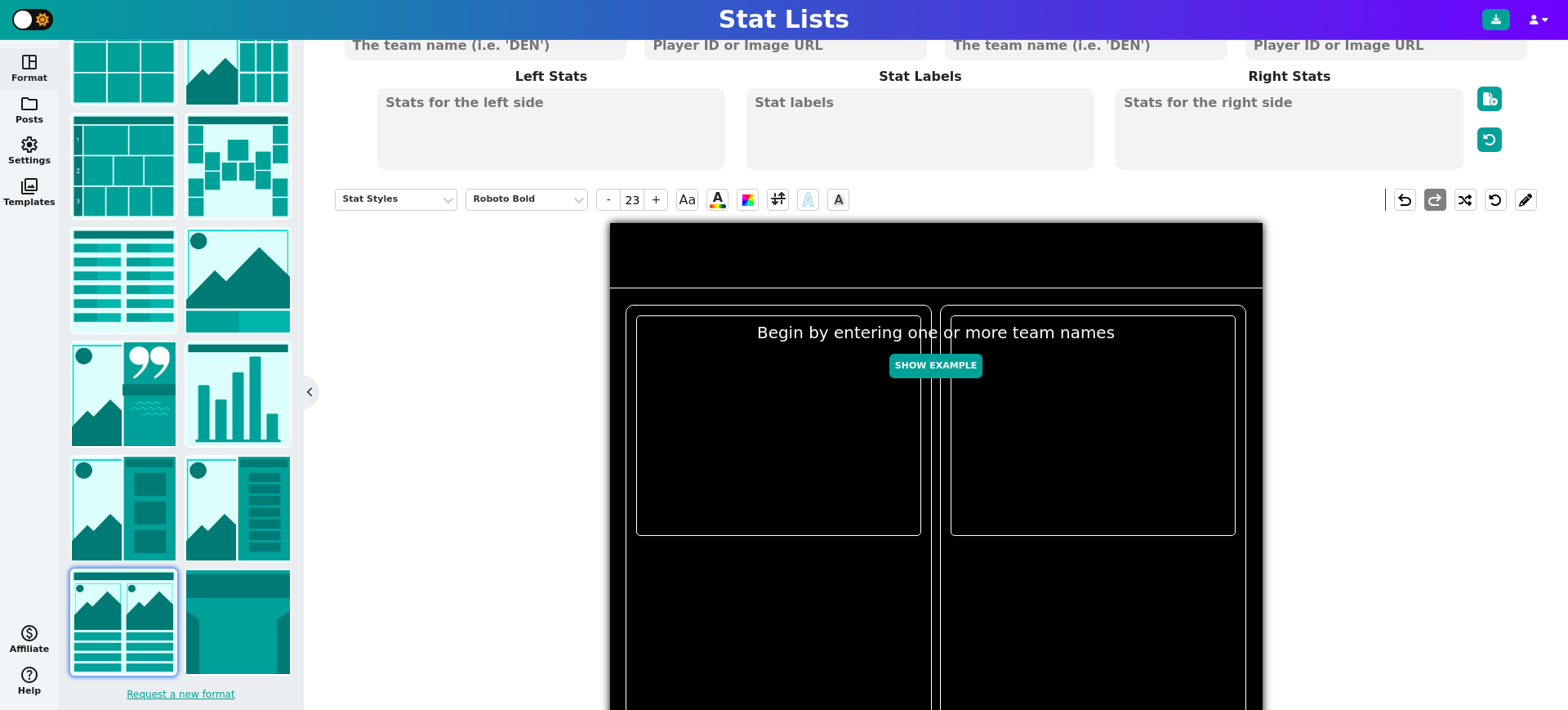
scroll to position [261, 0]
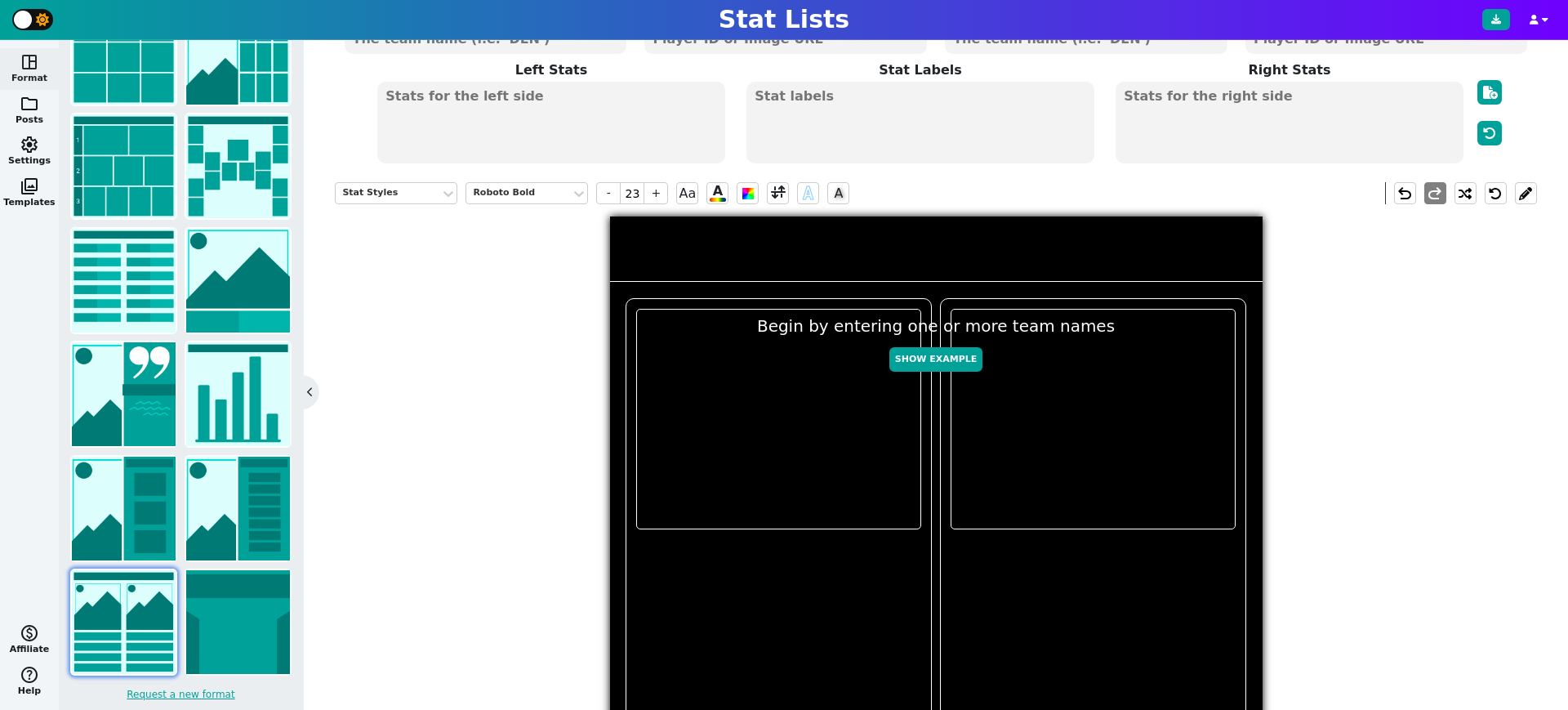
click at [536, 103] on textarea at bounding box center [551, 122] width 347 height 81
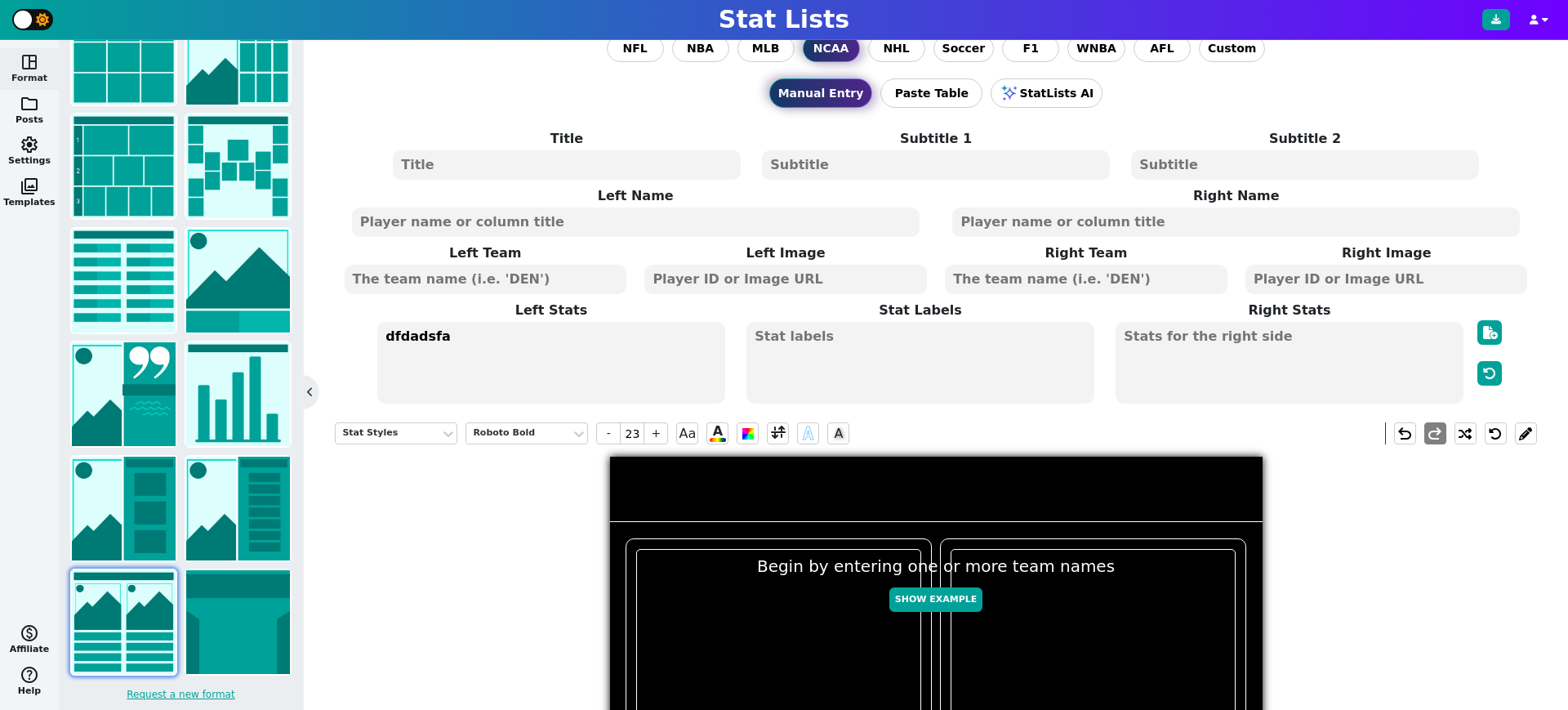
scroll to position [17, 0]
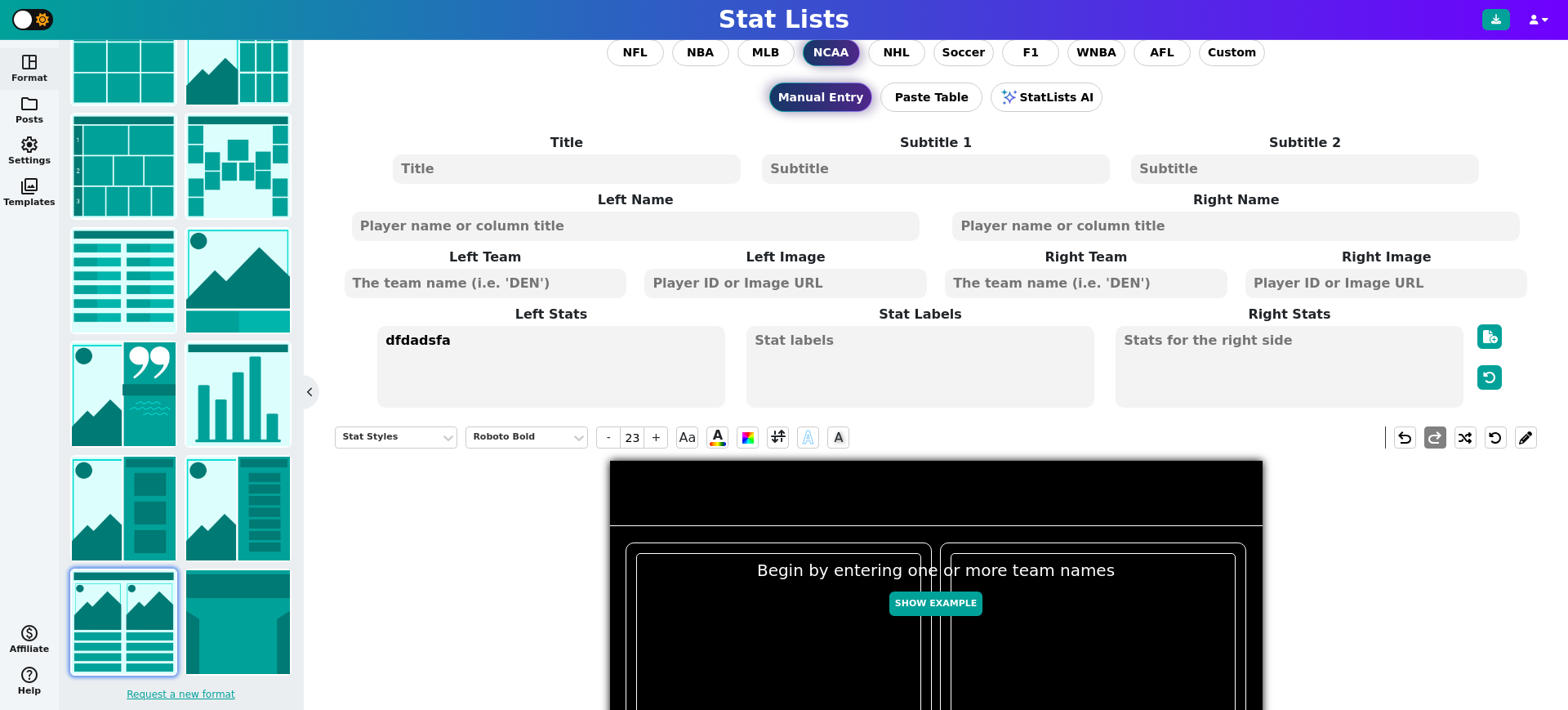
type textarea "dfdadsfa"
click at [480, 289] on textarea at bounding box center [485, 283] width 281 height 30
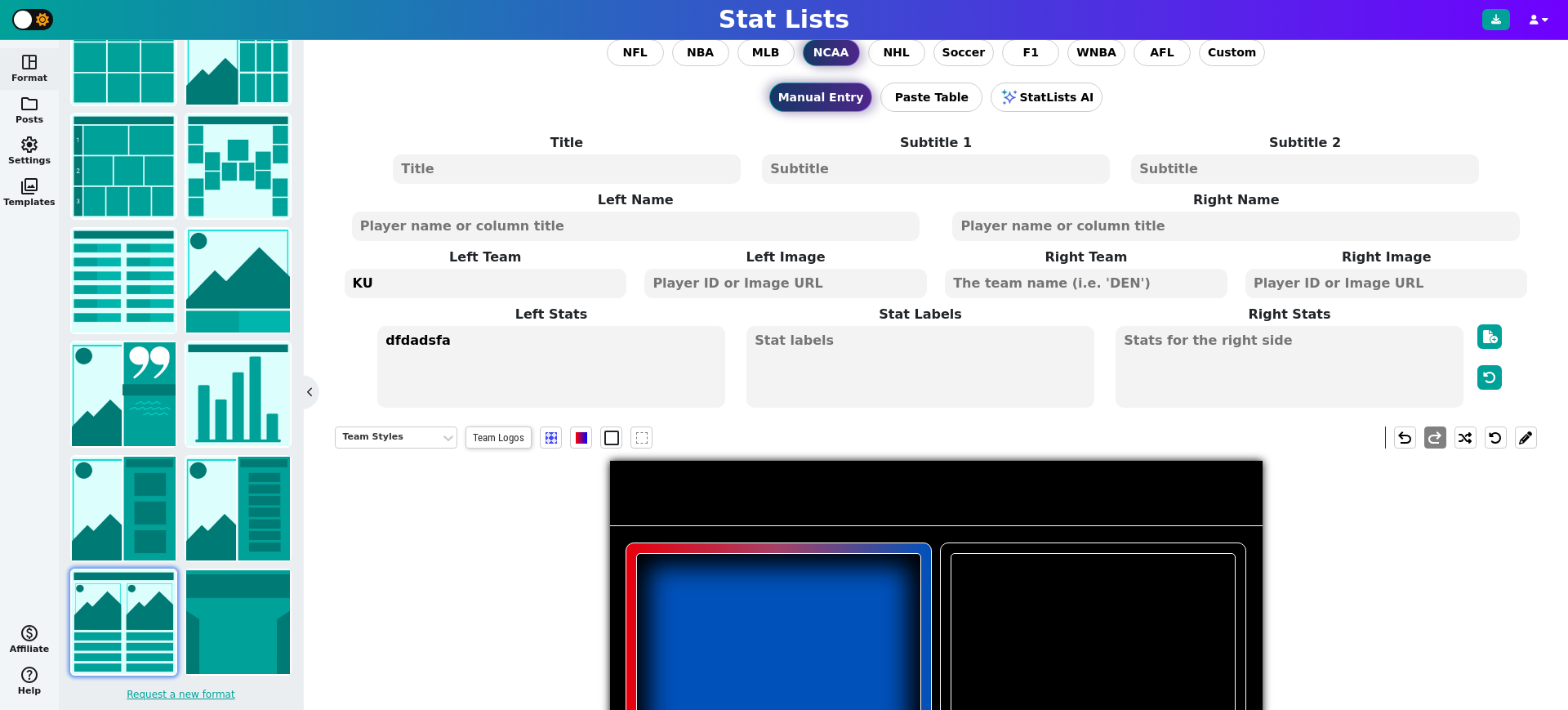
type textarea "KU"
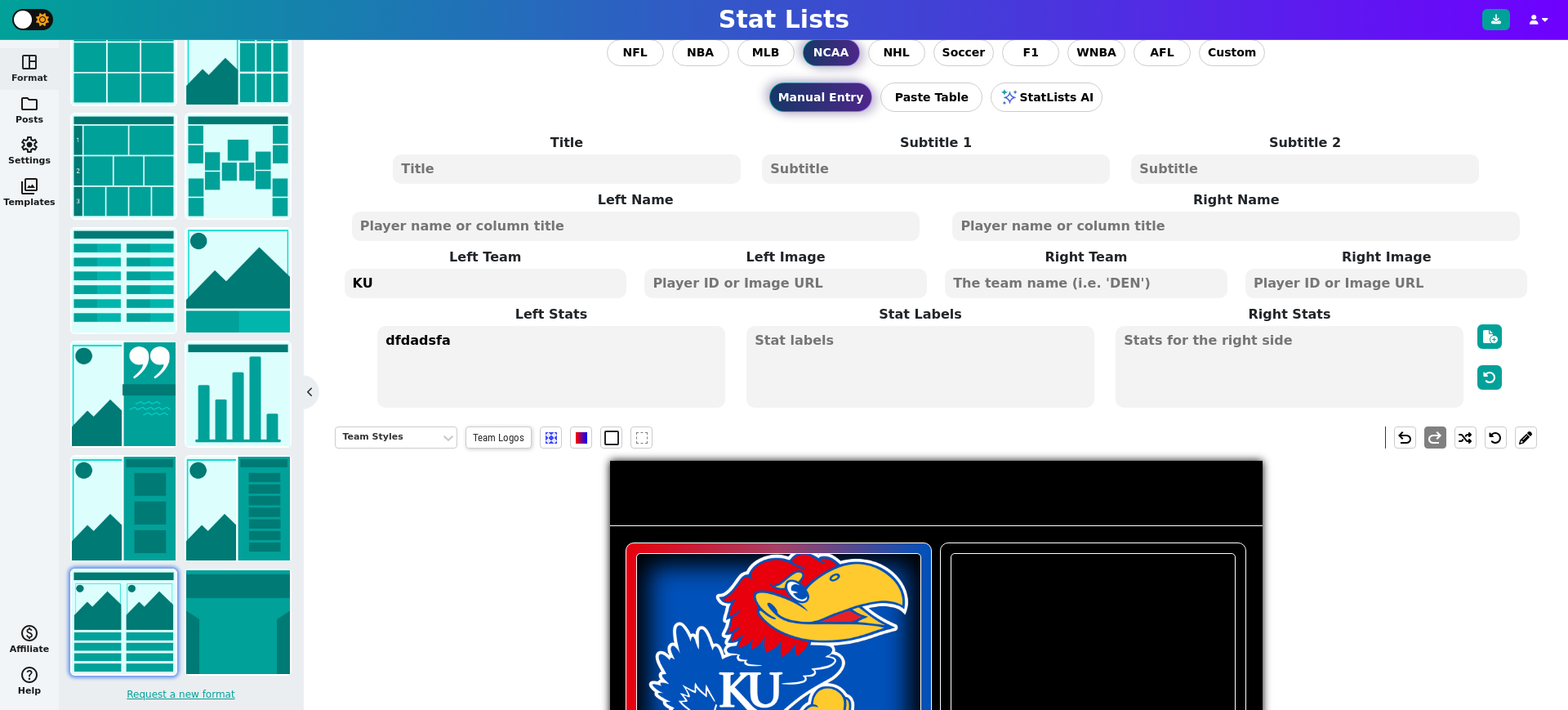
click at [1126, 284] on textarea at bounding box center [1086, 283] width 281 height 30
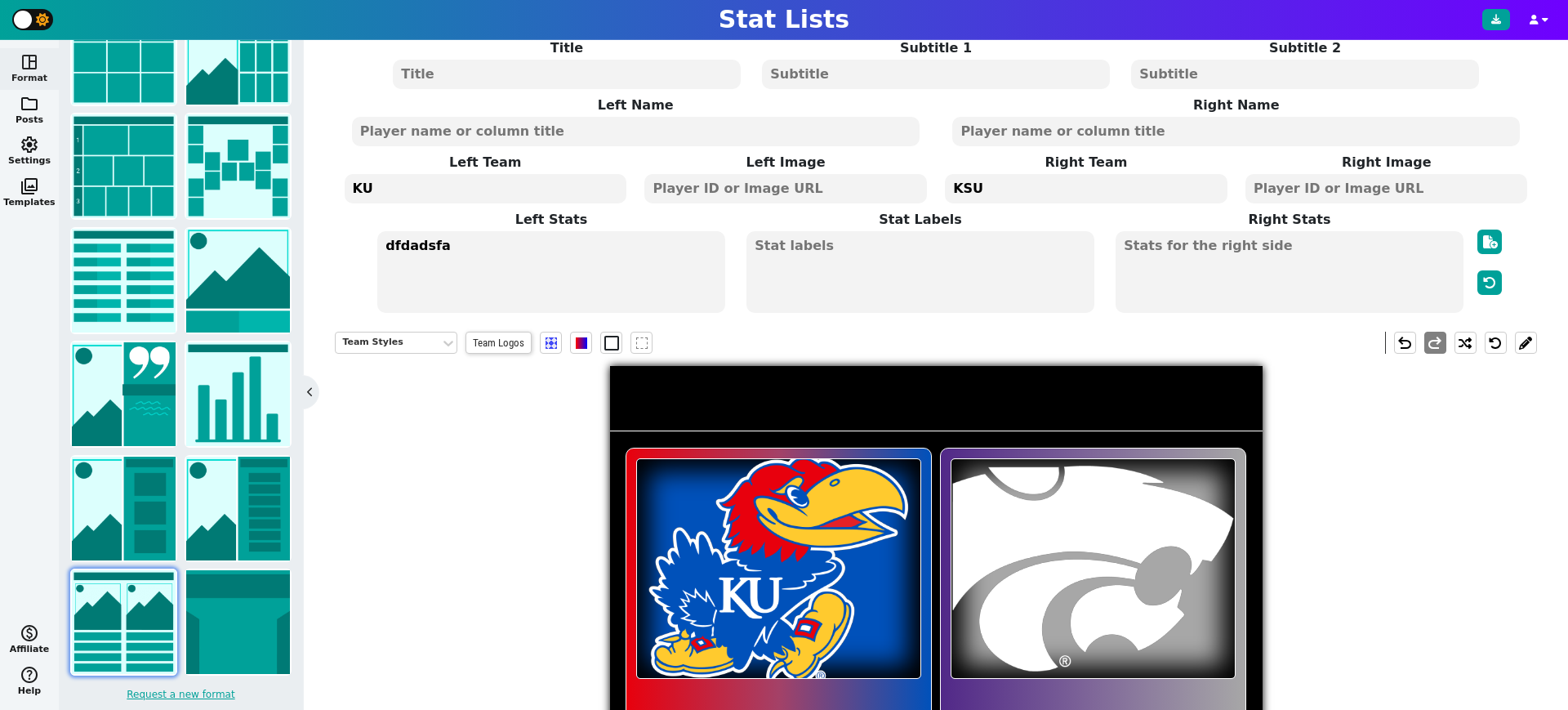
scroll to position [105, 0]
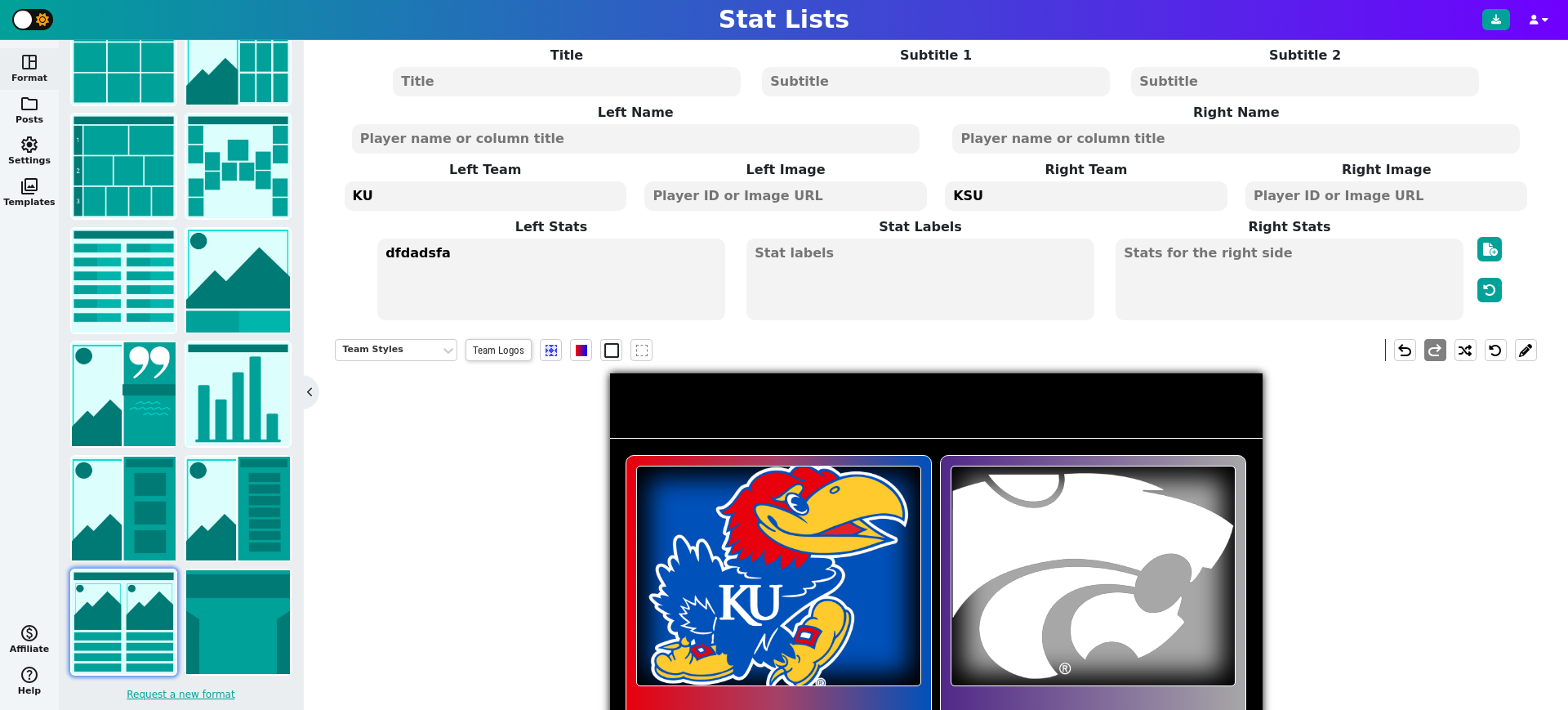
type textarea "KSU"
click at [528, 141] on textarea at bounding box center [636, 139] width 568 height 30
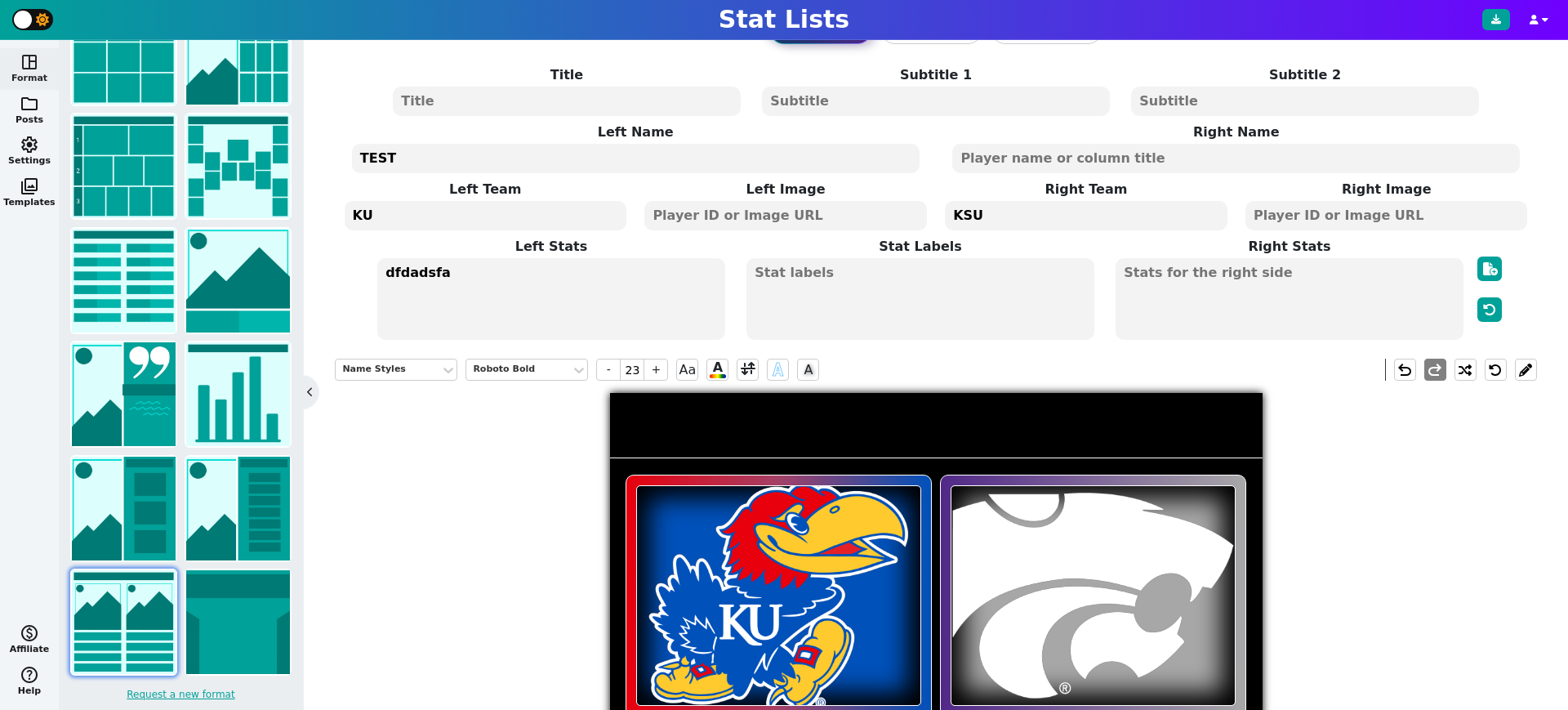
scroll to position [70, 0]
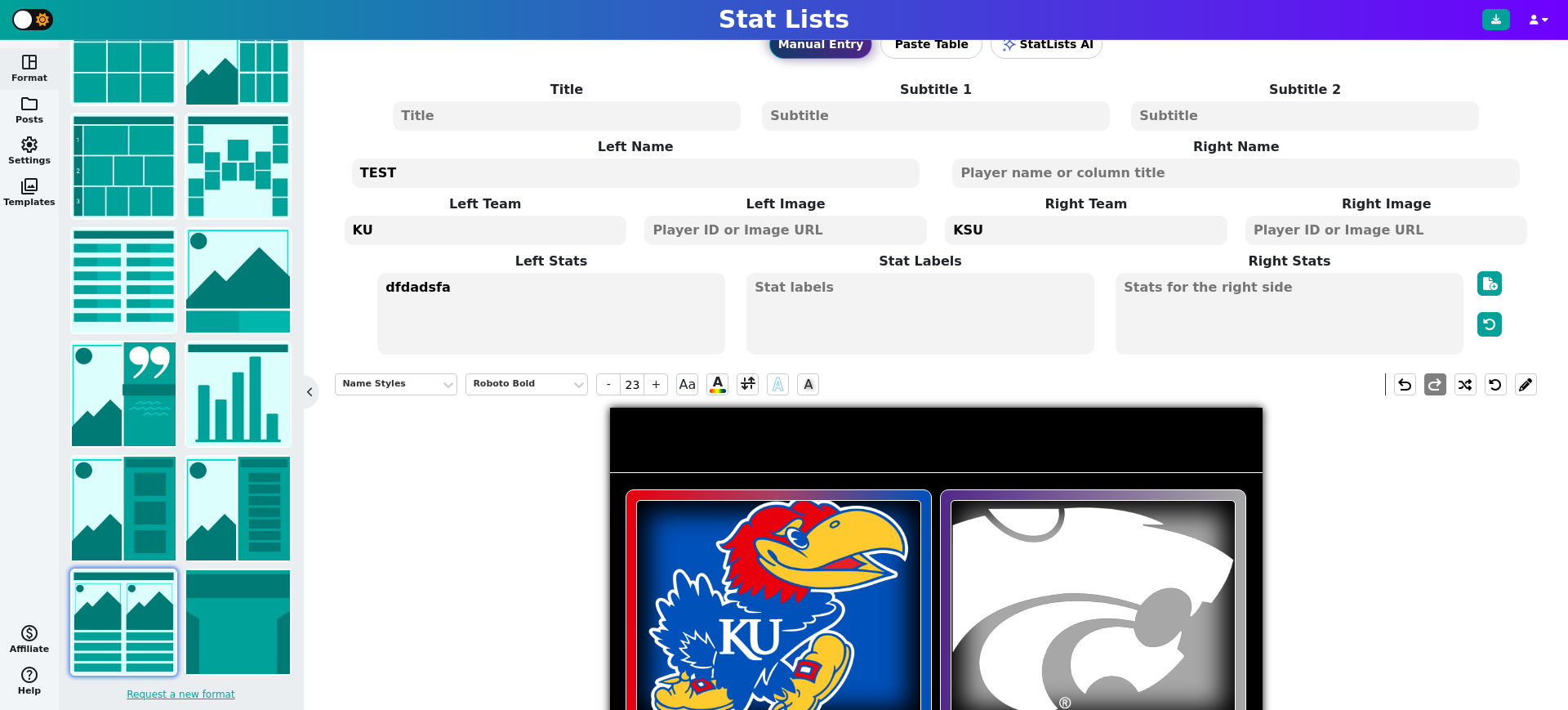
type textarea "TEST"
click at [1079, 168] on textarea at bounding box center [1237, 173] width 568 height 30
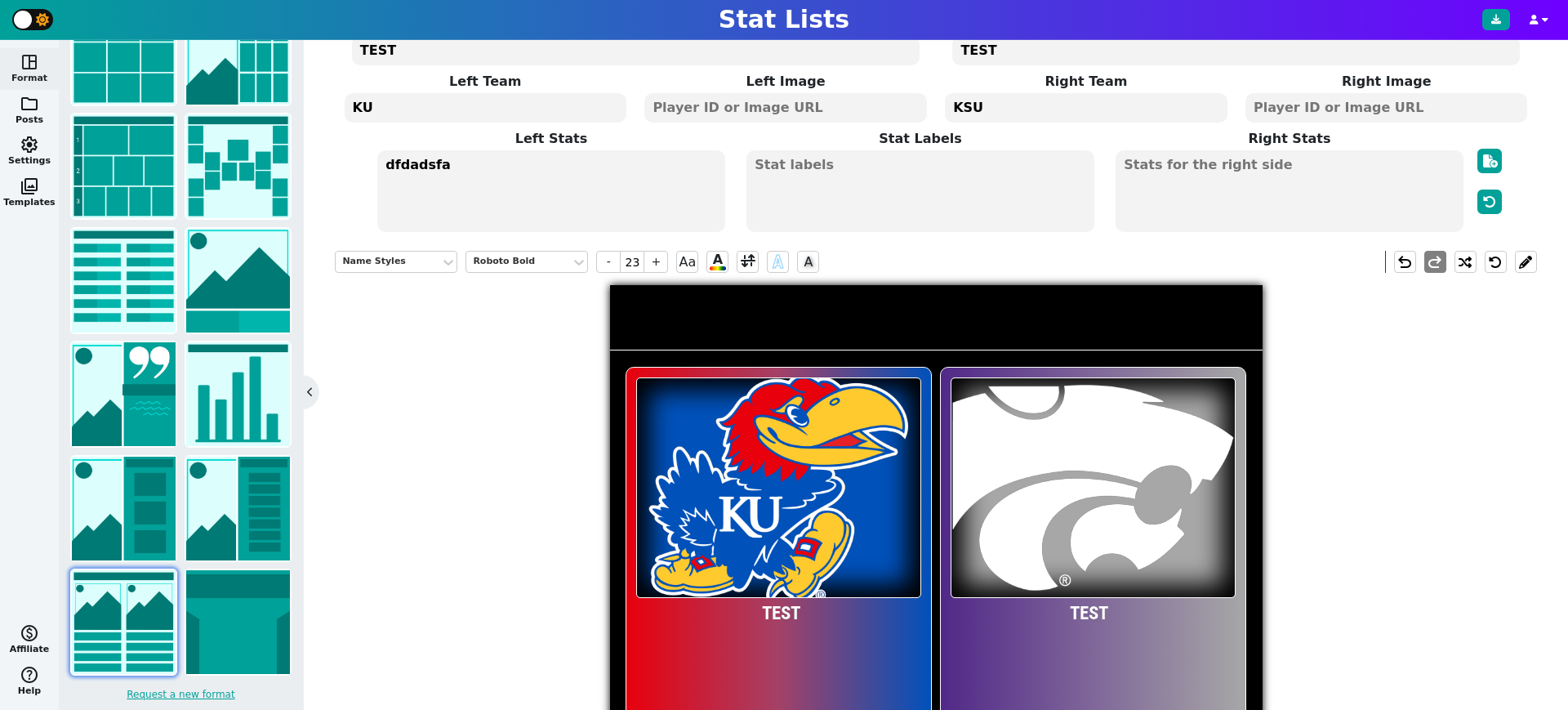
scroll to position [191, 0]
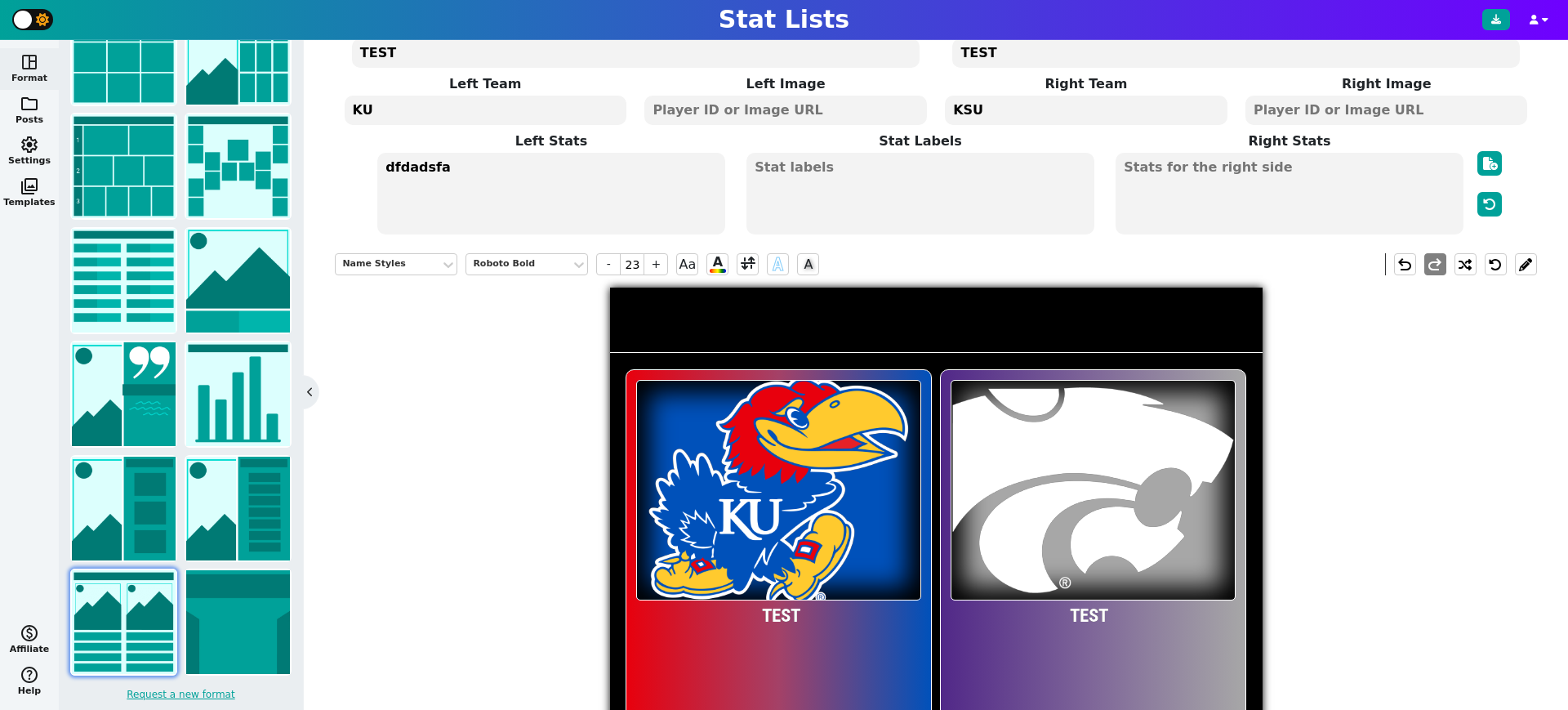
type textarea "TEST"
click at [1253, 191] on textarea at bounding box center [1289, 193] width 347 height 81
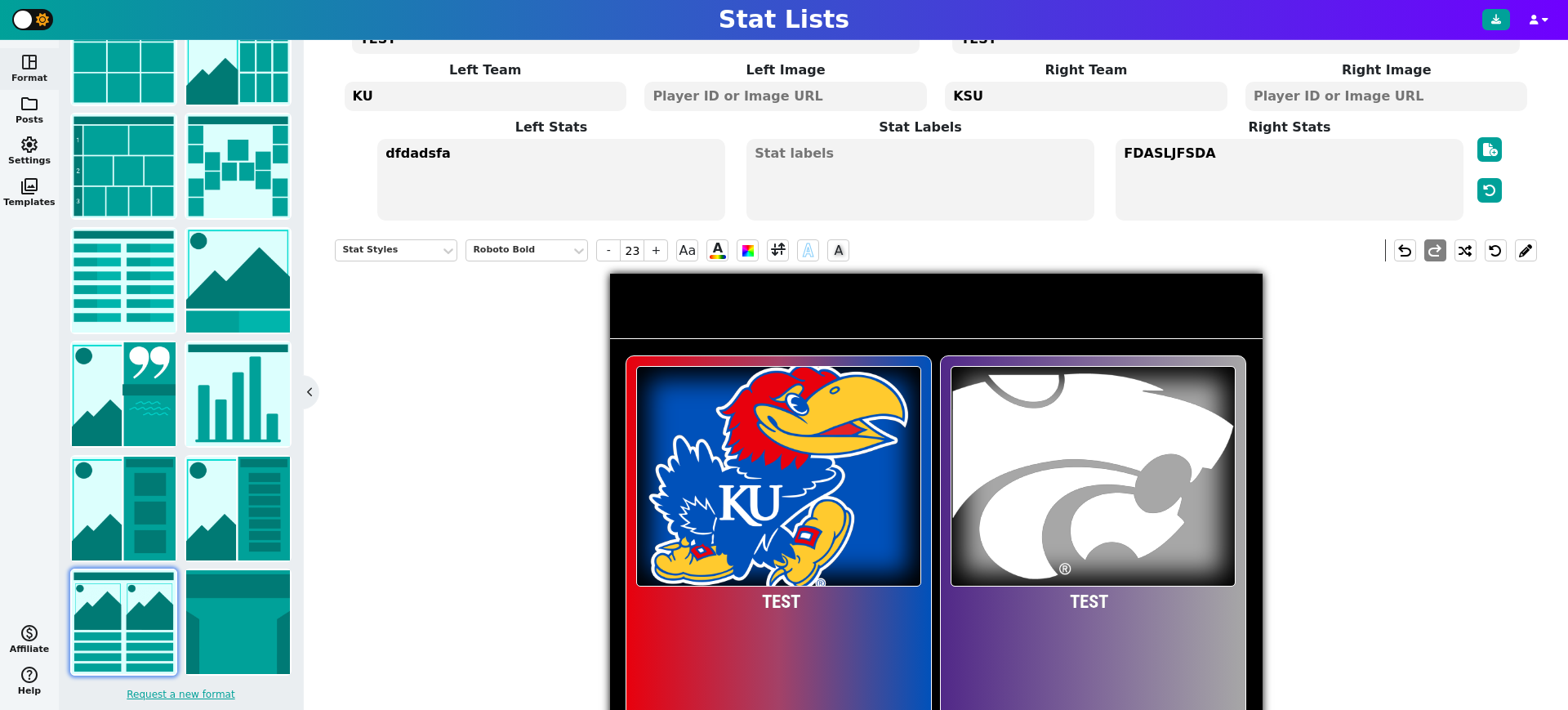
scroll to position [201, 0]
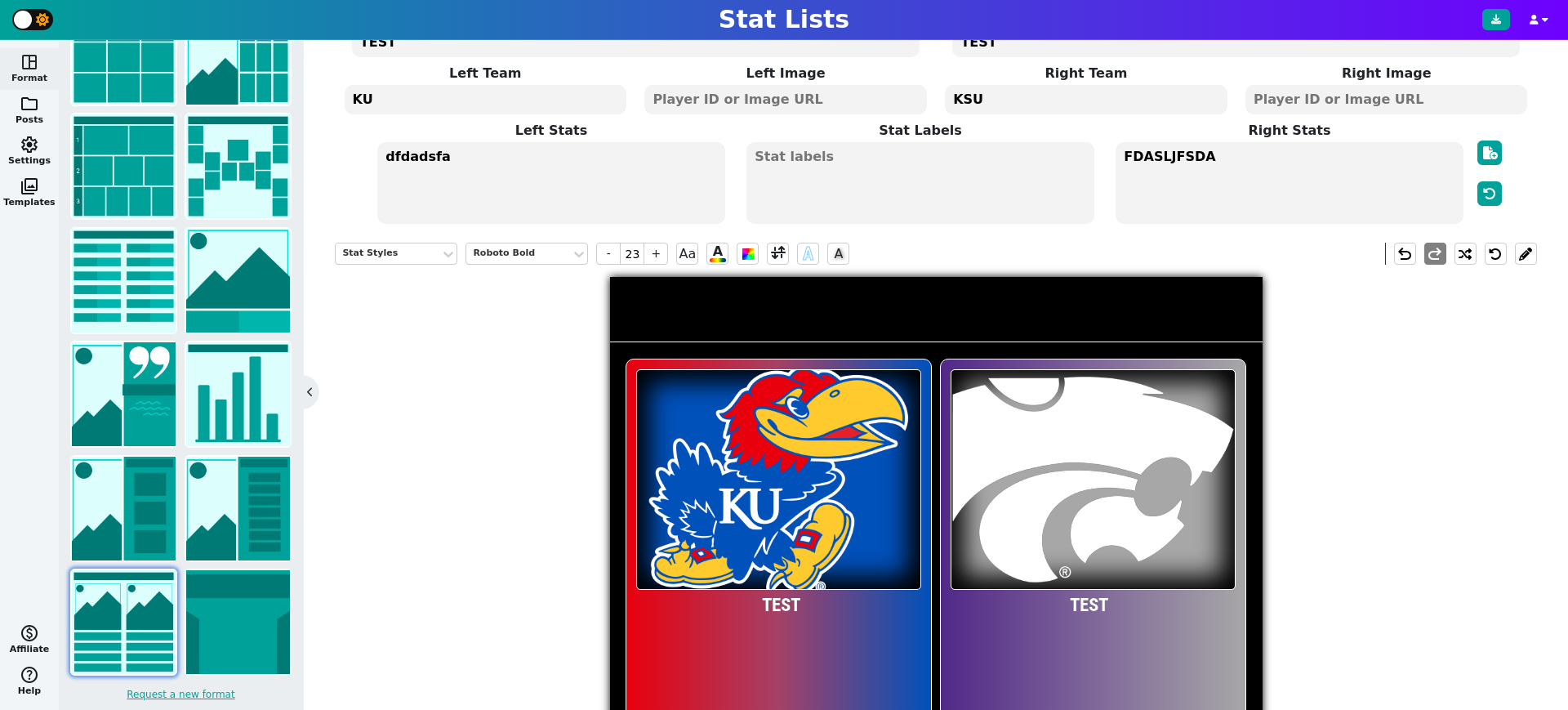
type textarea "FDASLJFSDA"
click at [929, 185] on textarea at bounding box center [919, 183] width 347 height 81
type input "20"
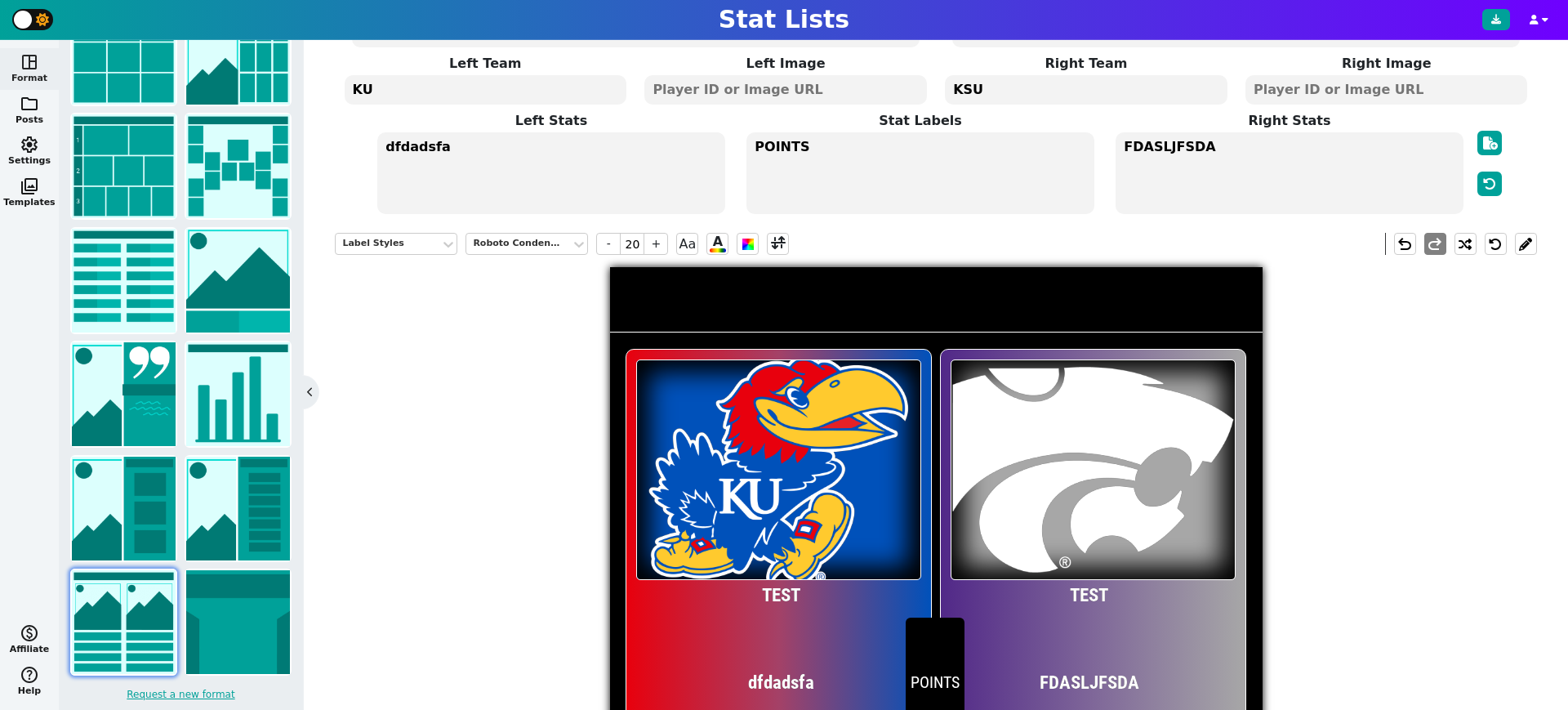
scroll to position [206, 0]
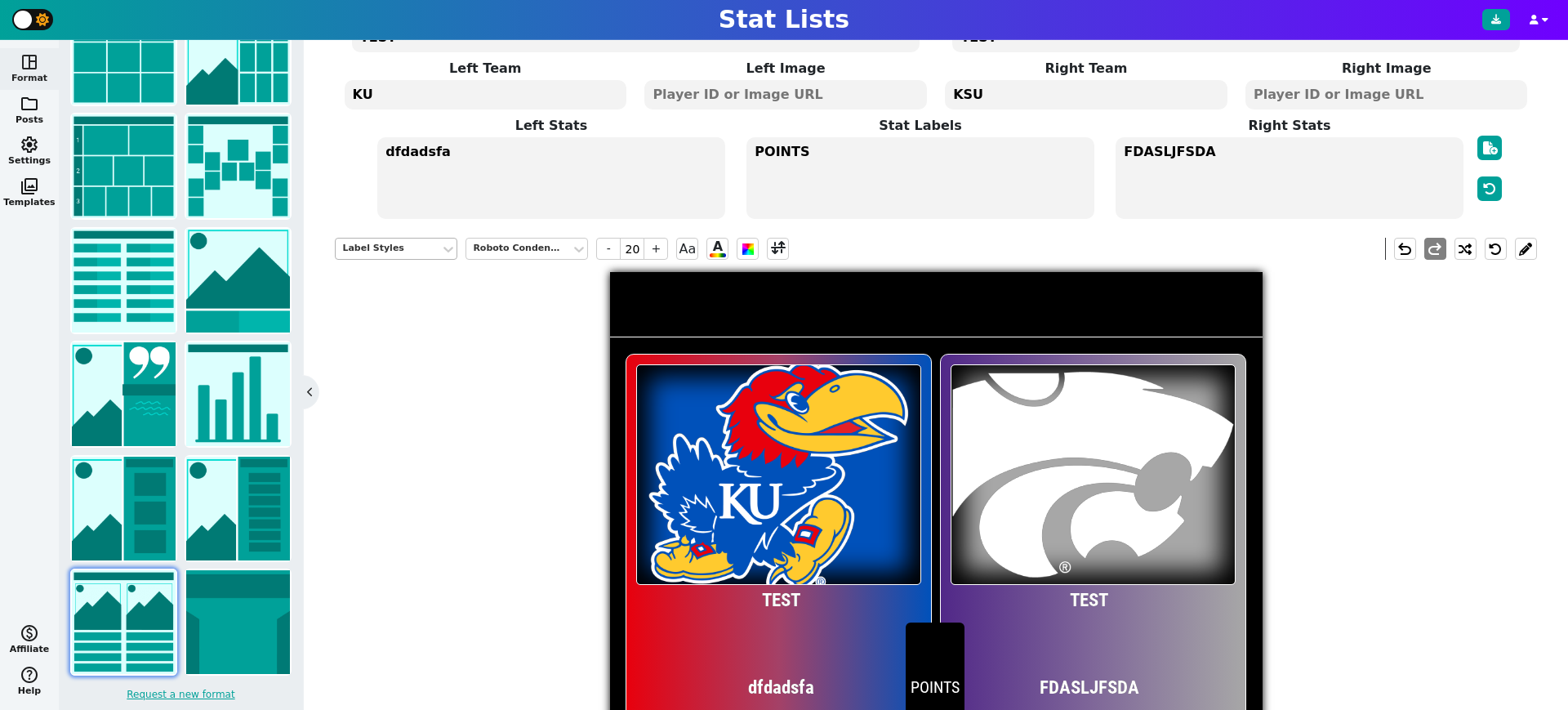
type textarea "POINTS"
click at [420, 243] on div "Label Styles" at bounding box center [388, 249] width 92 height 14
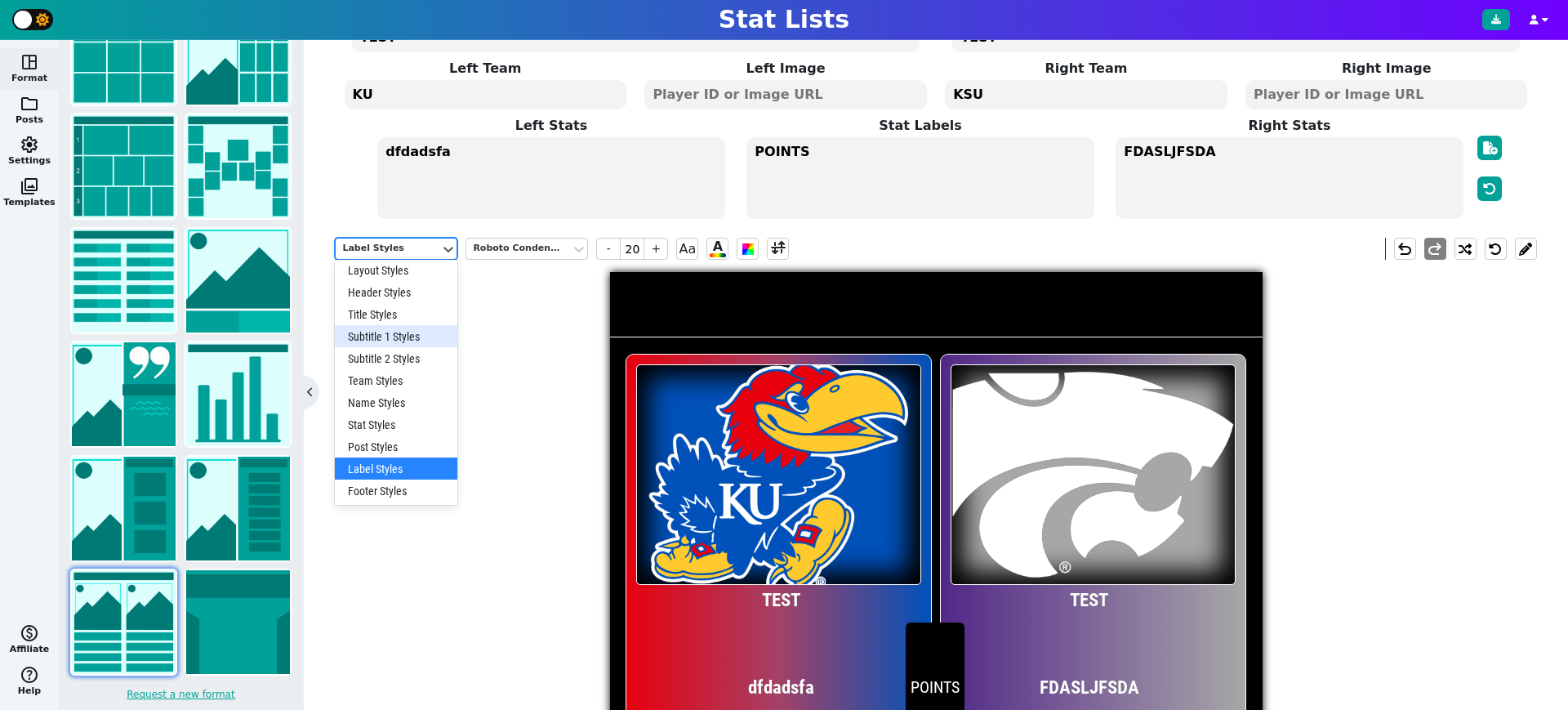
scroll to position [4, 0]
click at [410, 263] on div "Layout Styles" at bounding box center [396, 269] width 122 height 22
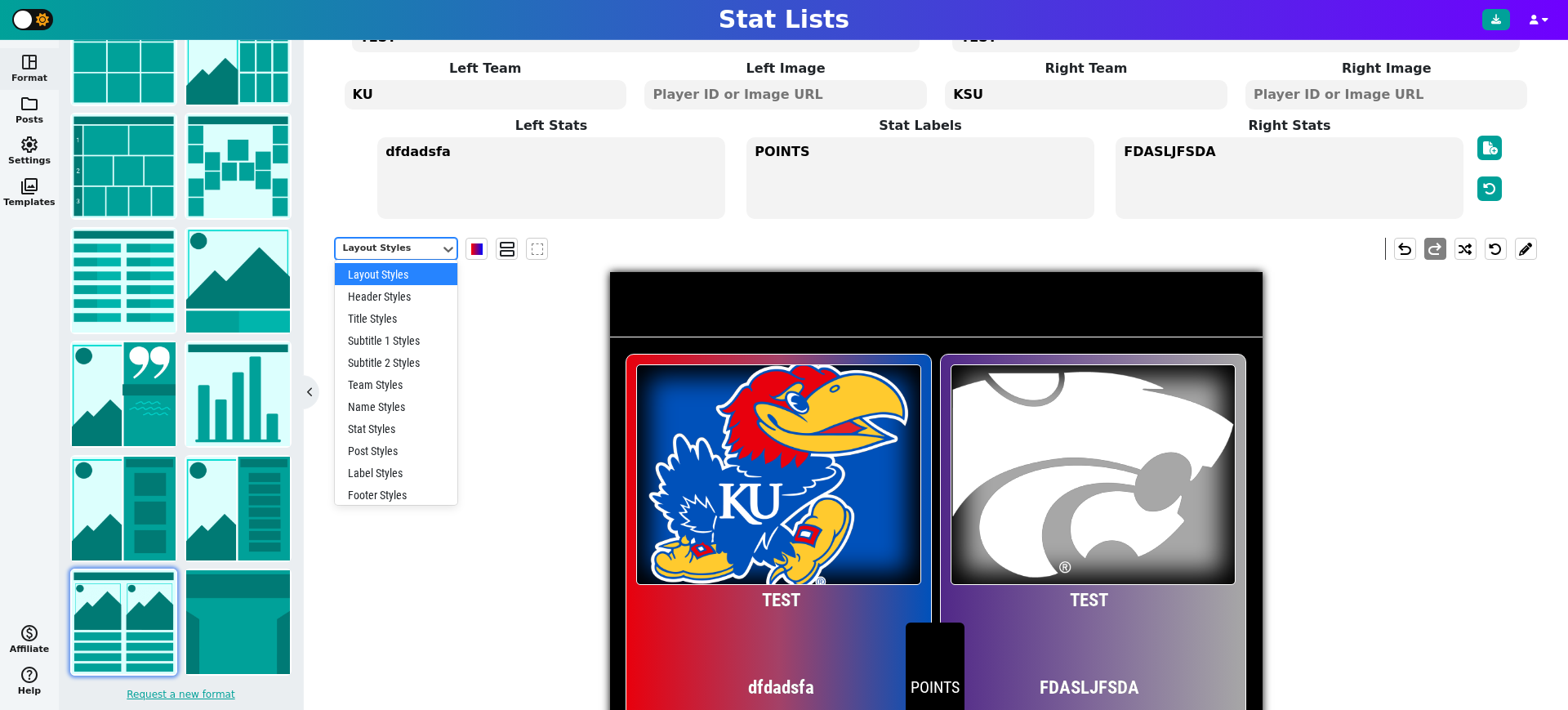
click at [420, 253] on div "Layout Styles" at bounding box center [388, 248] width 105 height 22
click at [396, 442] on div "Post Styles" at bounding box center [396, 446] width 122 height 22
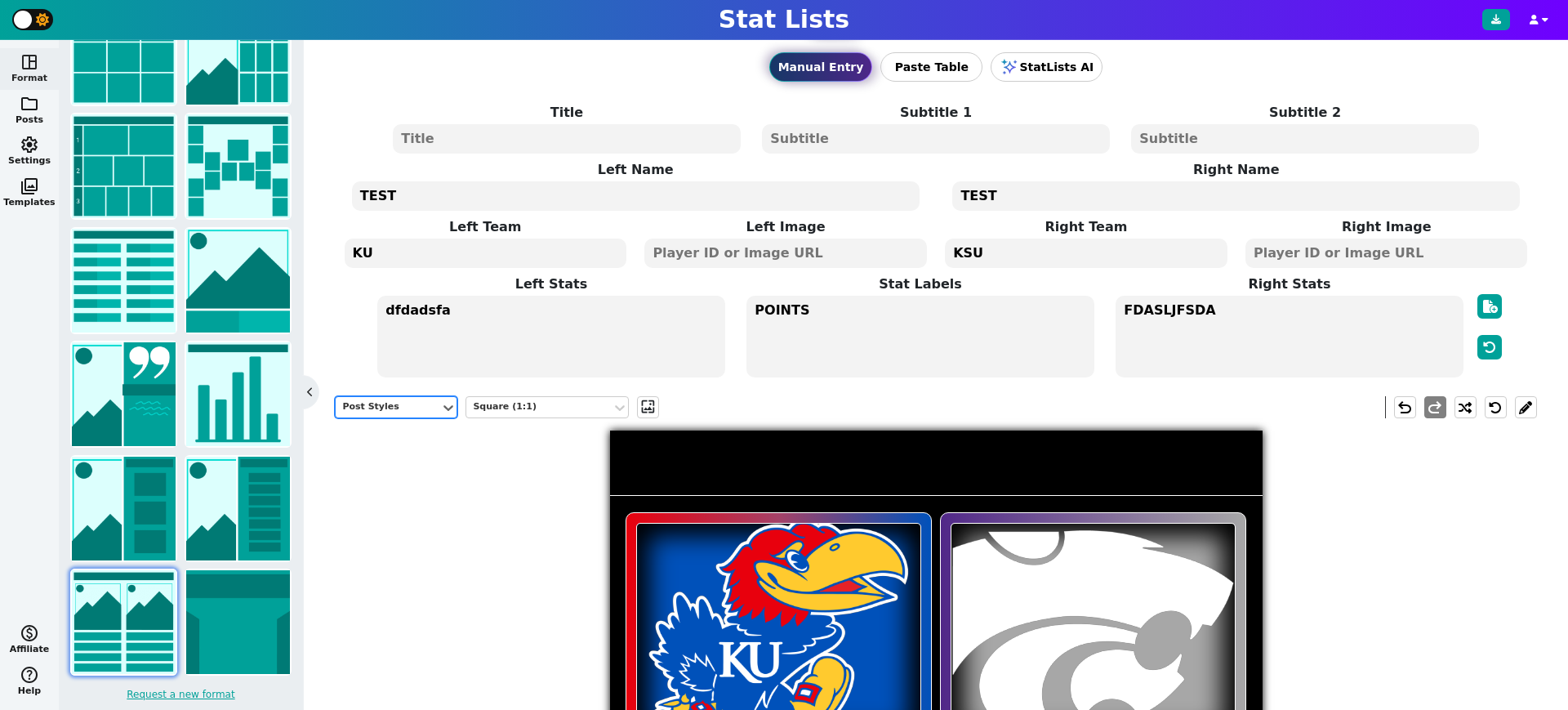
scroll to position [0, 0]
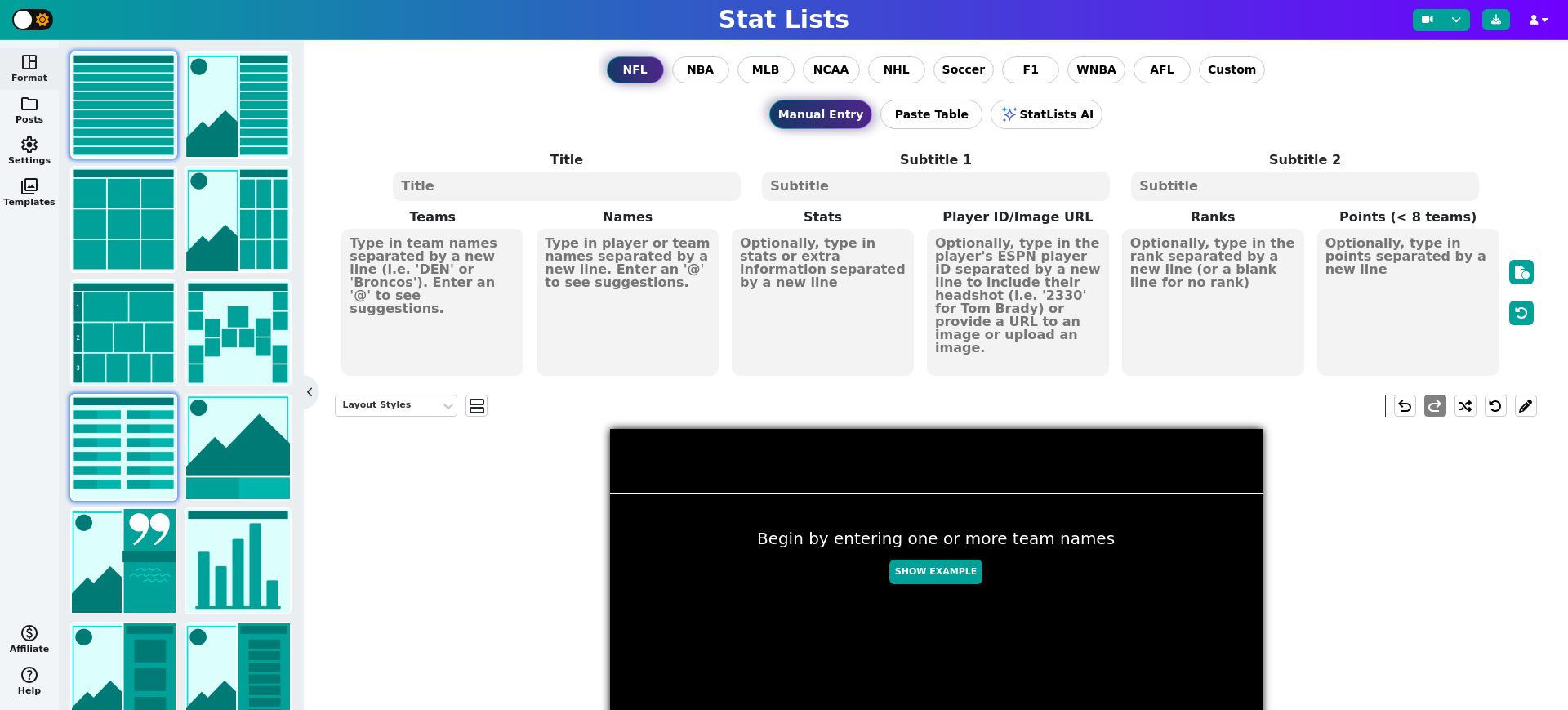
click at [129, 435] on img at bounding box center [123, 447] width 104 height 104
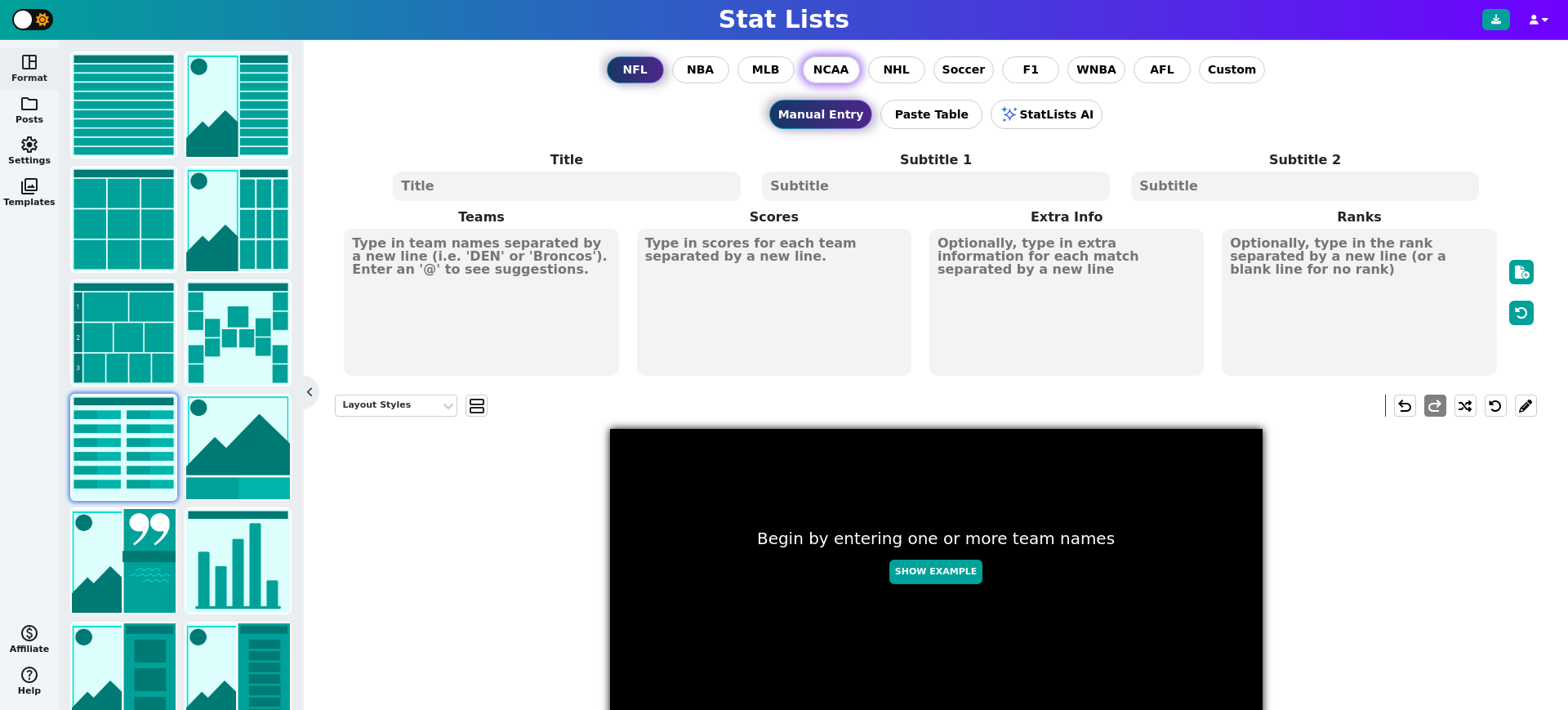
click at [840, 73] on span "NCAA" at bounding box center [831, 70] width 36 height 17
click at [0, 0] on input "NCAA" at bounding box center [0, 0] width 0 height 0
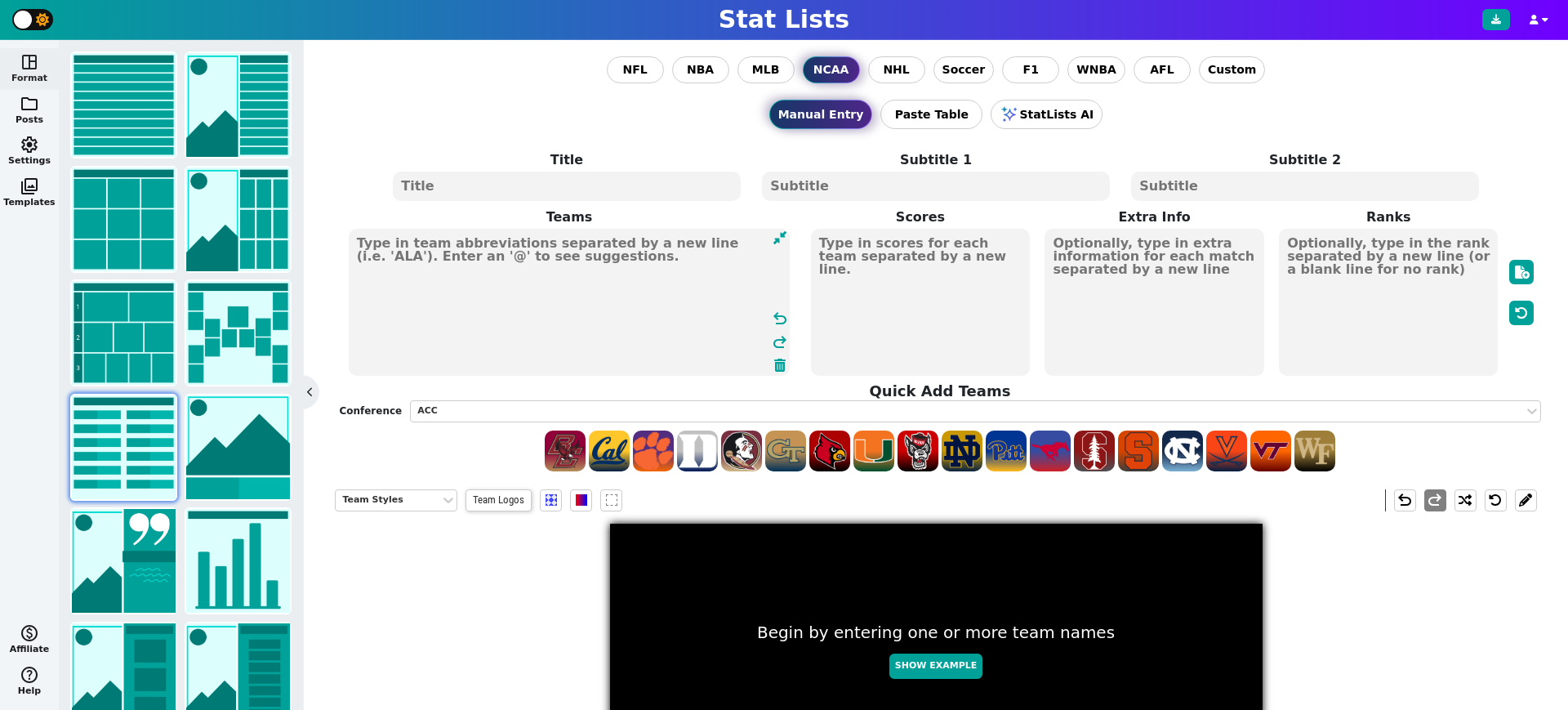
click at [517, 271] on textarea at bounding box center [570, 303] width 442 height 147
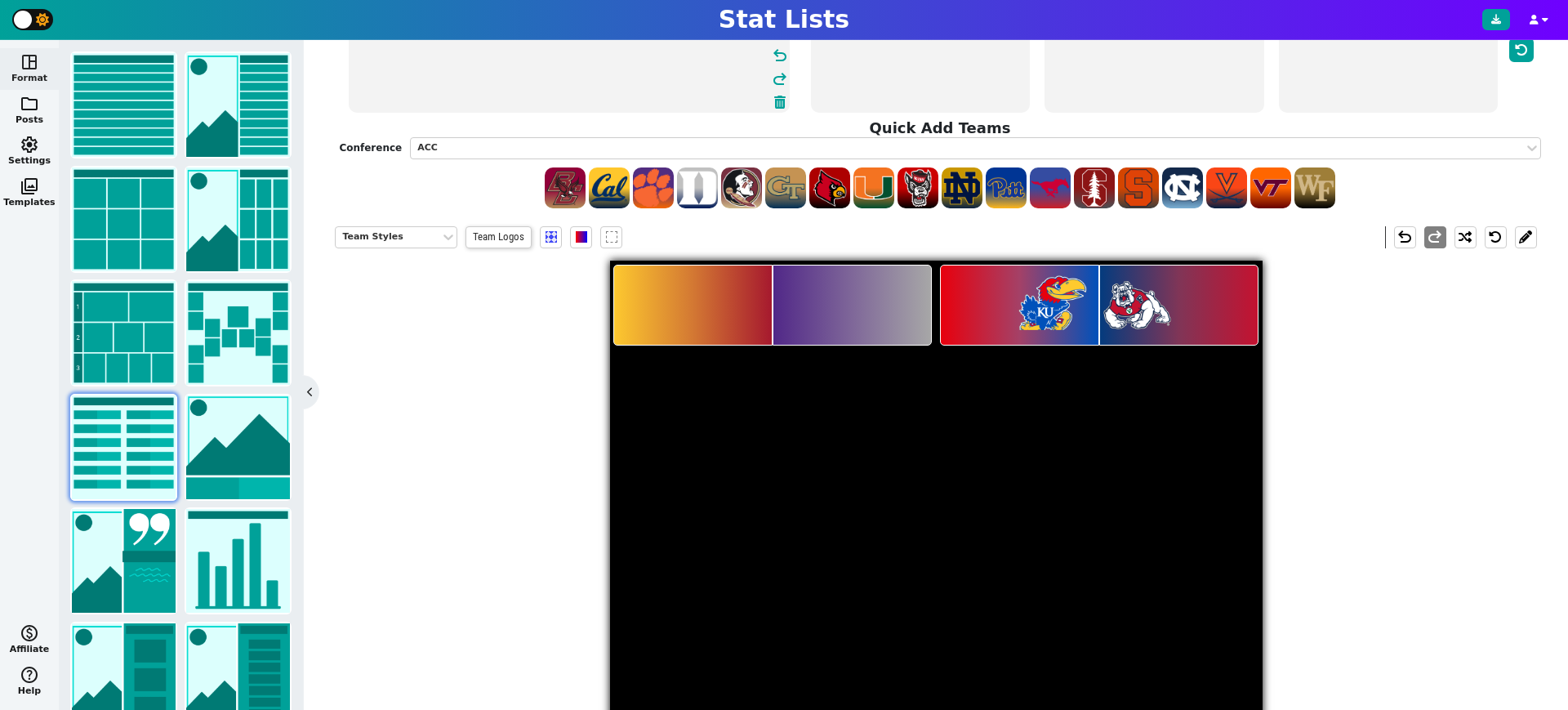
scroll to position [264, 0]
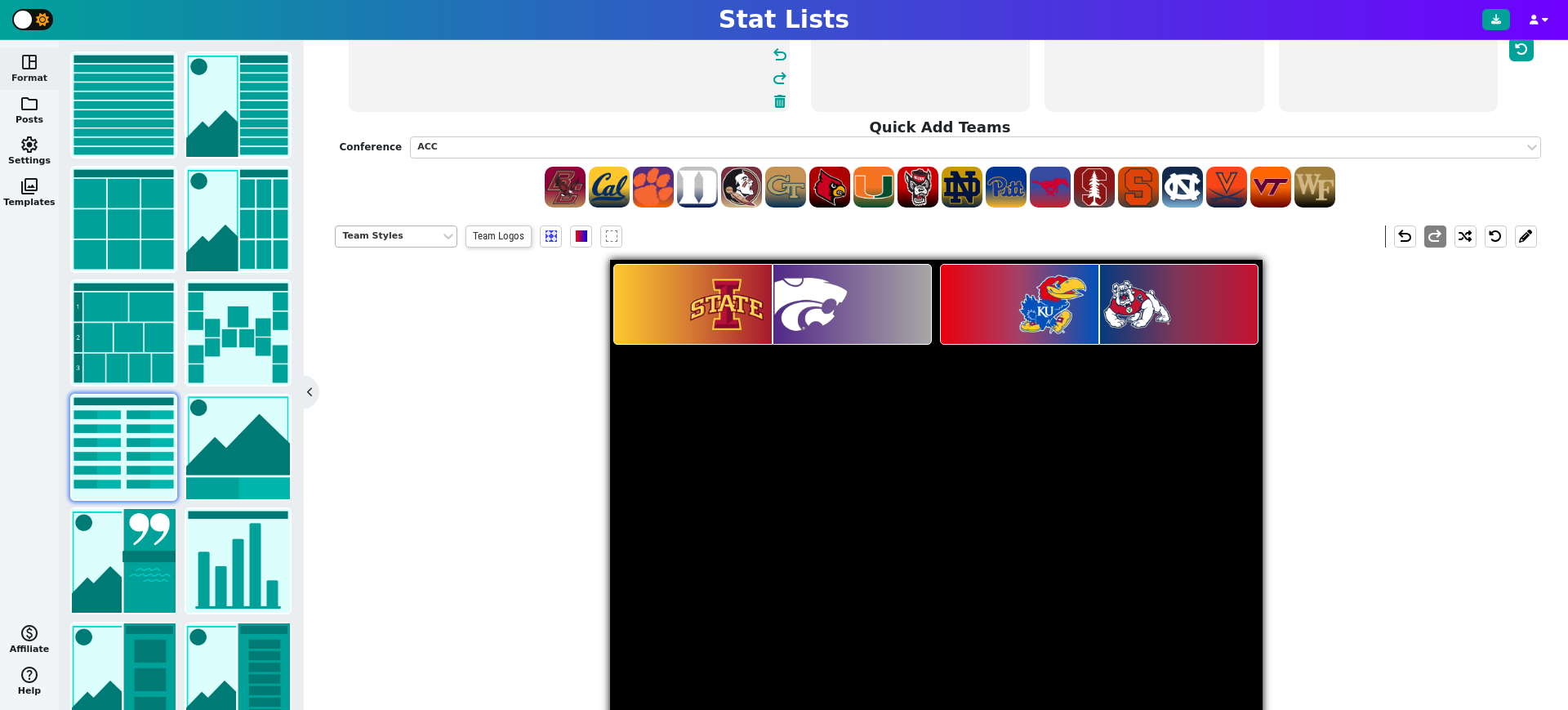
type textarea "ISU KSU KU FRES"
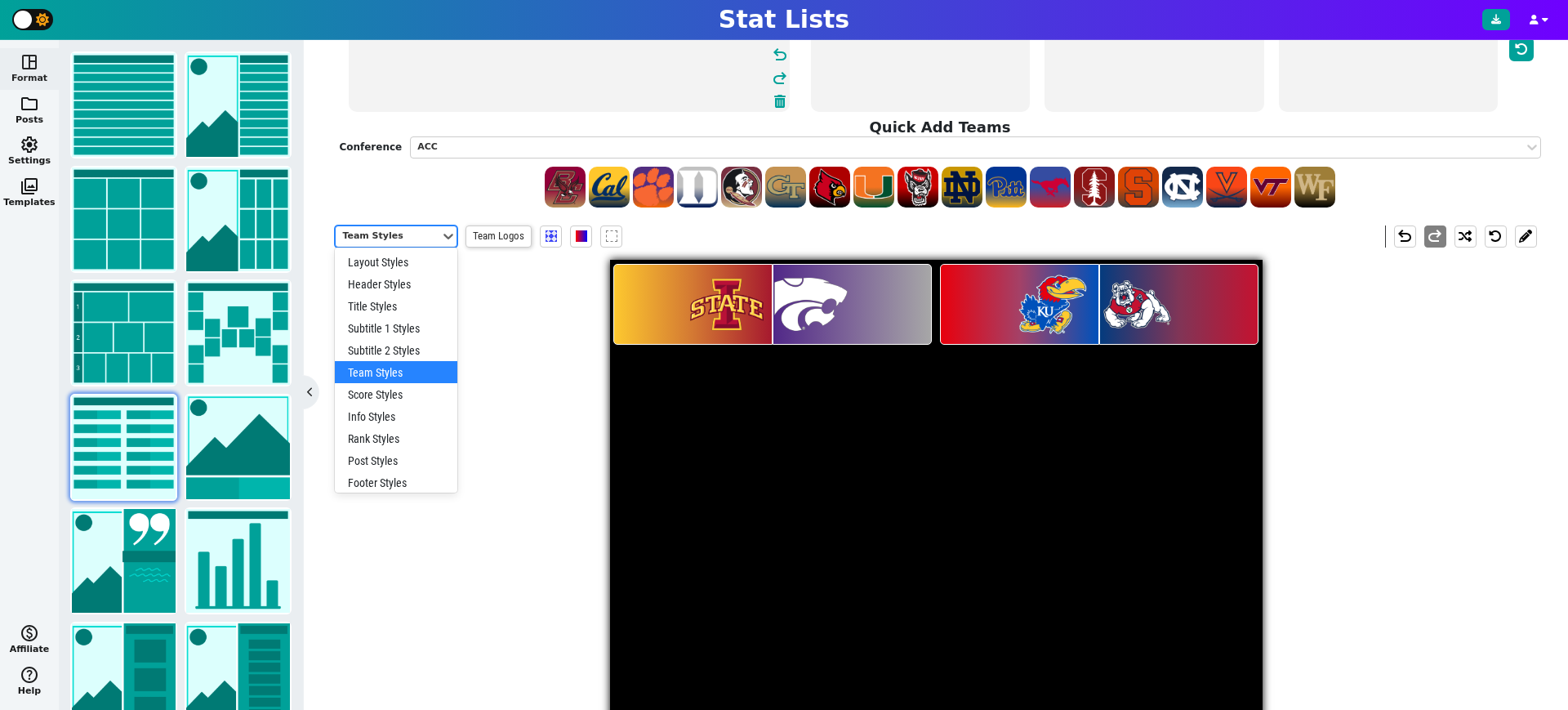
click at [412, 232] on div "Team Styles" at bounding box center [388, 237] width 92 height 14
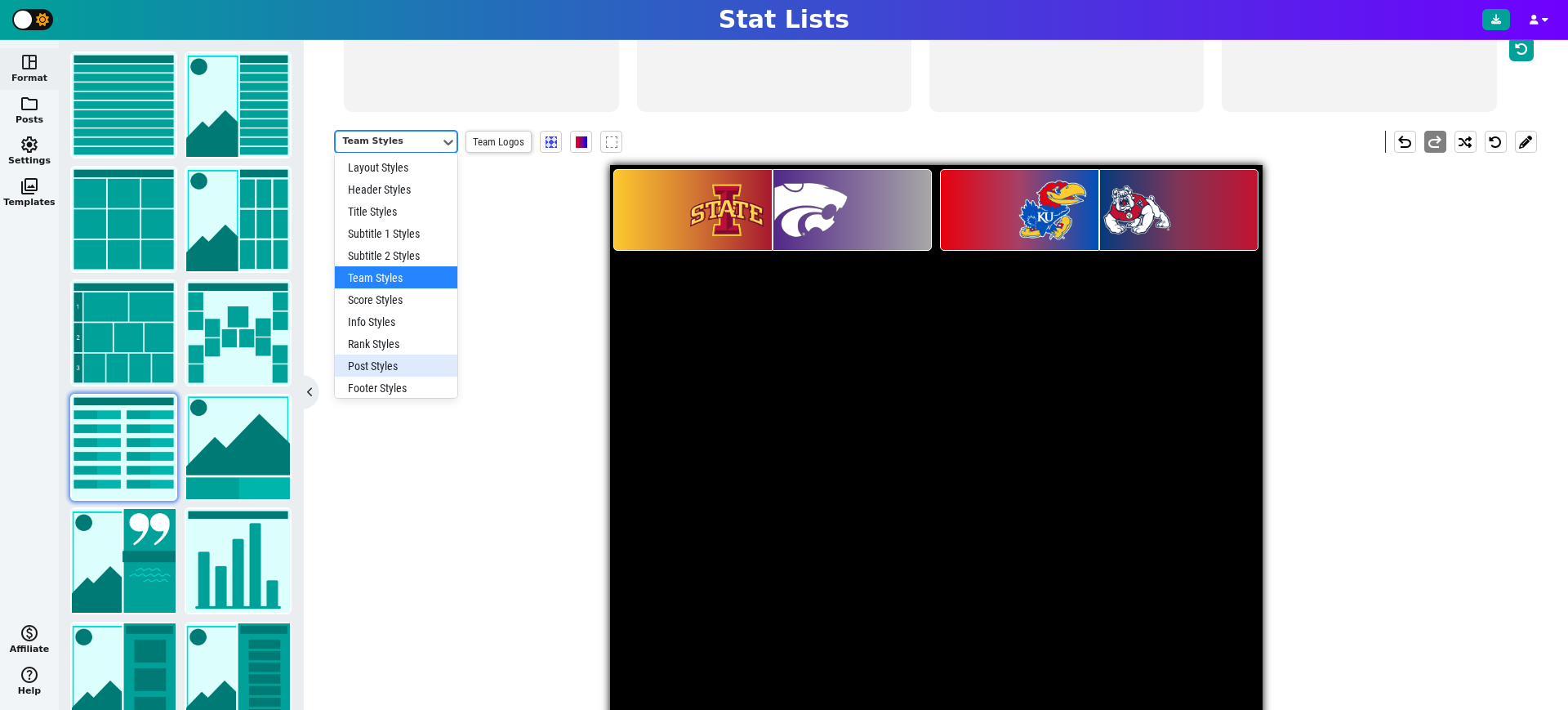
click at [384, 359] on div "Post Styles" at bounding box center [396, 365] width 122 height 22
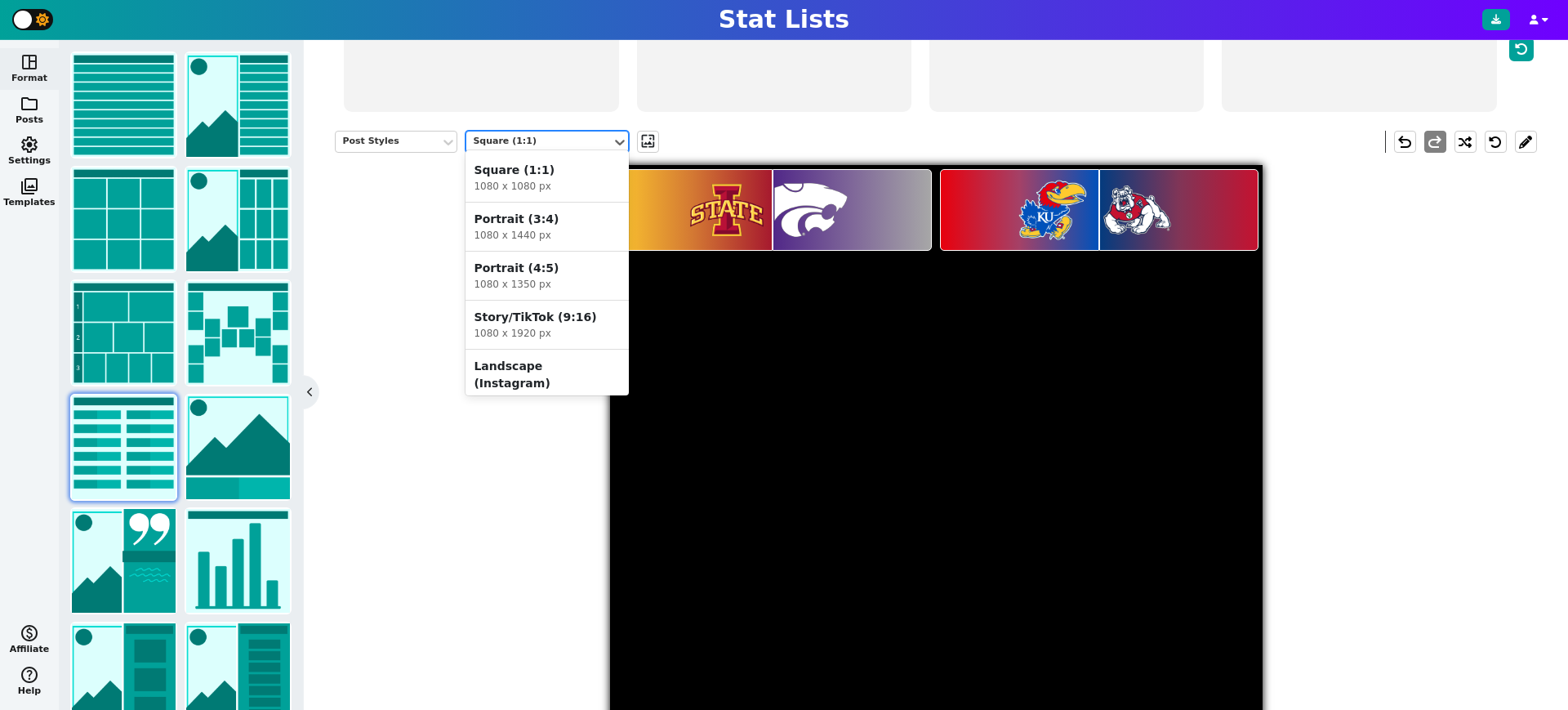
click at [568, 142] on div "Square (1:1)" at bounding box center [538, 142] width 132 height 14
click at [533, 219] on div "Portrait (3:4)" at bounding box center [547, 219] width 147 height 17
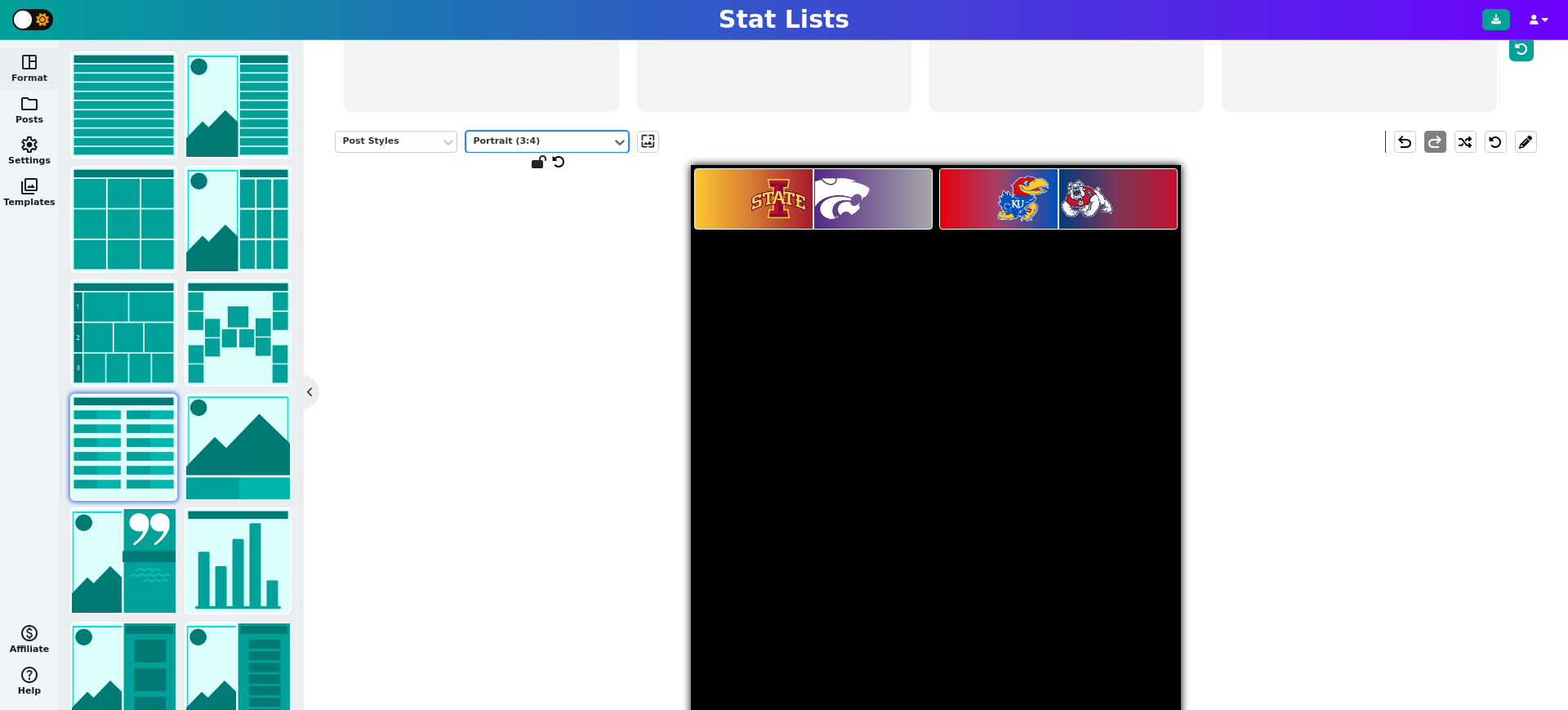
click at [565, 131] on div "Portrait (3:4)" at bounding box center [539, 142] width 145 height 22
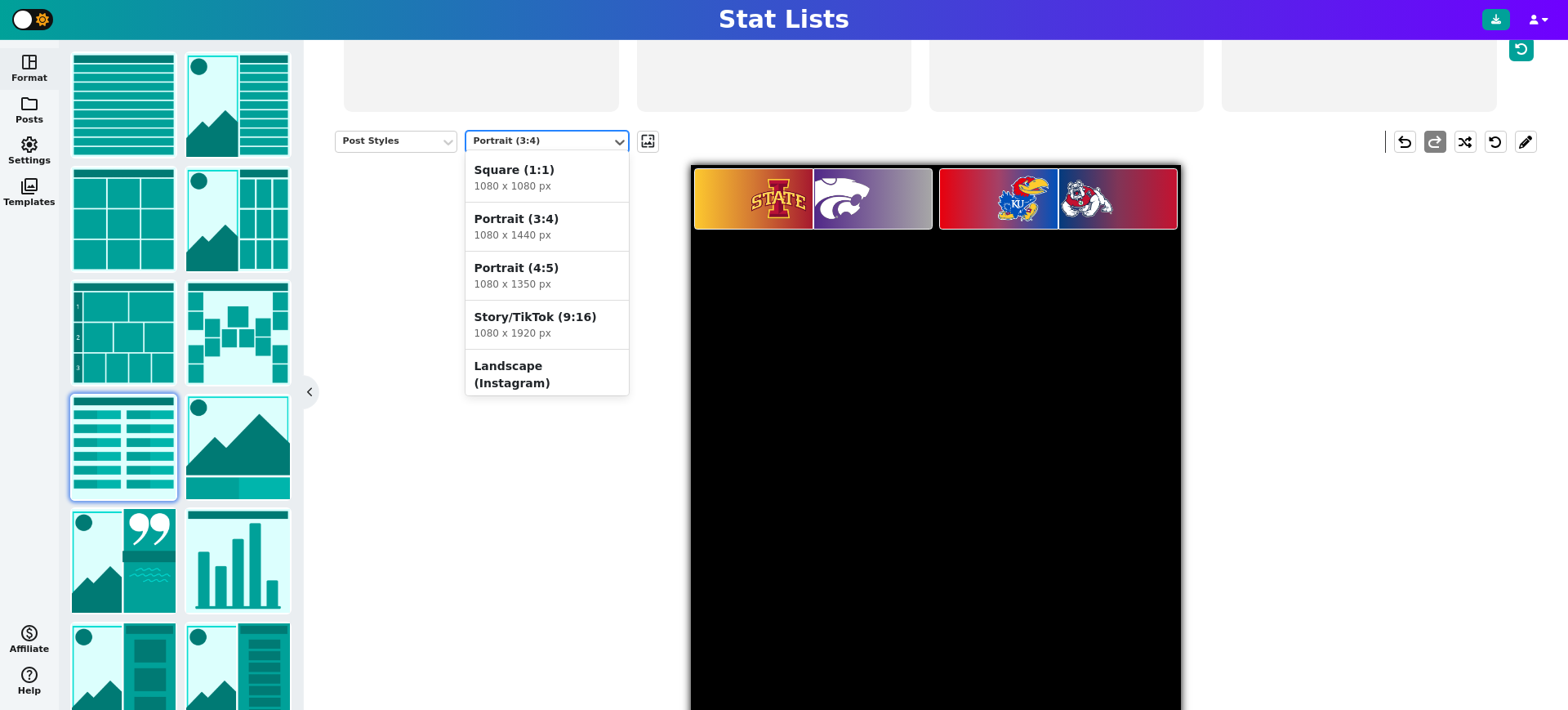
click at [542, 271] on div "Portrait (4:5)" at bounding box center [547, 268] width 147 height 17
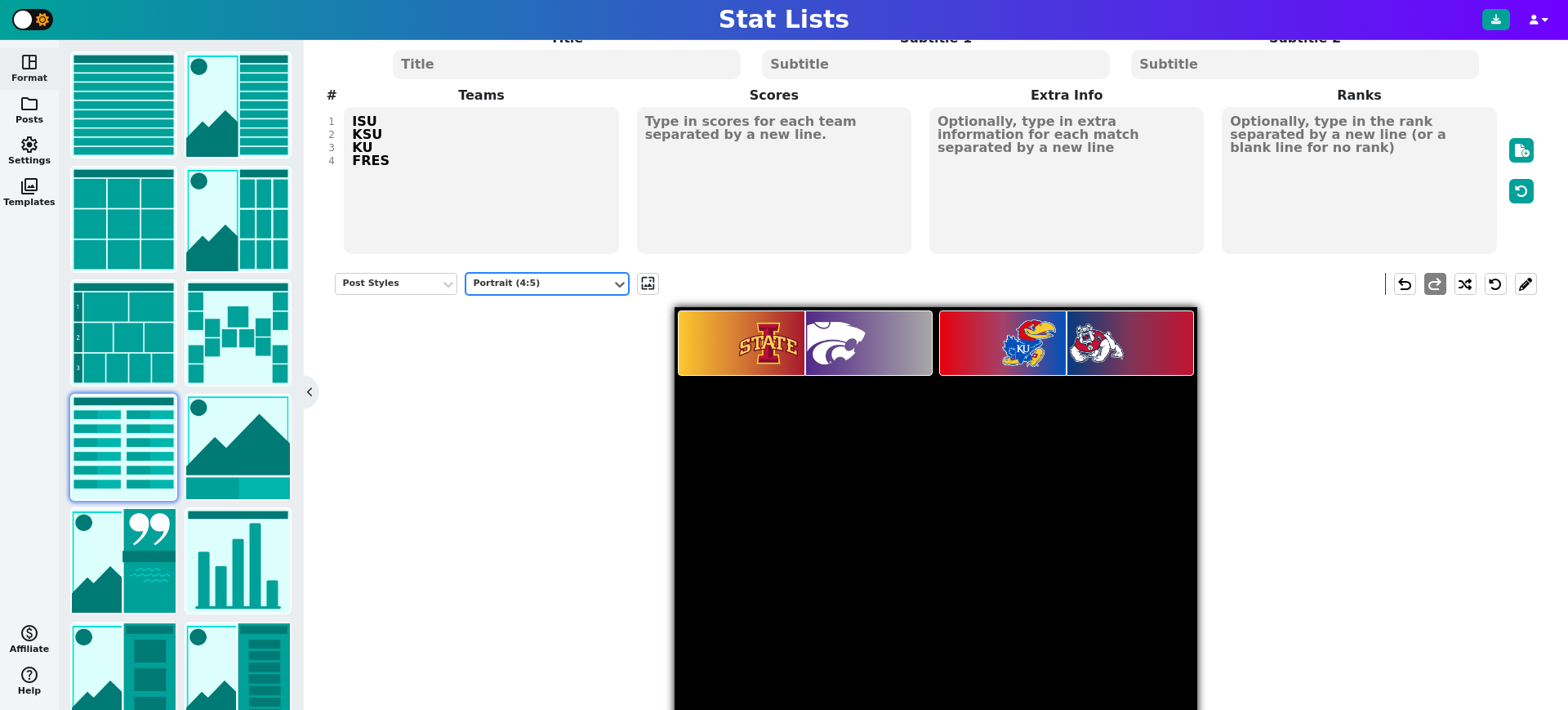
scroll to position [108, 0]
